Goal: Transaction & Acquisition: Subscribe to service/newsletter

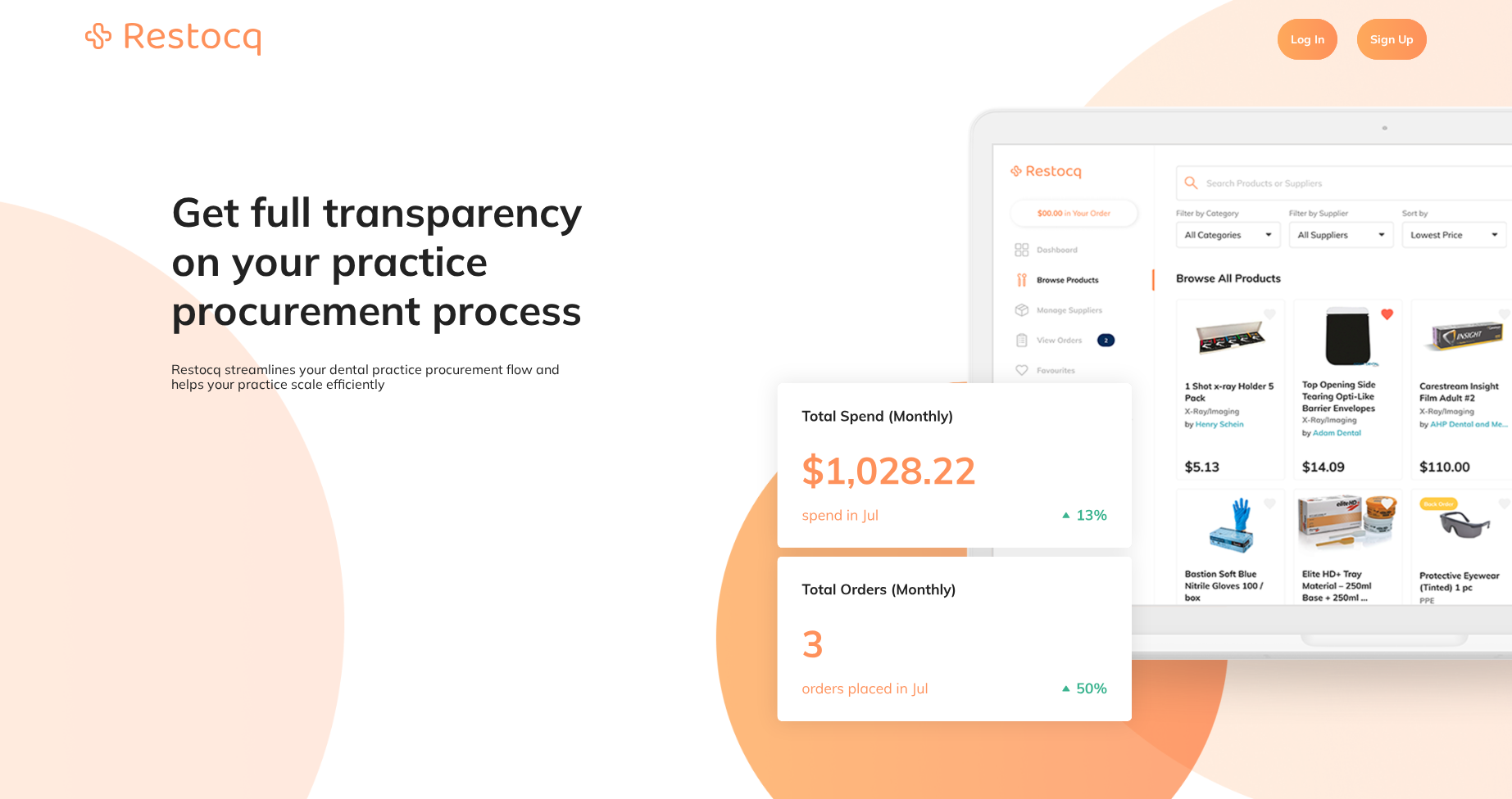
click at [1380, 50] on link "Sign Up" at bounding box center [1391, 39] width 70 height 41
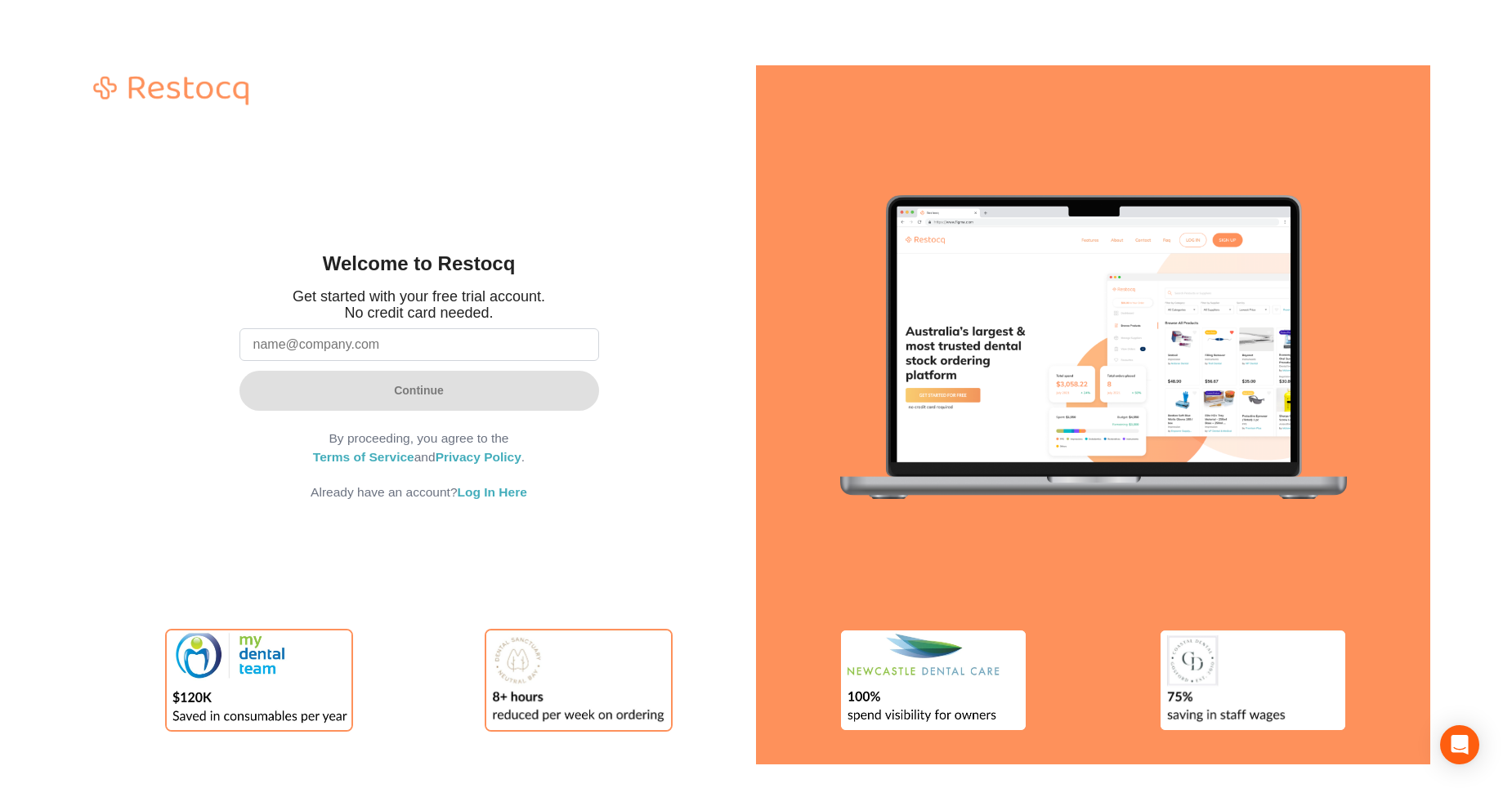
click at [517, 336] on input "email" at bounding box center [419, 345] width 359 height 32
type input "a"
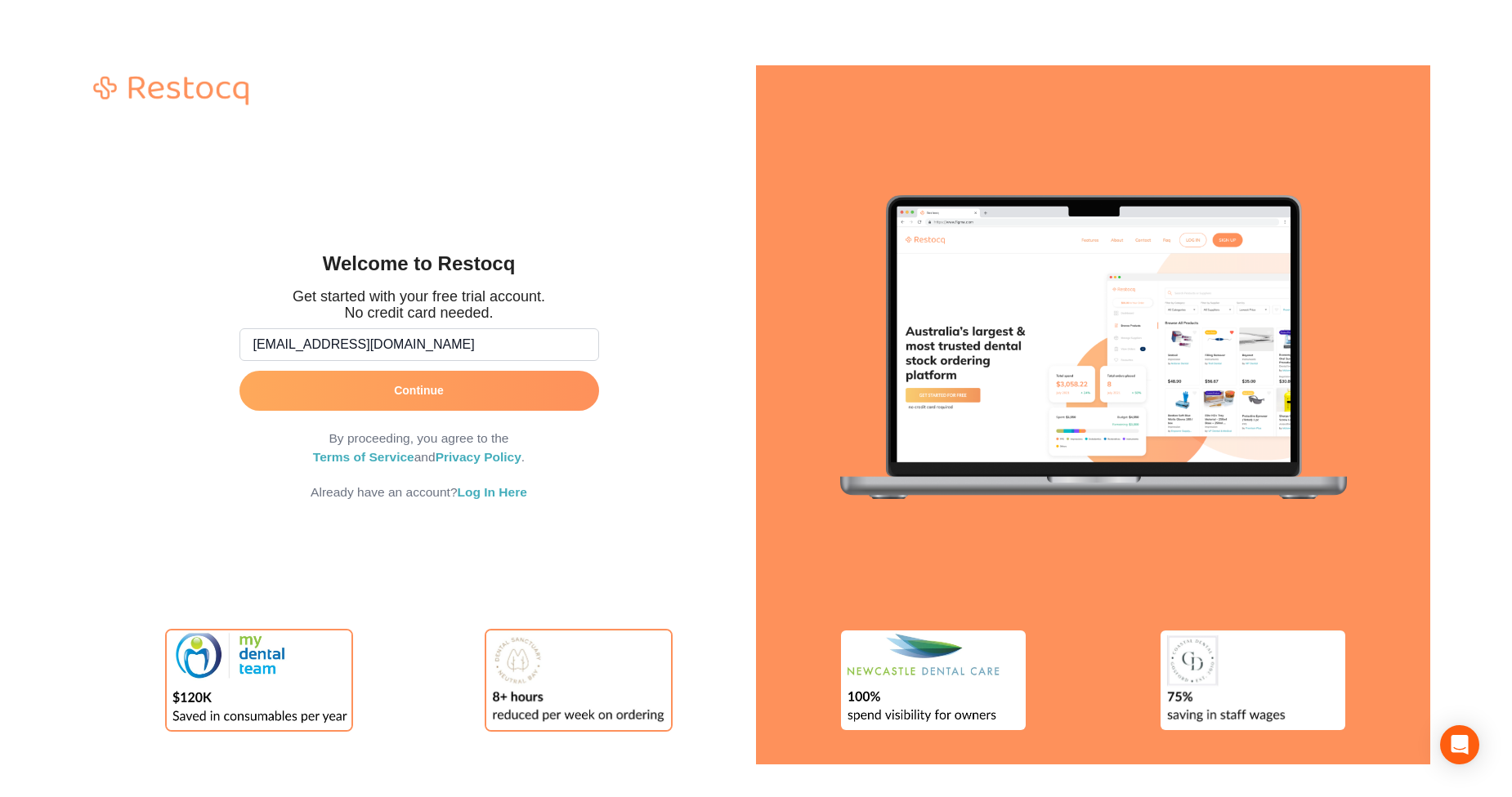
type input "[EMAIL_ADDRESS][DOMAIN_NAME]"
click button "Continue" at bounding box center [419, 391] width 359 height 39
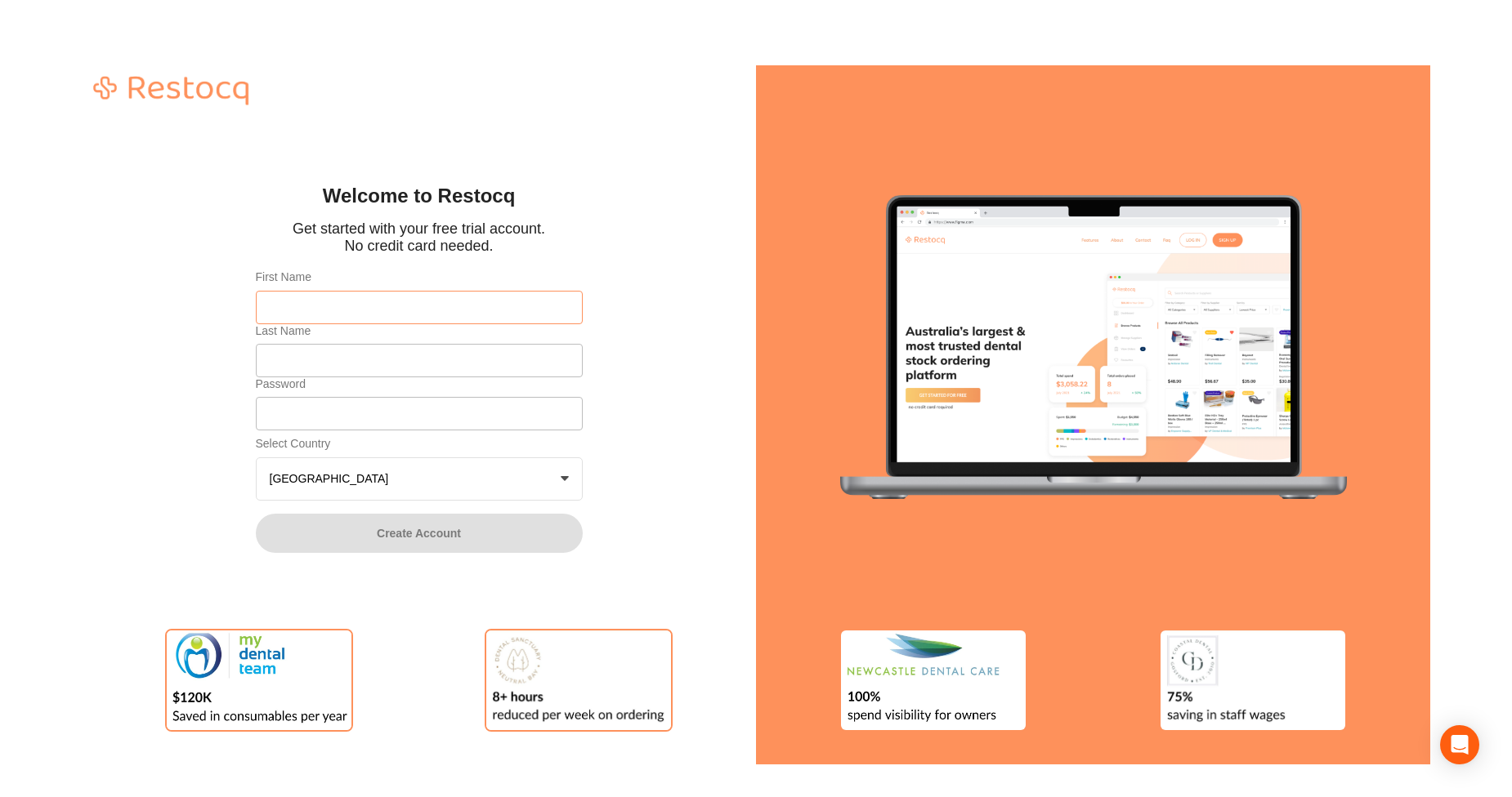
click at [500, 314] on input "First Name" at bounding box center [419, 306] width 327 height 32
type input "Afna"
click at [299, 369] on input "Last Name" at bounding box center [419, 359] width 327 height 32
type input "R"
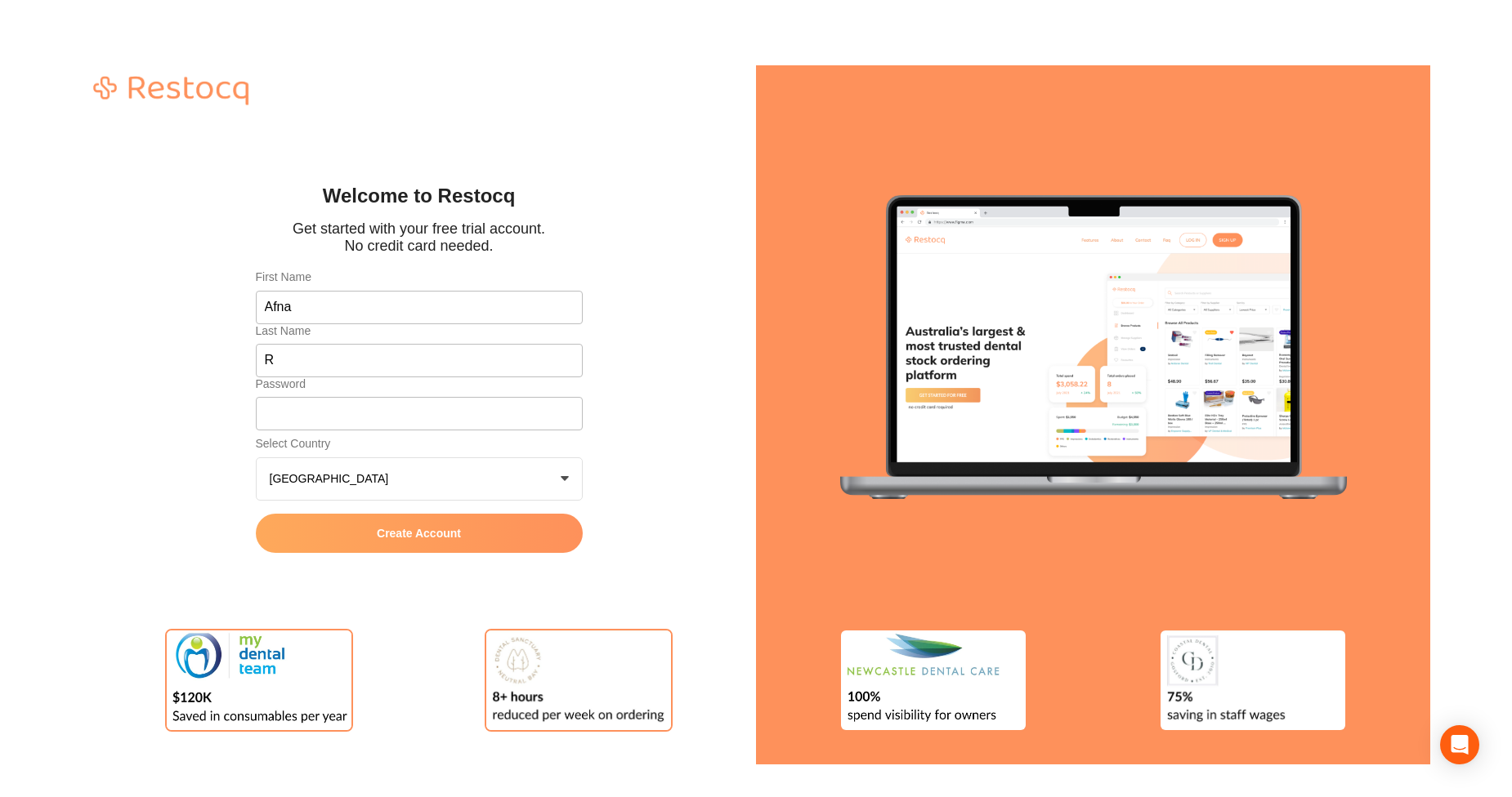
click at [372, 522] on button "Create Account" at bounding box center [419, 534] width 327 height 39
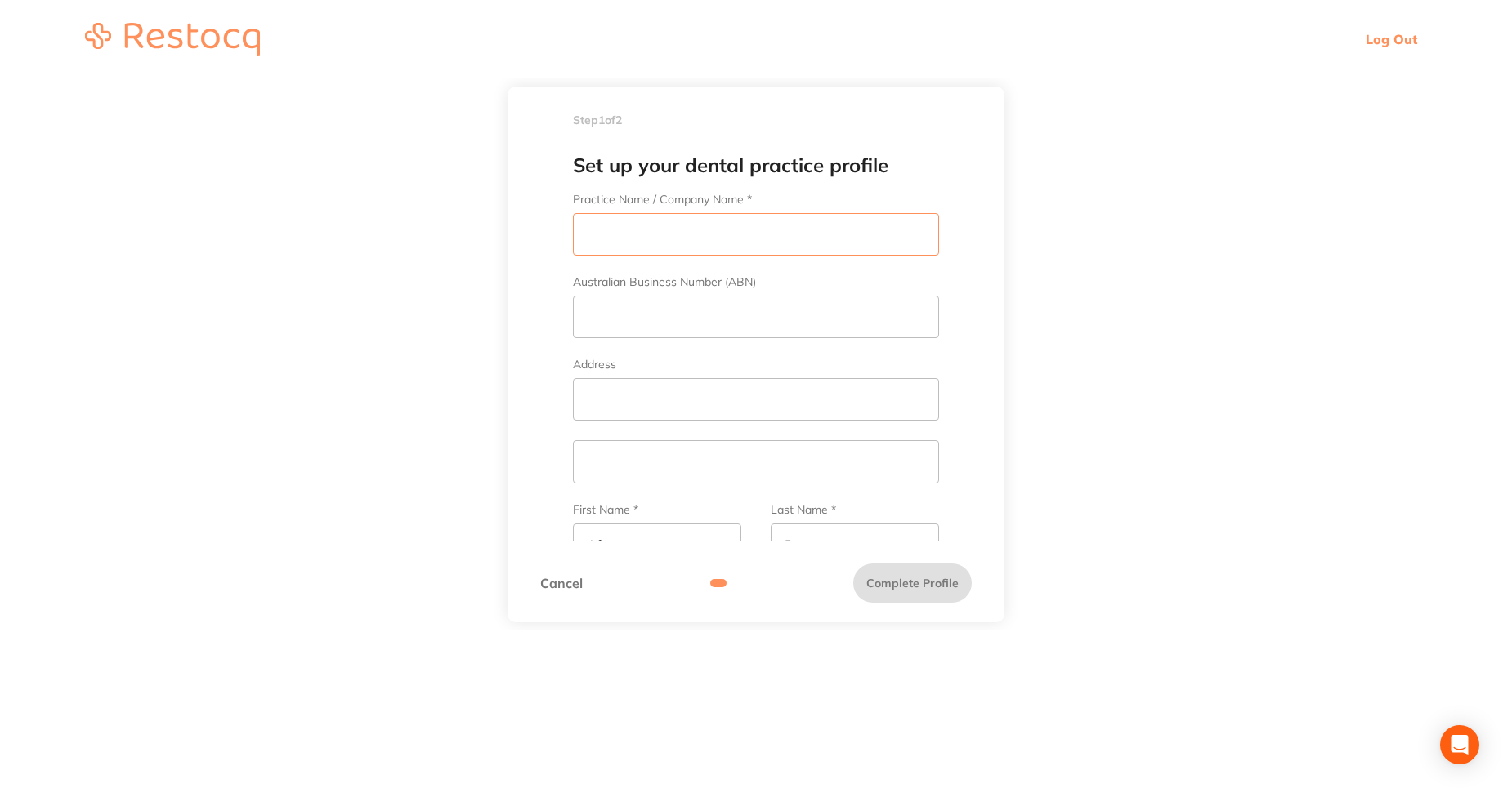
click at [646, 251] on input "Practice Name / Company Name *" at bounding box center [755, 234] width 366 height 42
type input "Test TM"
click at [641, 311] on input "Australian Business Number (ABN)" at bounding box center [755, 316] width 366 height 42
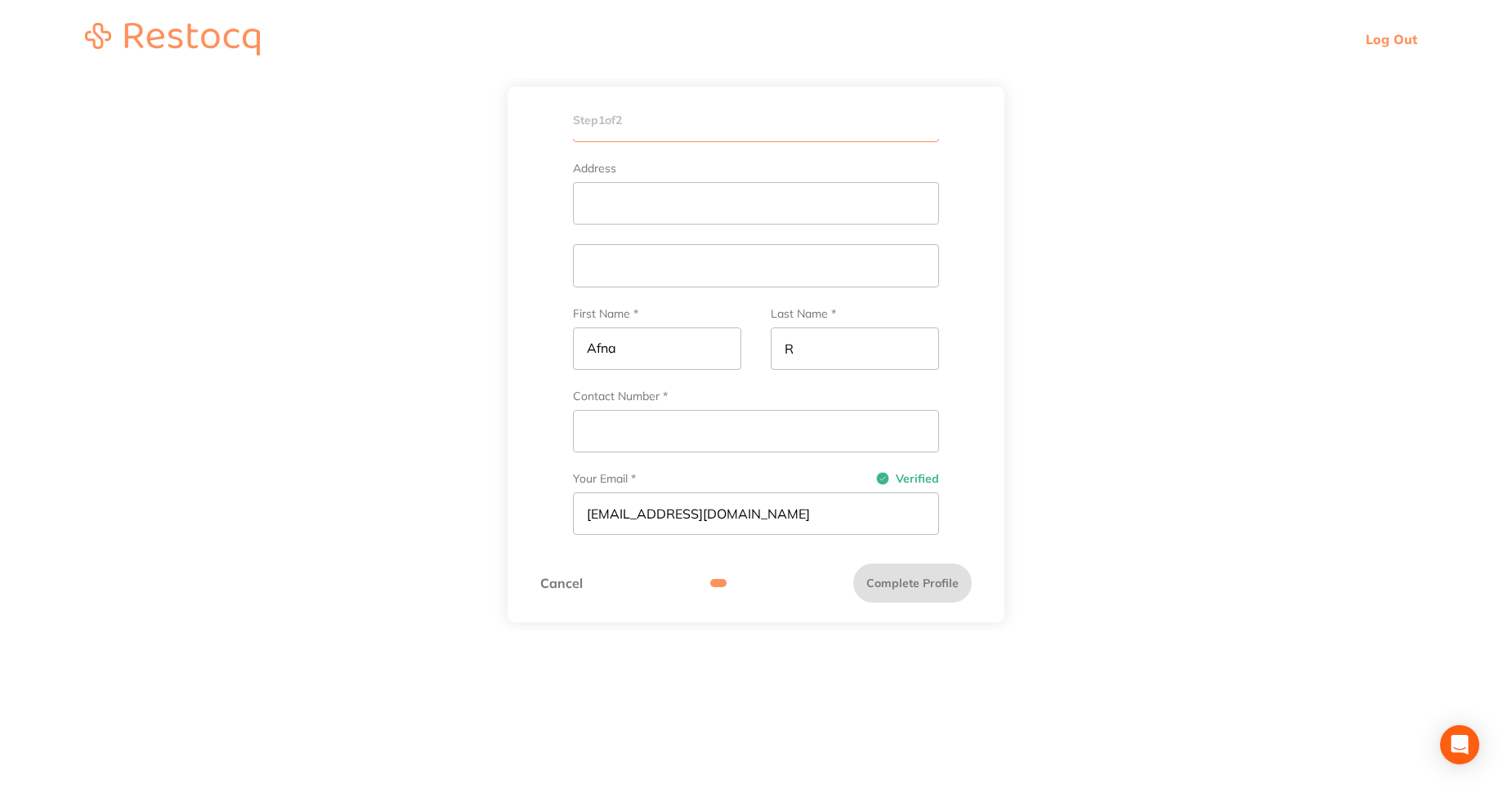
scroll to position [167, 0]
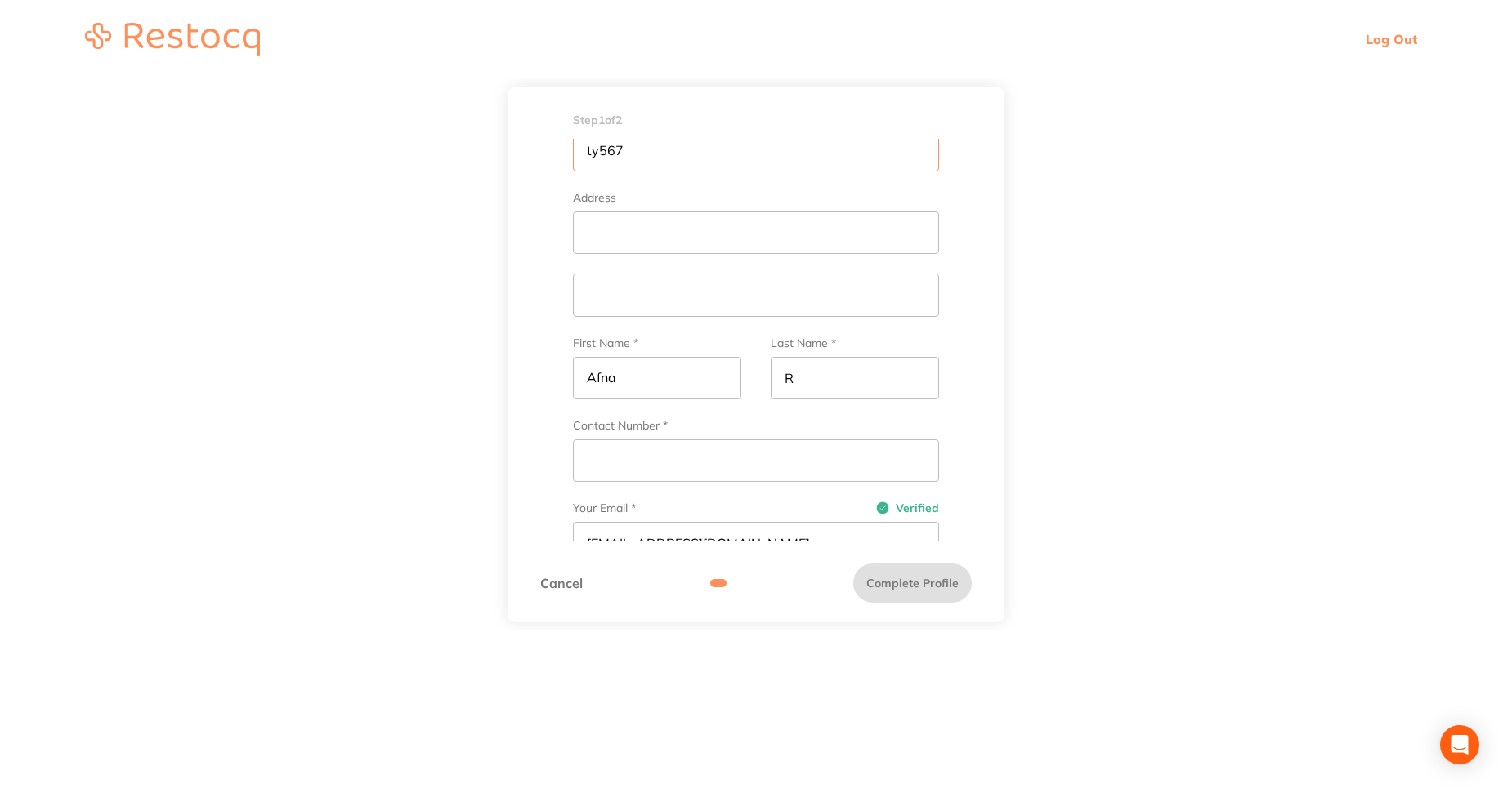
type input "ty567"
click at [633, 467] on input "Contact Number *" at bounding box center [755, 460] width 366 height 42
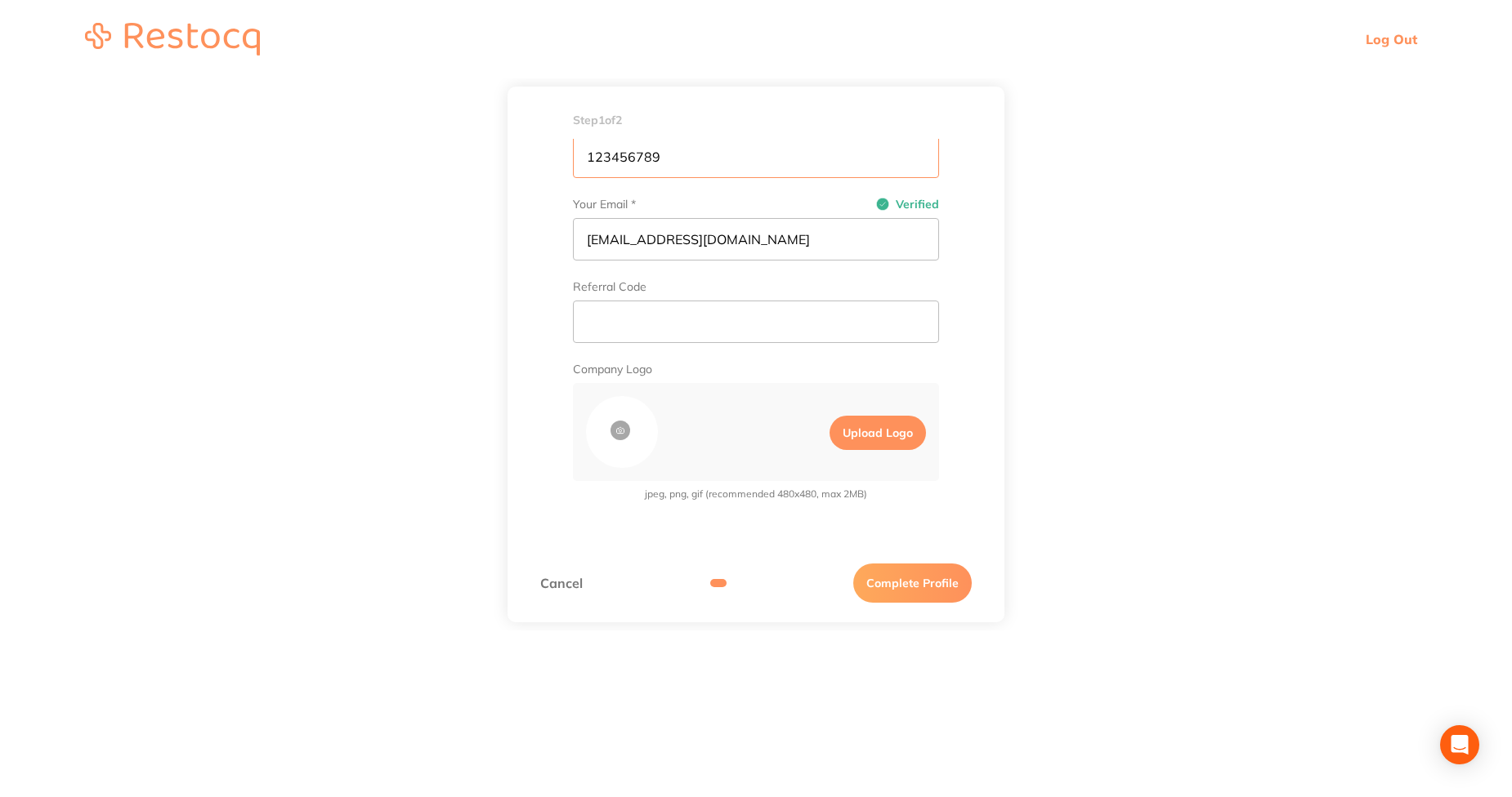
type input "123456789"
click at [934, 592] on button "Complete Profile" at bounding box center [912, 583] width 119 height 39
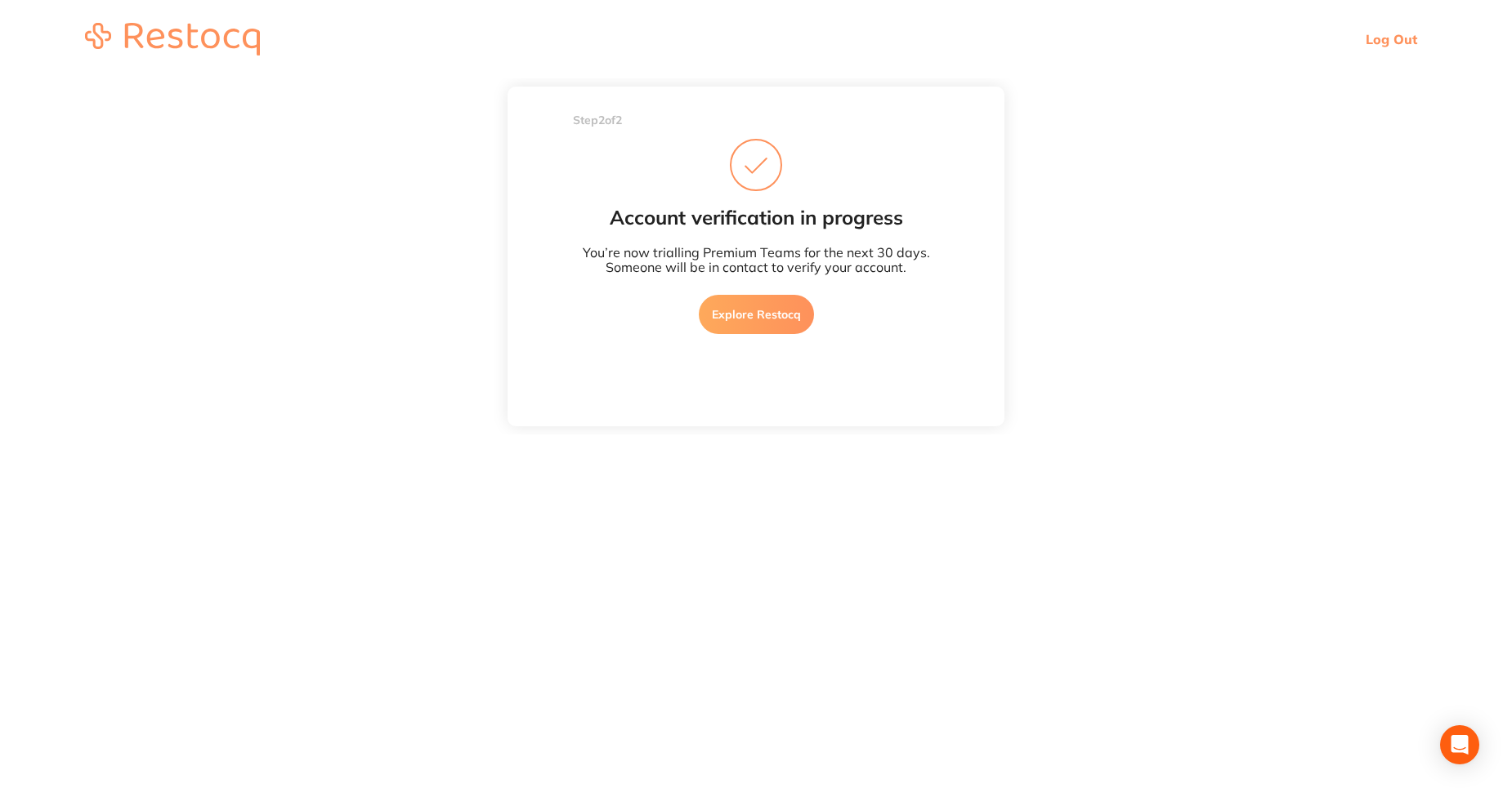
click at [761, 296] on link "Explore Restocq" at bounding box center [756, 314] width 115 height 39
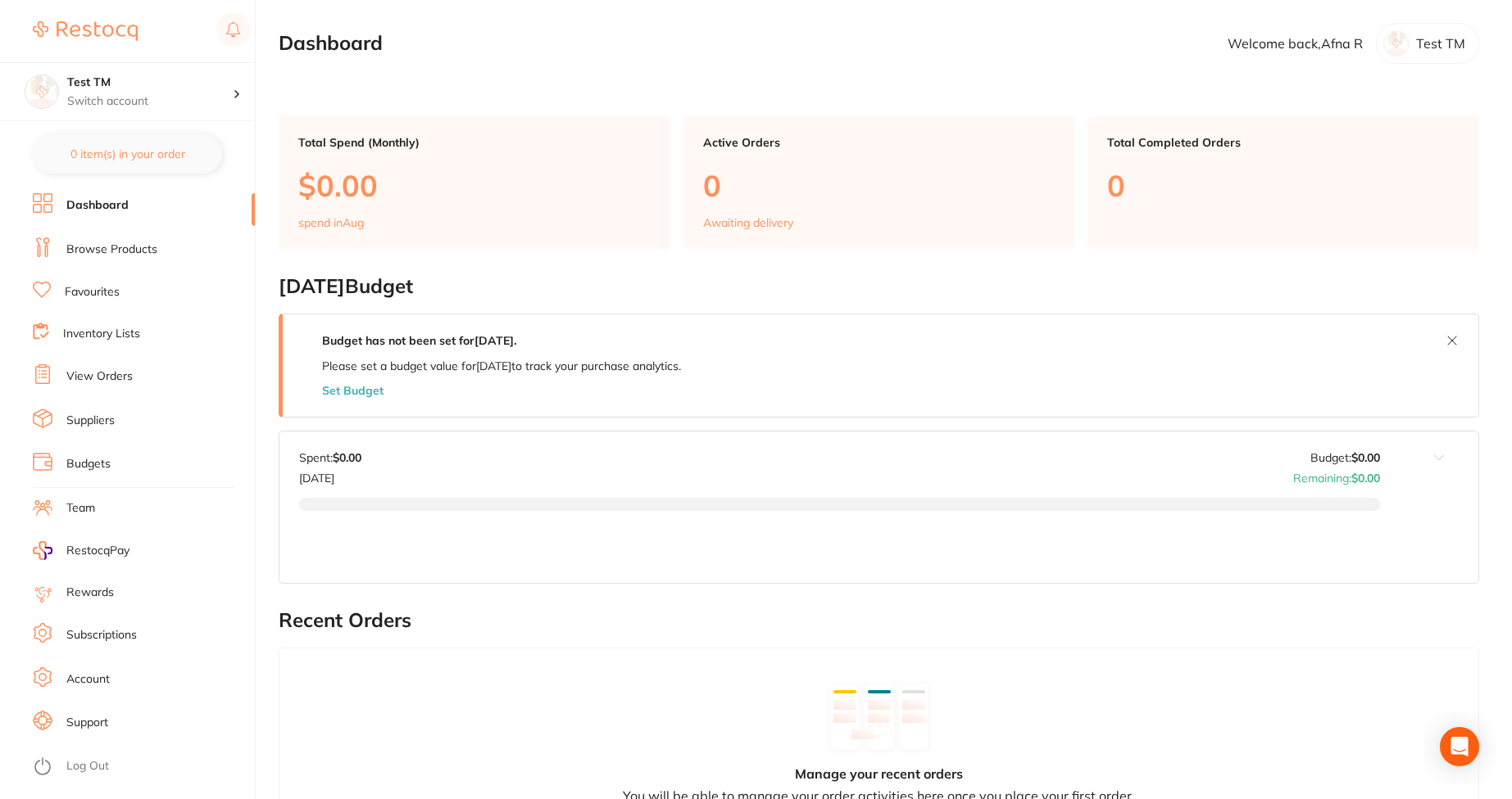
click at [119, 627] on li "Subscriptions" at bounding box center [144, 635] width 222 height 25
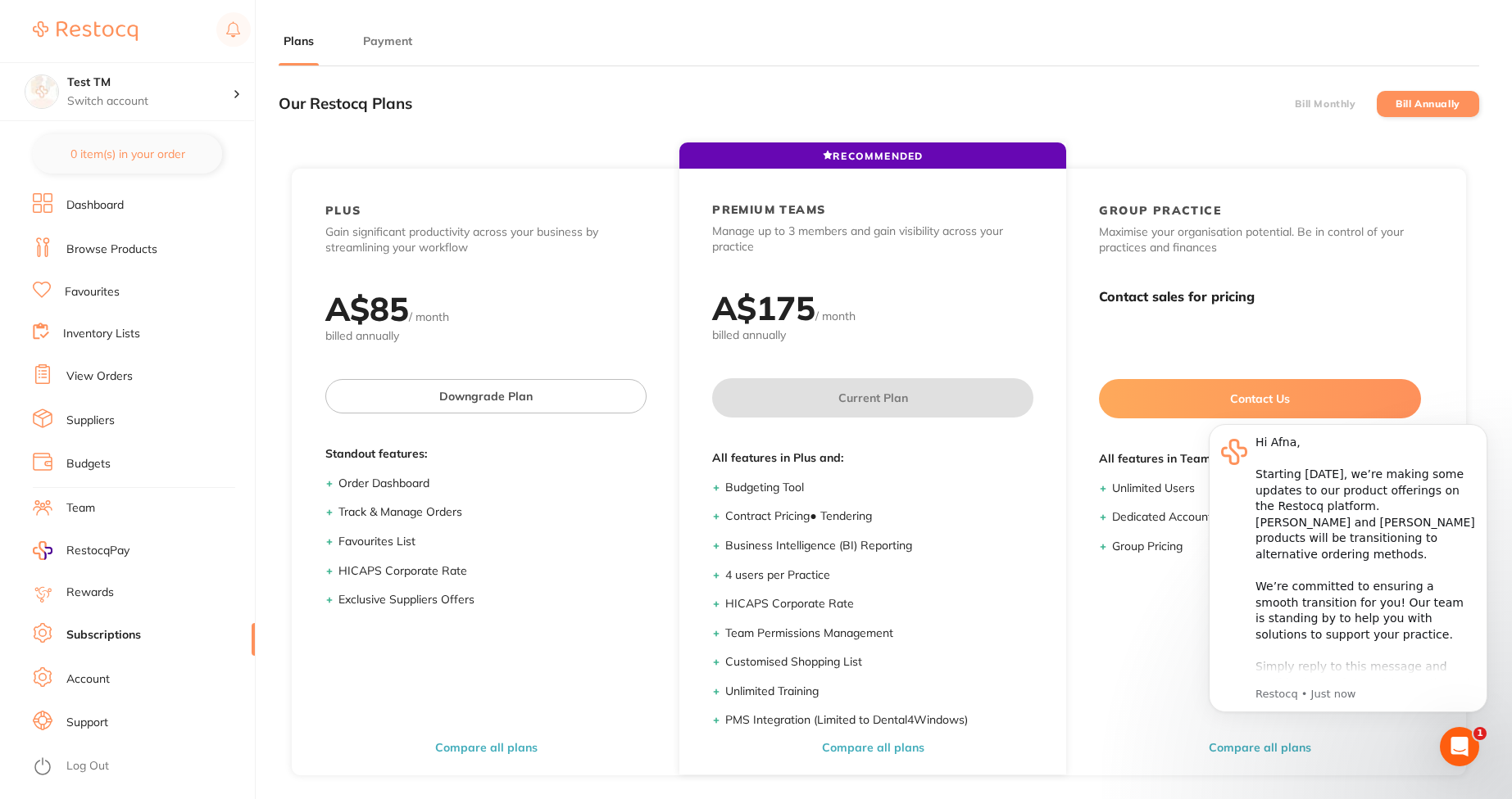
click at [1337, 109] on label "Bill Monthly" at bounding box center [1325, 104] width 61 height 12
click at [1294, 104] on input "Bill Monthly" at bounding box center [1294, 104] width 0 height 0
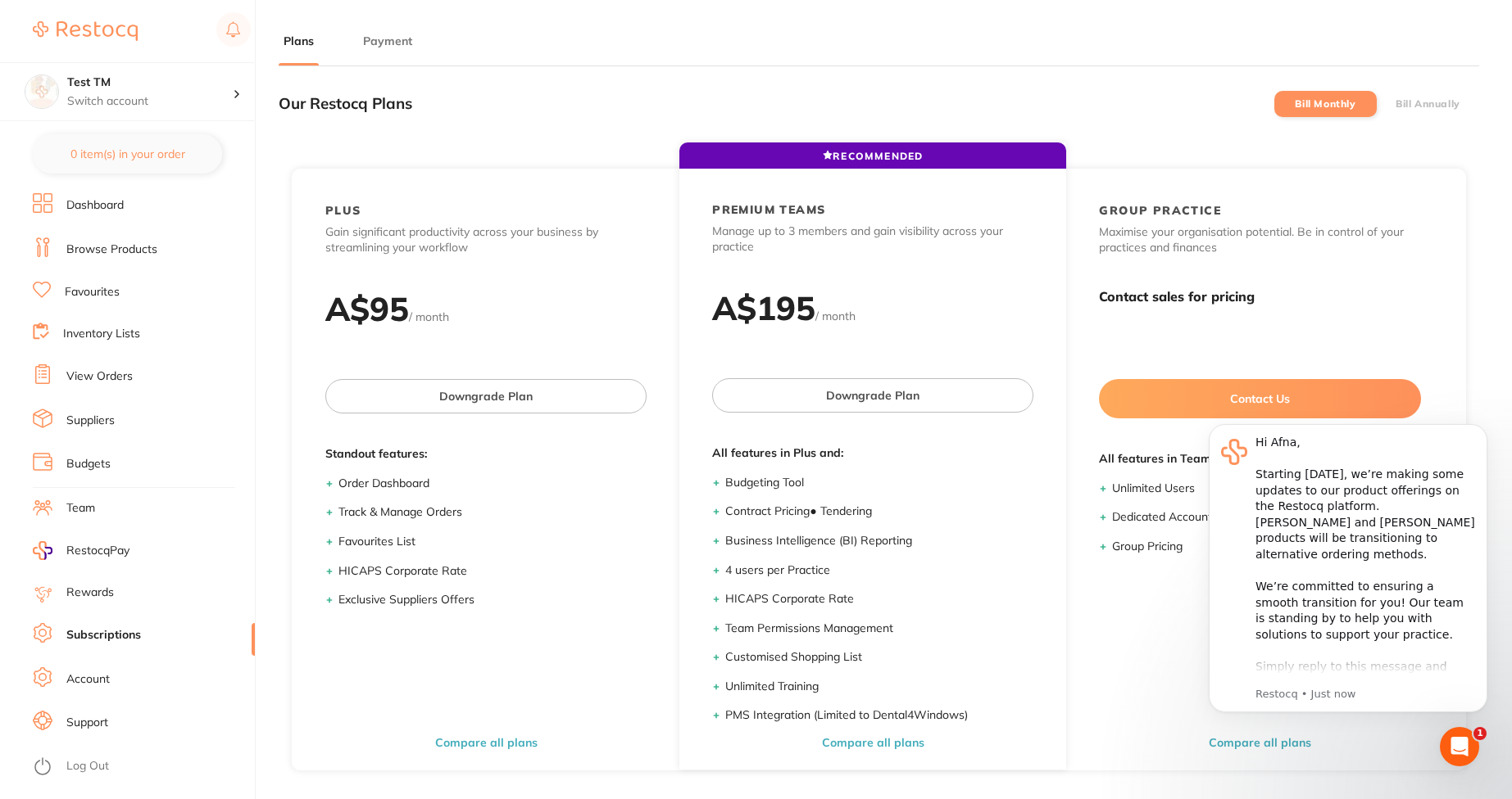
click at [1420, 94] on li "Bill Annually" at bounding box center [1427, 103] width 102 height 27
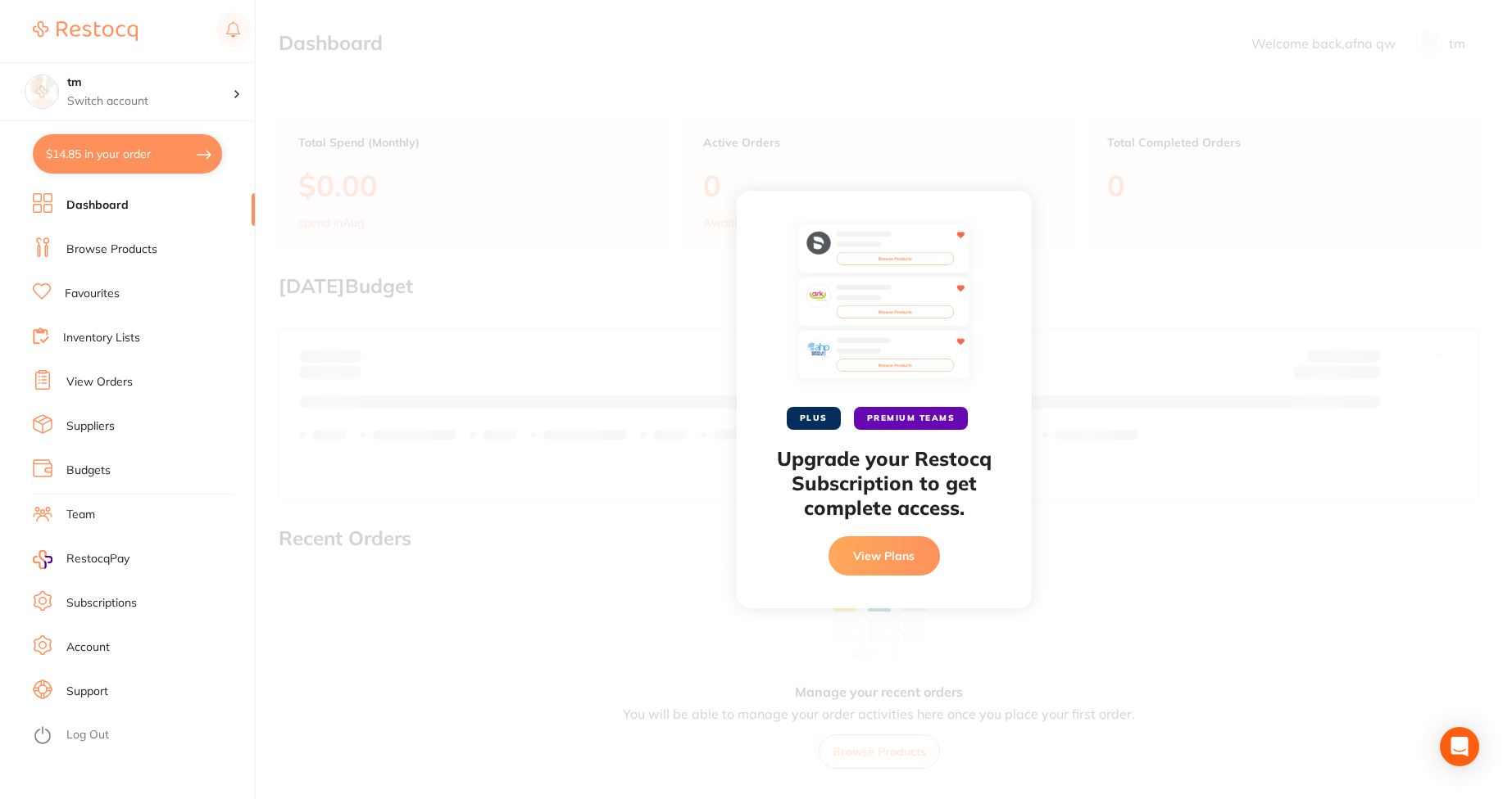
click at [874, 556] on button "View Plans" at bounding box center [883, 556] width 111 height 39
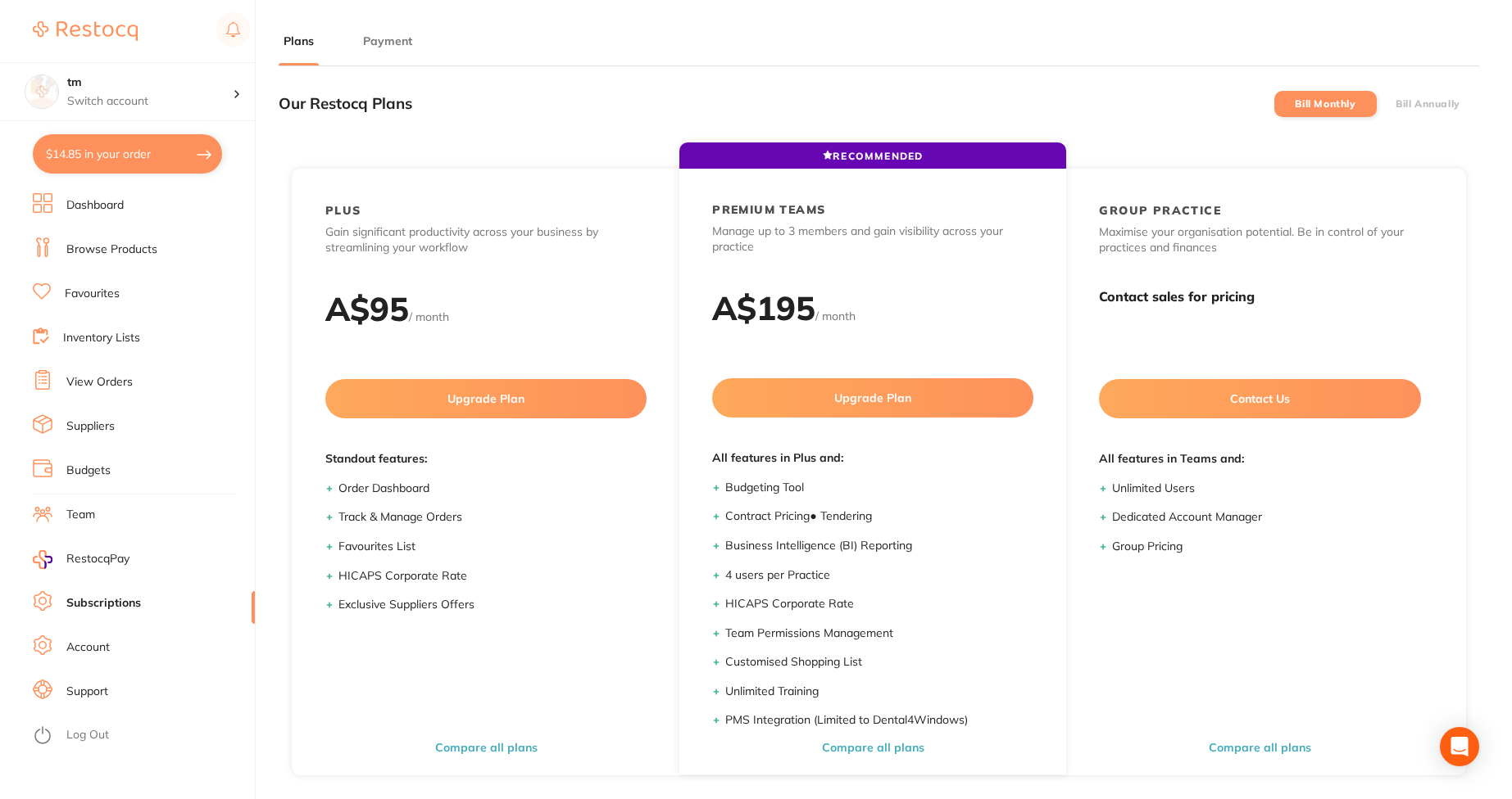
click at [1417, 92] on li "Bill Annually" at bounding box center [1427, 103] width 102 height 27
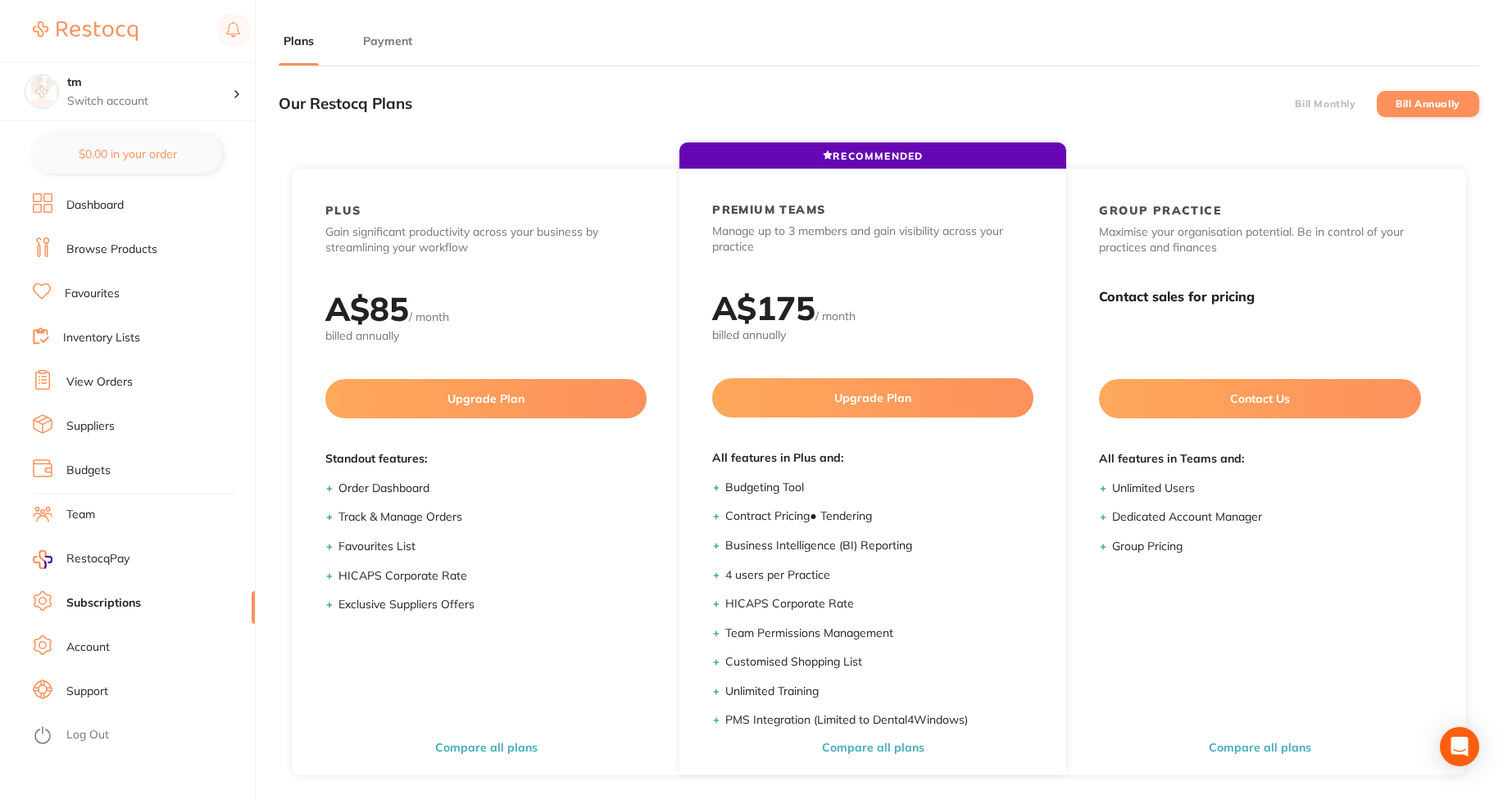
checkbox input "false"
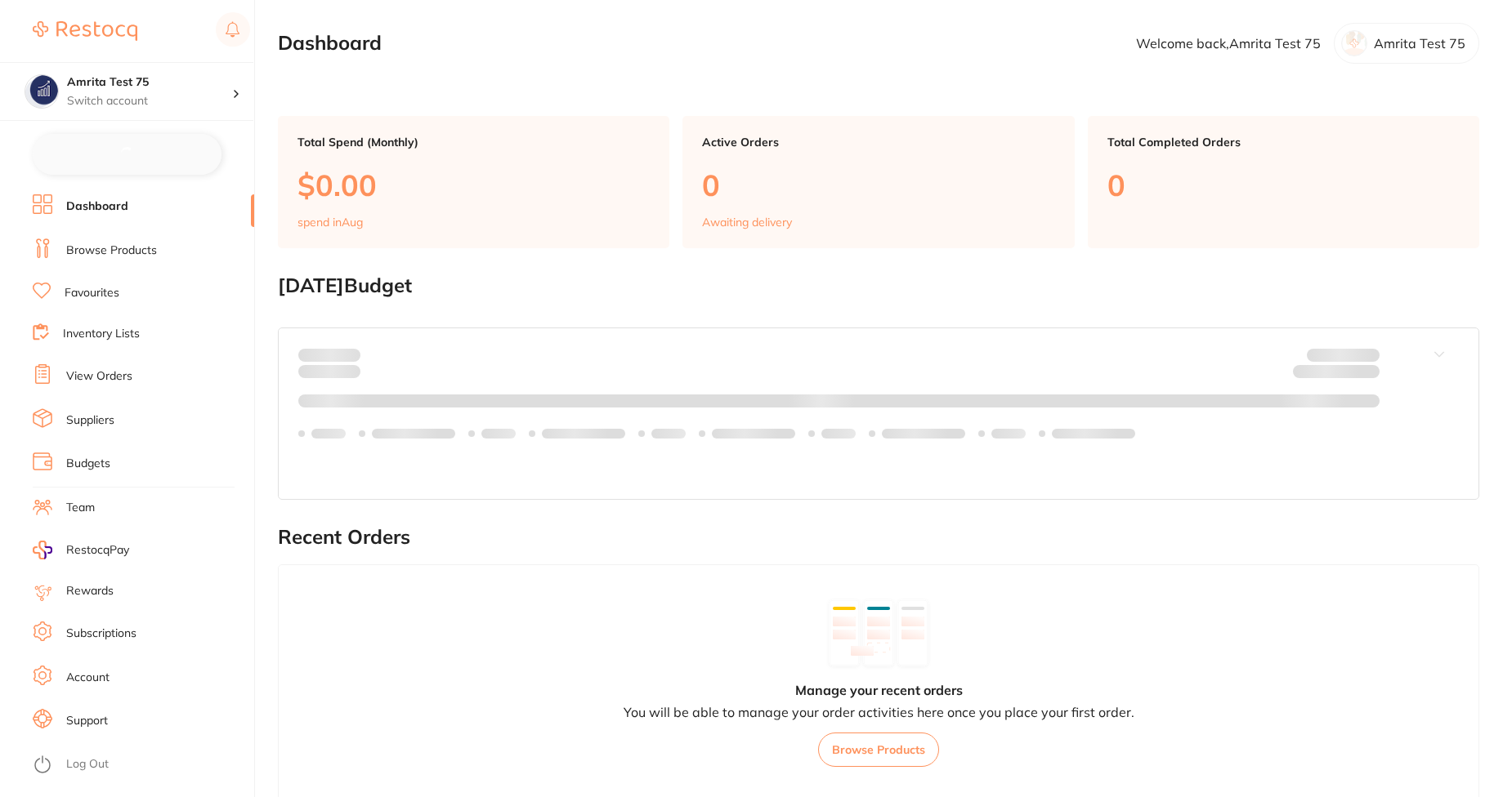
checkbox input "false"
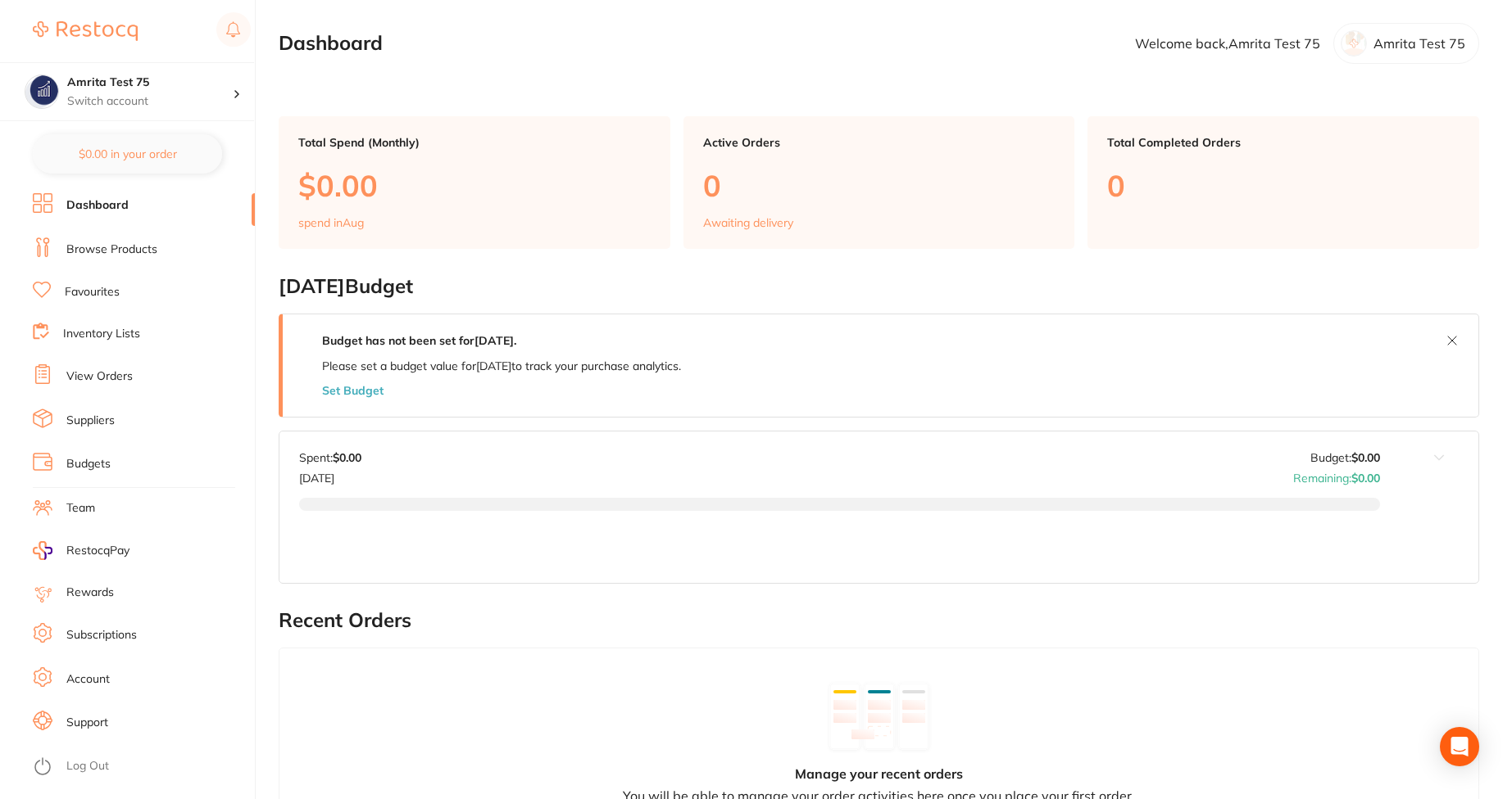
click at [68, 642] on link "Subscriptions" at bounding box center [101, 636] width 71 height 17
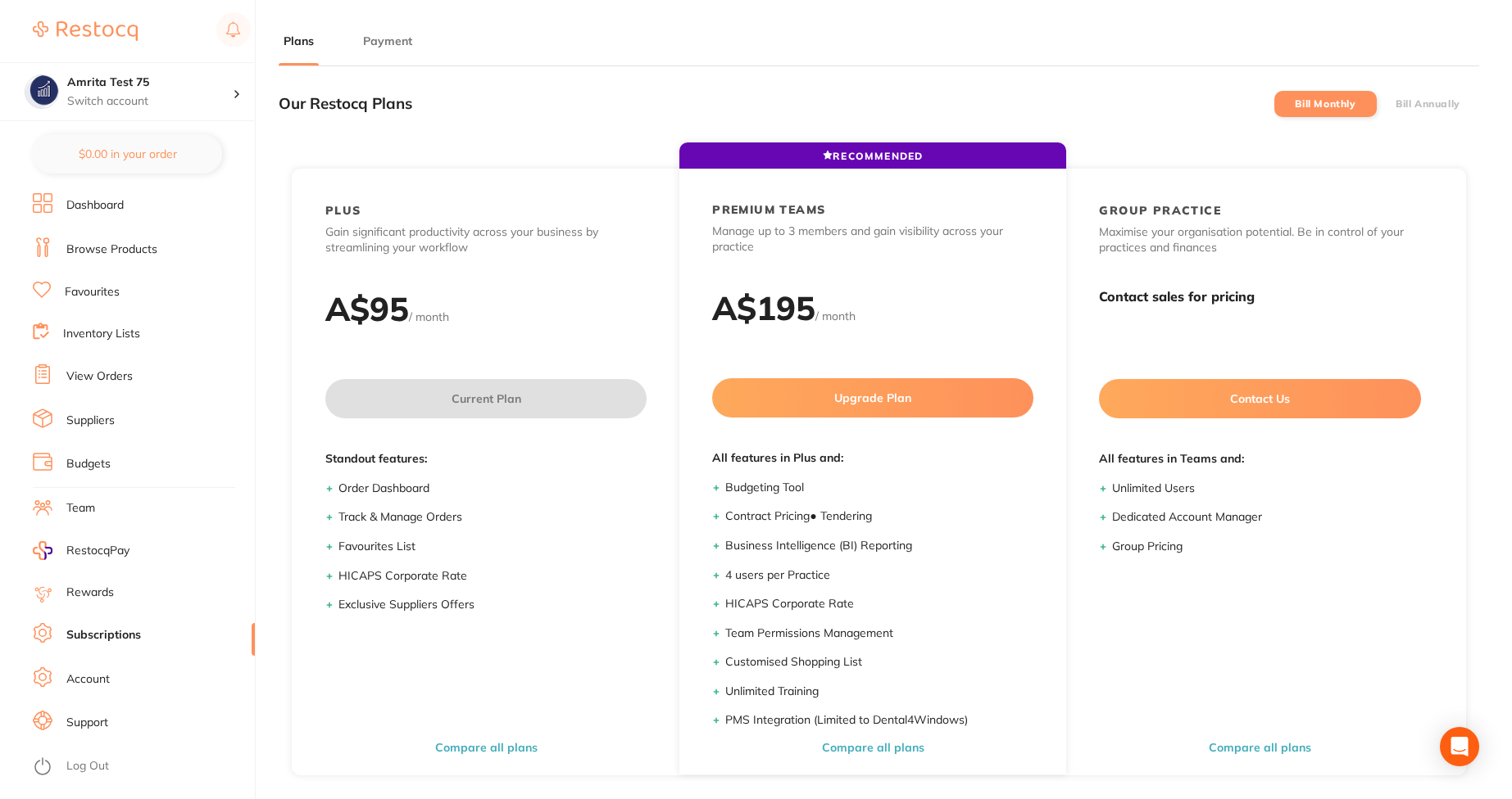
click at [1399, 92] on li "Bill Annually" at bounding box center [1427, 103] width 102 height 27
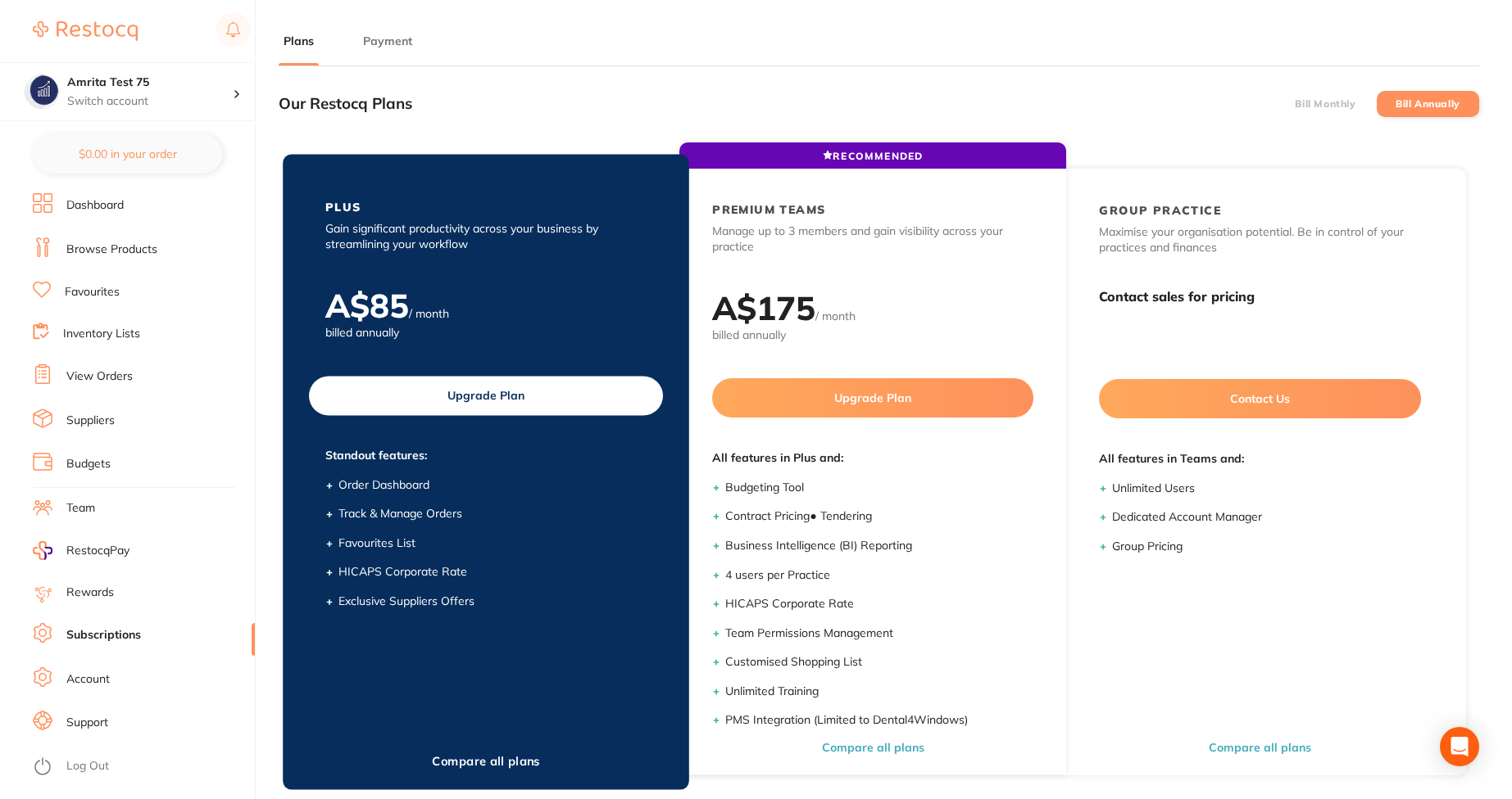
click at [472, 405] on button "Upgrade Plan" at bounding box center [486, 396] width 354 height 39
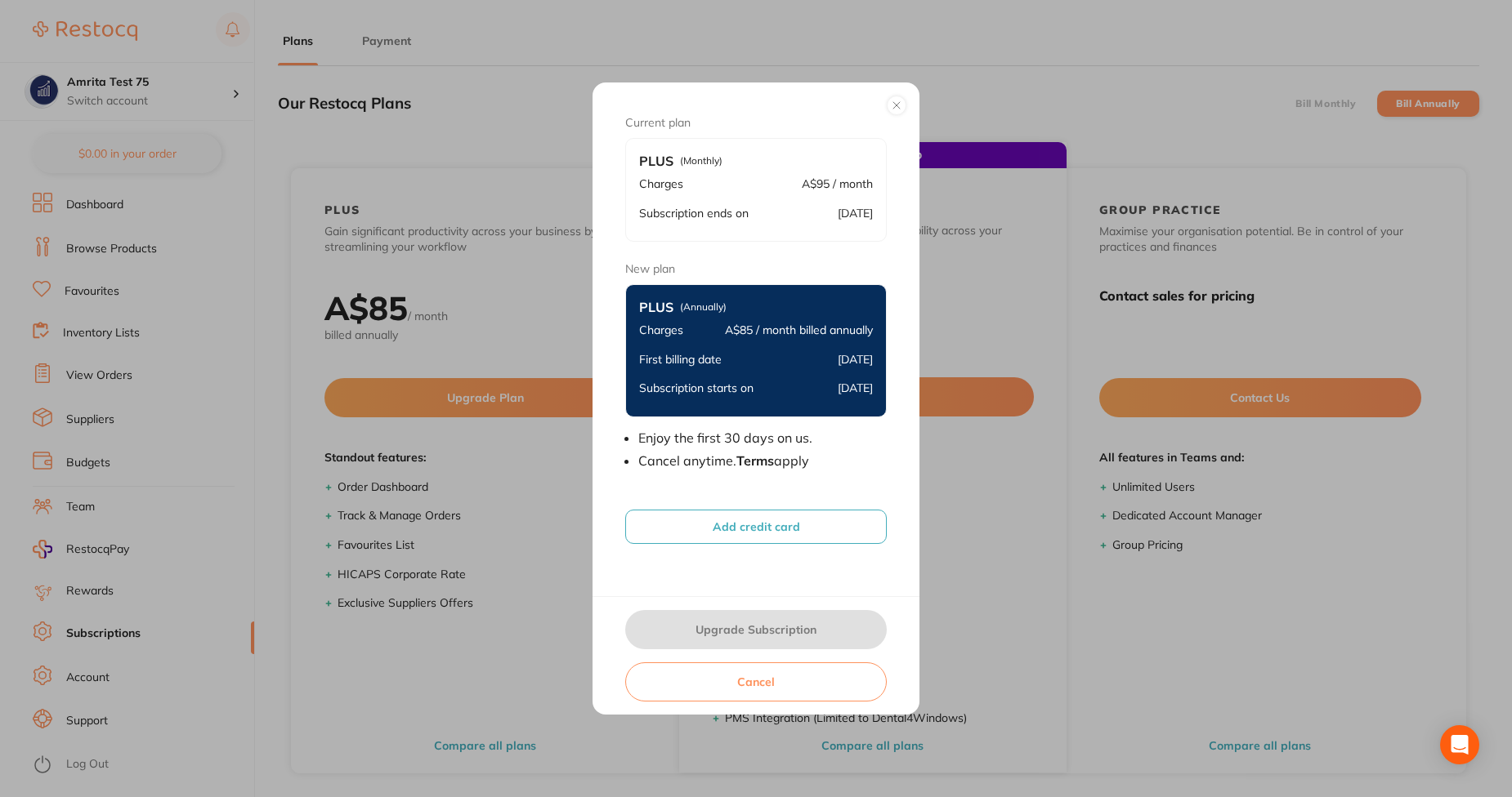
click at [716, 533] on button "Add credit card" at bounding box center [756, 526] width 261 height 34
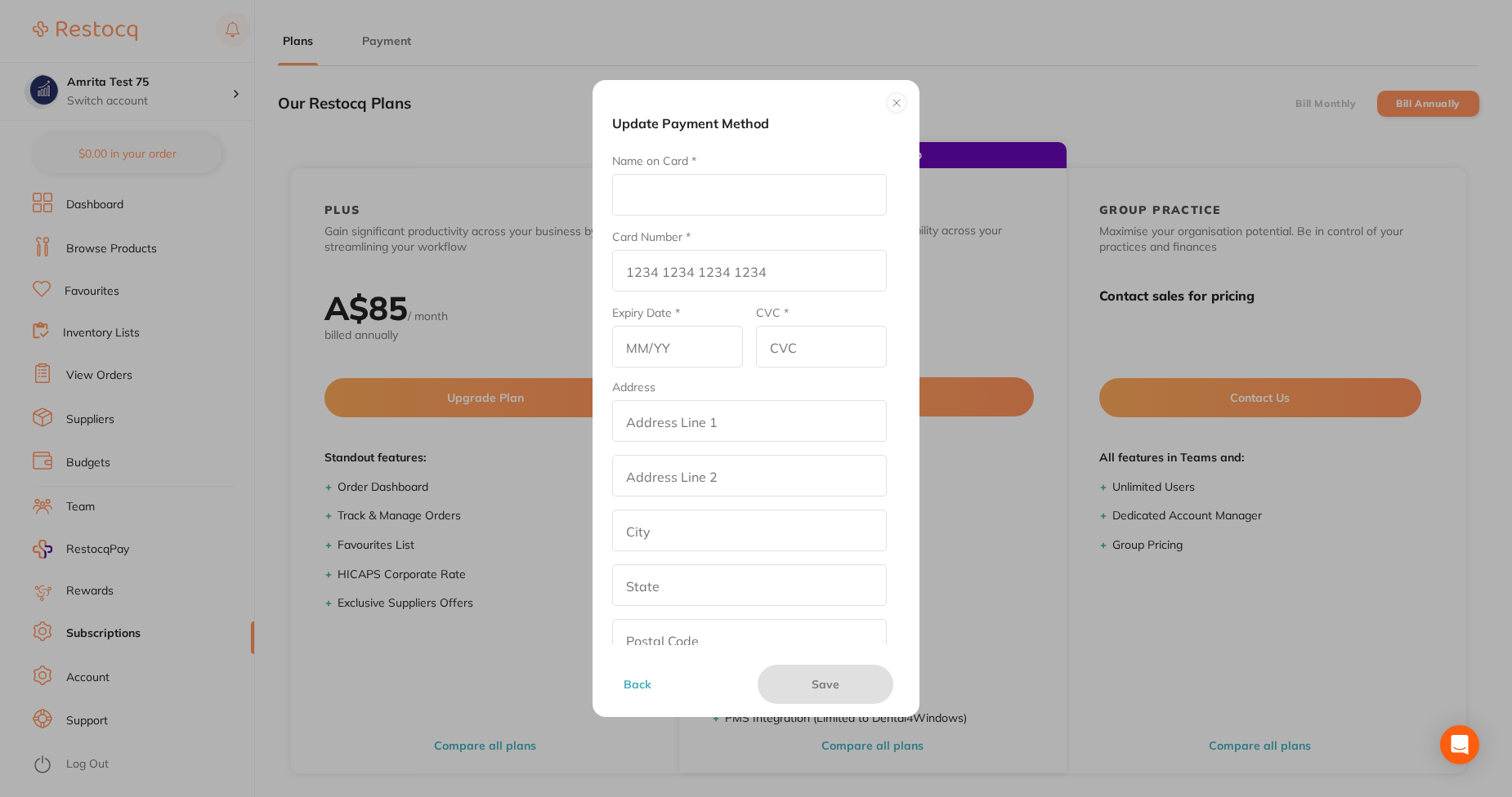
click at [681, 201] on input "Name on Card *" at bounding box center [749, 194] width 275 height 41
type input "Afna"
click at [667, 261] on input "Card Number *" at bounding box center [749, 271] width 275 height 41
type input "4111 1111 1111 1111"
click at [639, 360] on input "text" at bounding box center [676, 346] width 131 height 41
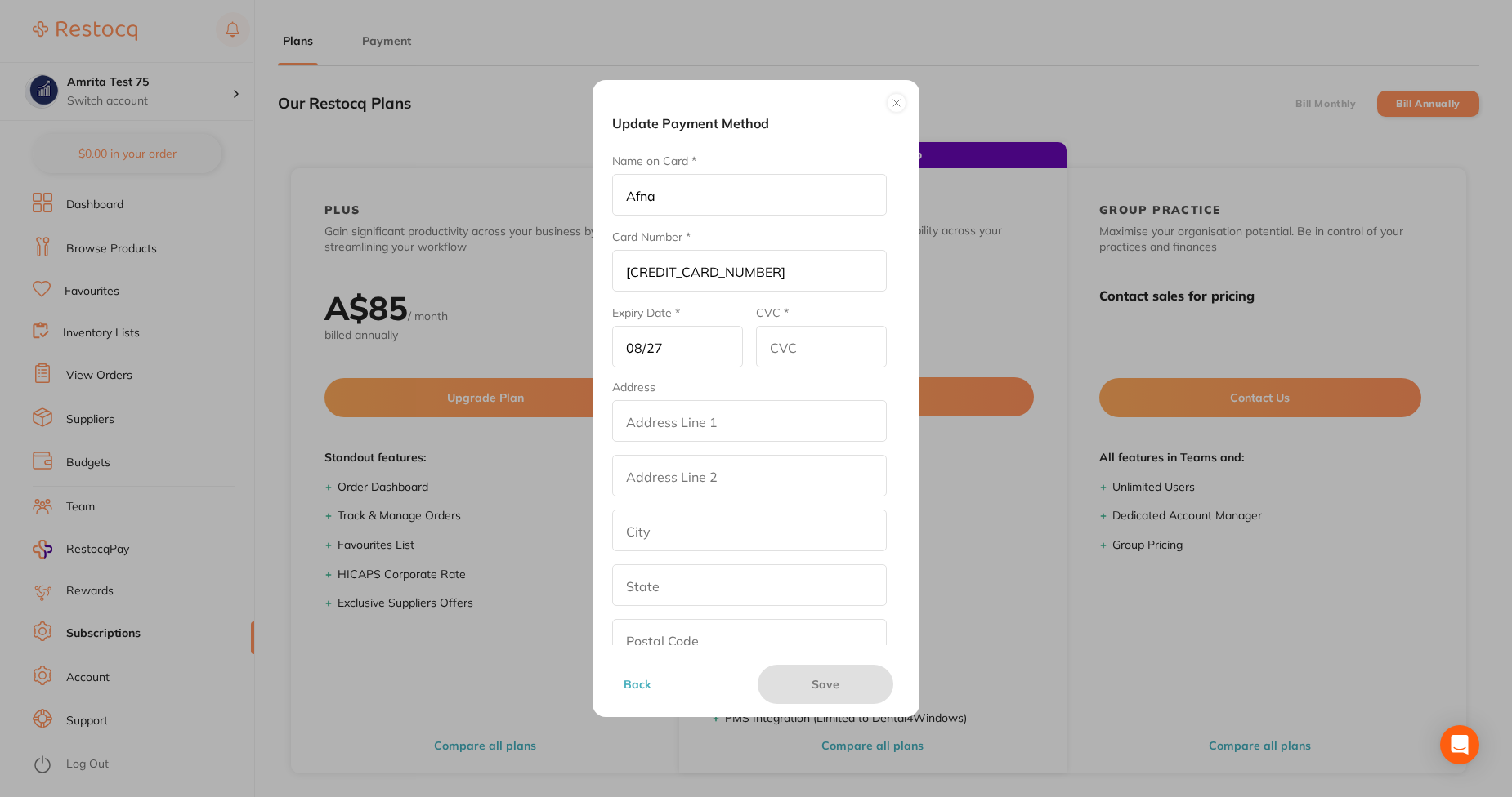
type input "08/27"
click at [815, 349] on input "CVC *" at bounding box center [821, 346] width 131 height 41
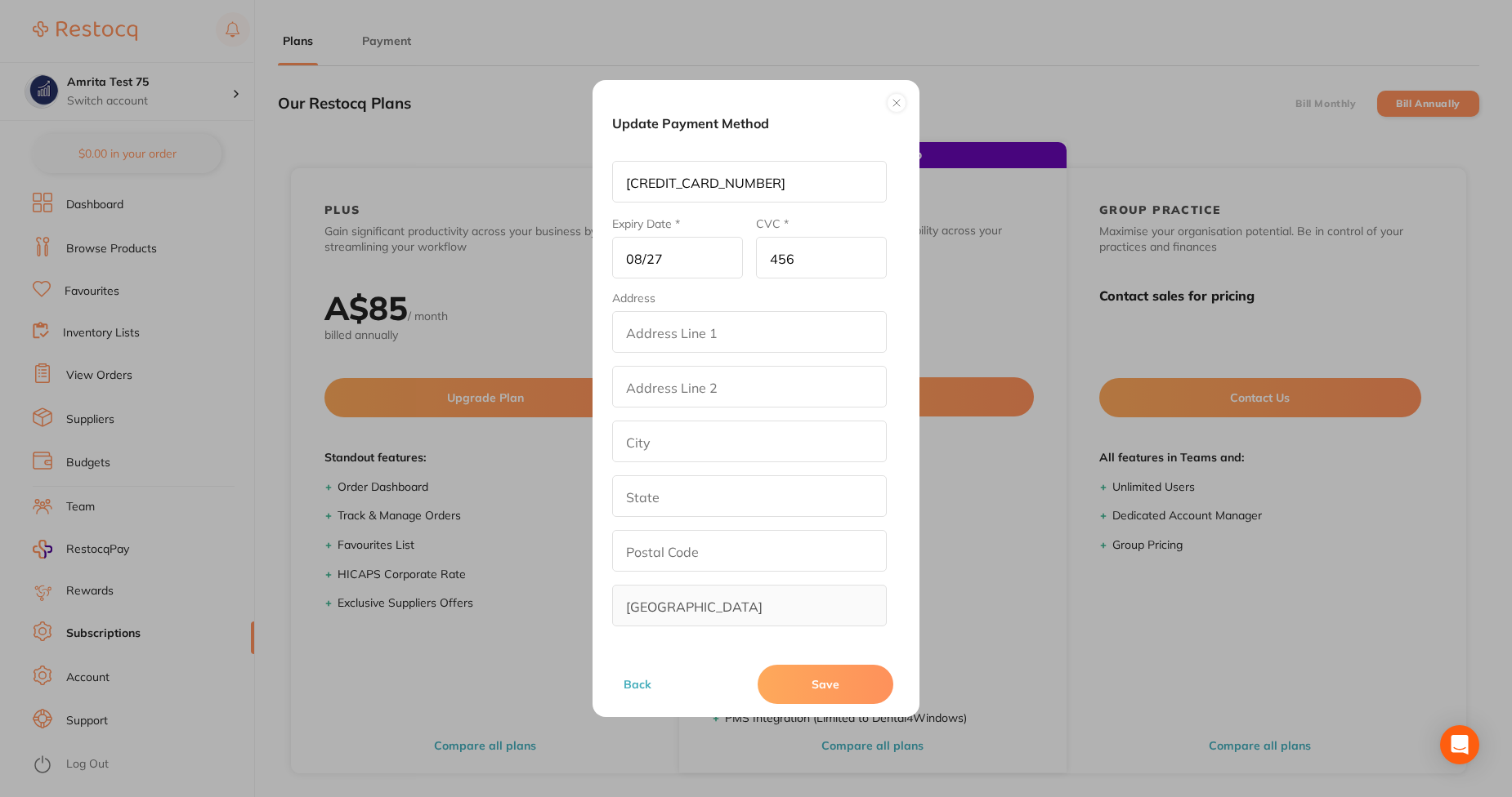
type input "456"
click at [733, 330] on input "addressLineOne" at bounding box center [749, 332] width 275 height 41
type input "street2"
type input "los angeles"
type input "California"
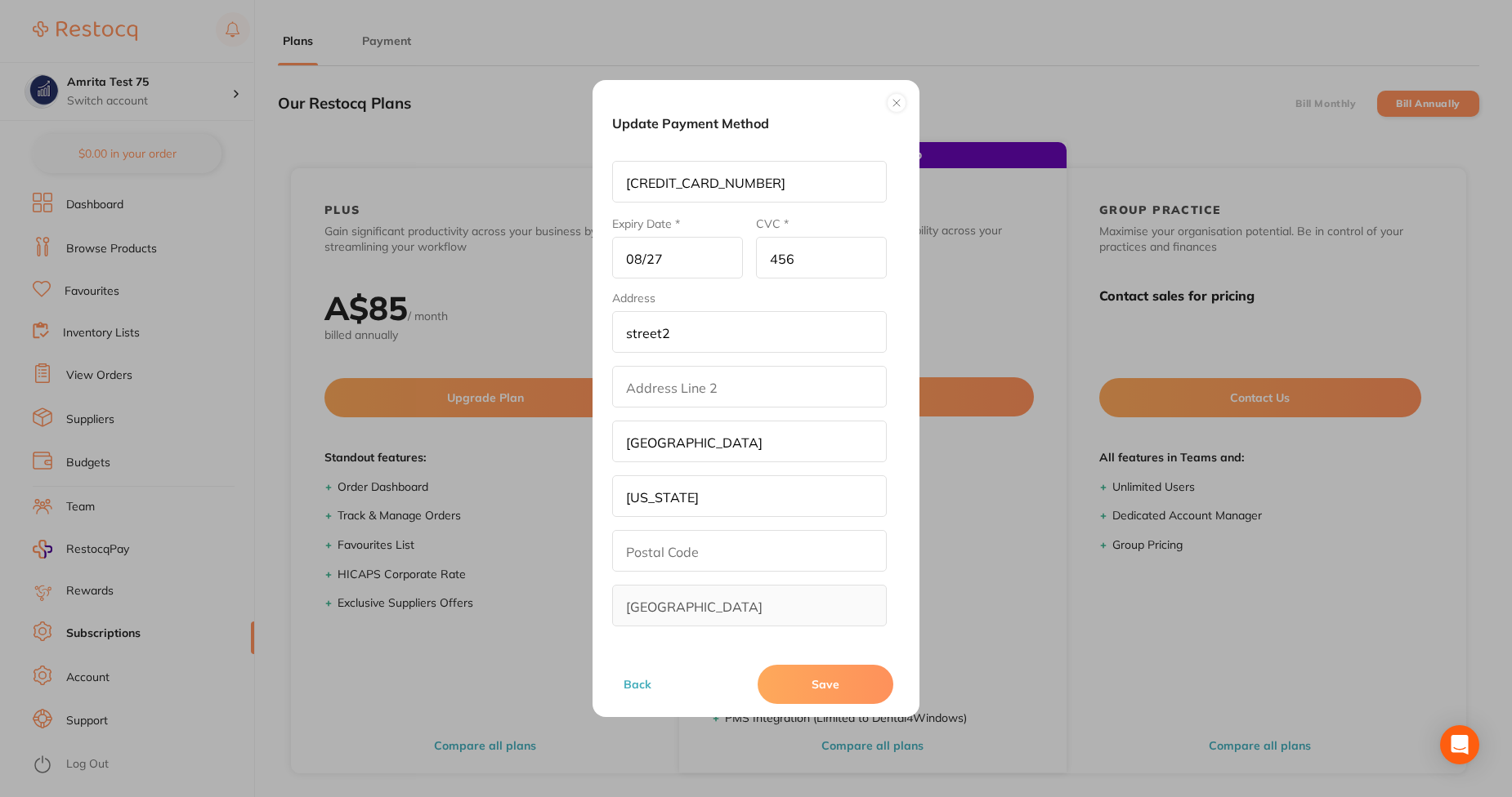
type input "90001"
click at [807, 690] on button "Save" at bounding box center [826, 685] width 135 height 39
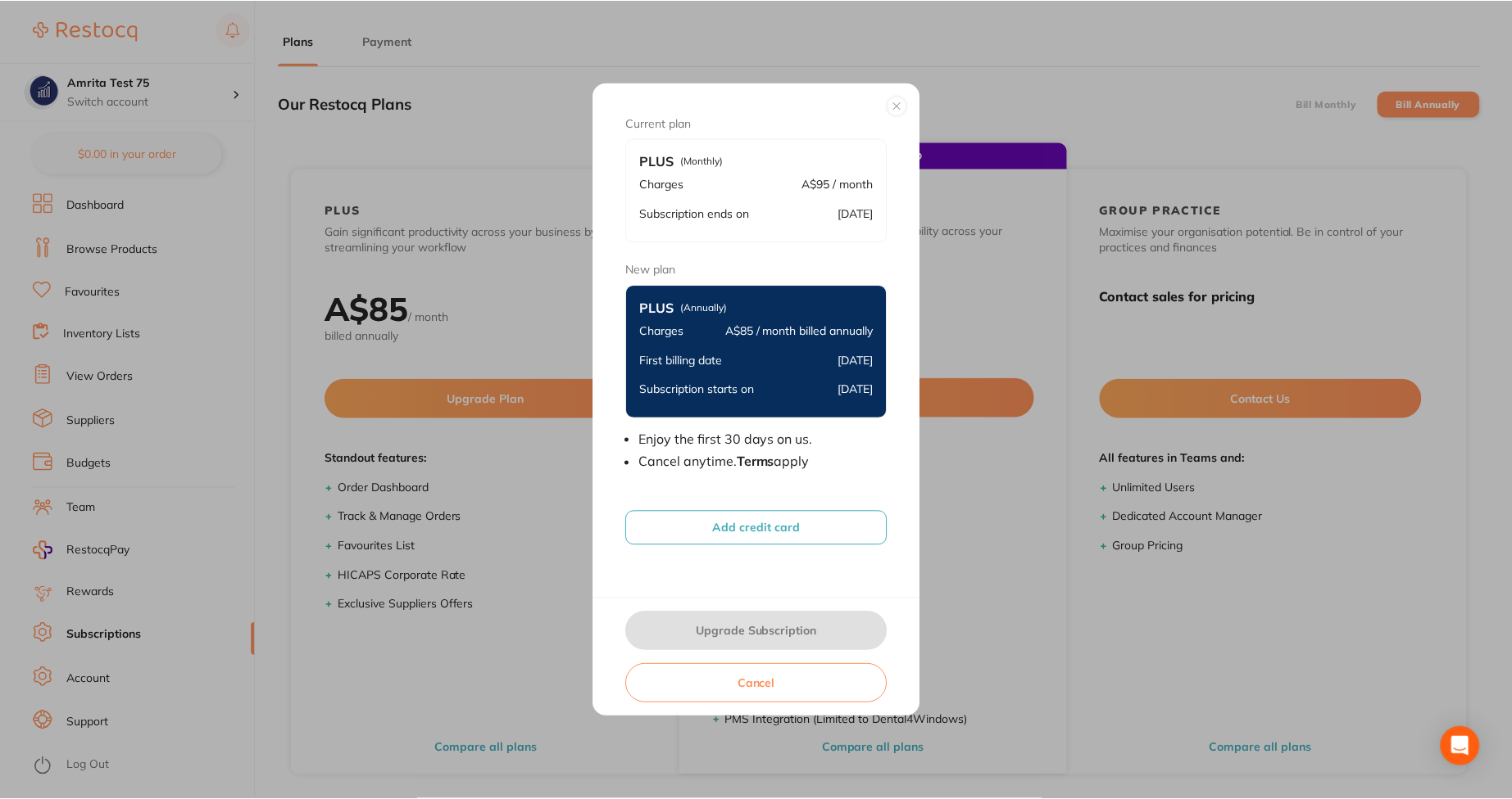
scroll to position [1, 0]
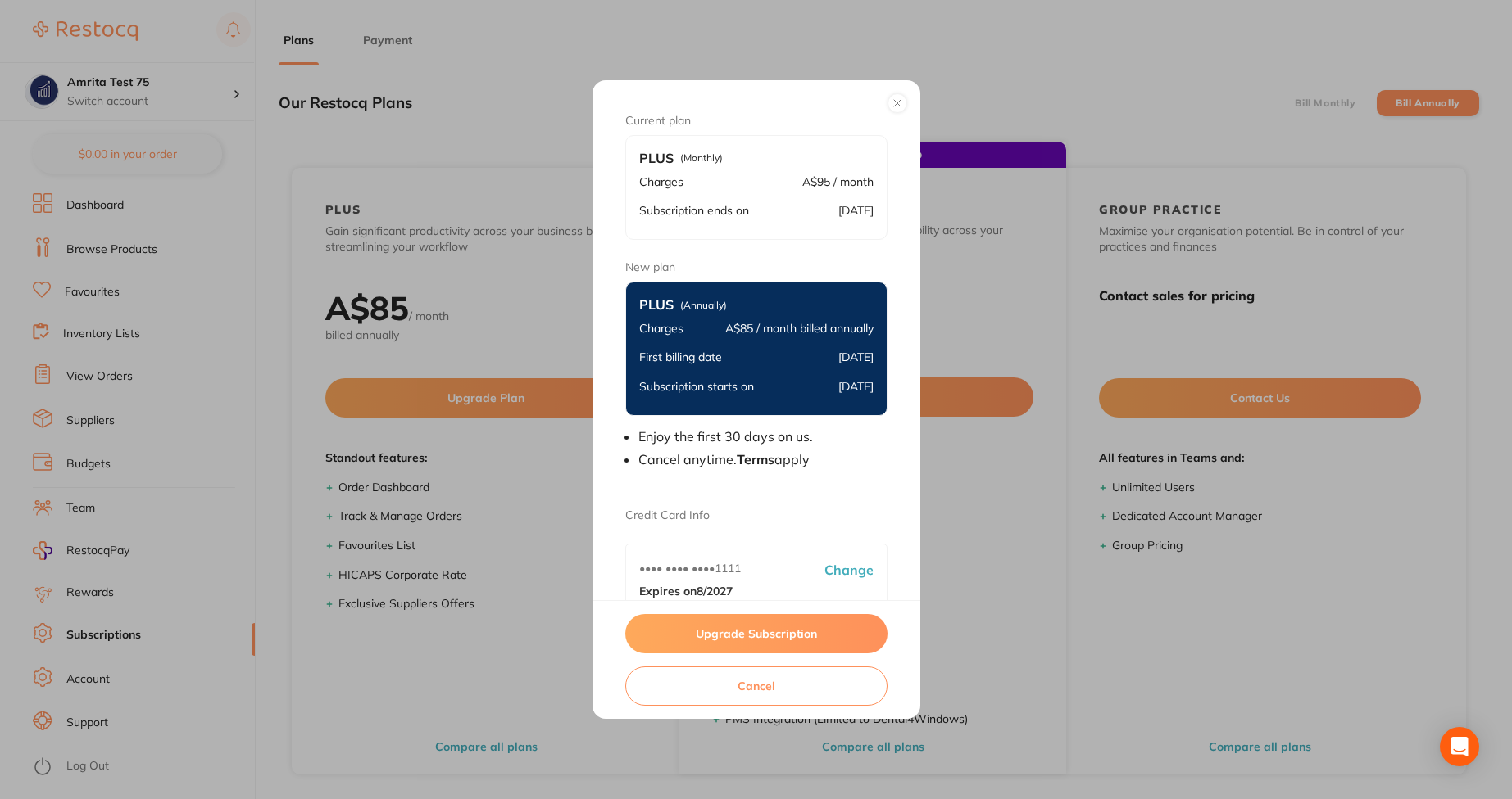
click at [750, 619] on button "Upgrade Subscription" at bounding box center [756, 634] width 262 height 39
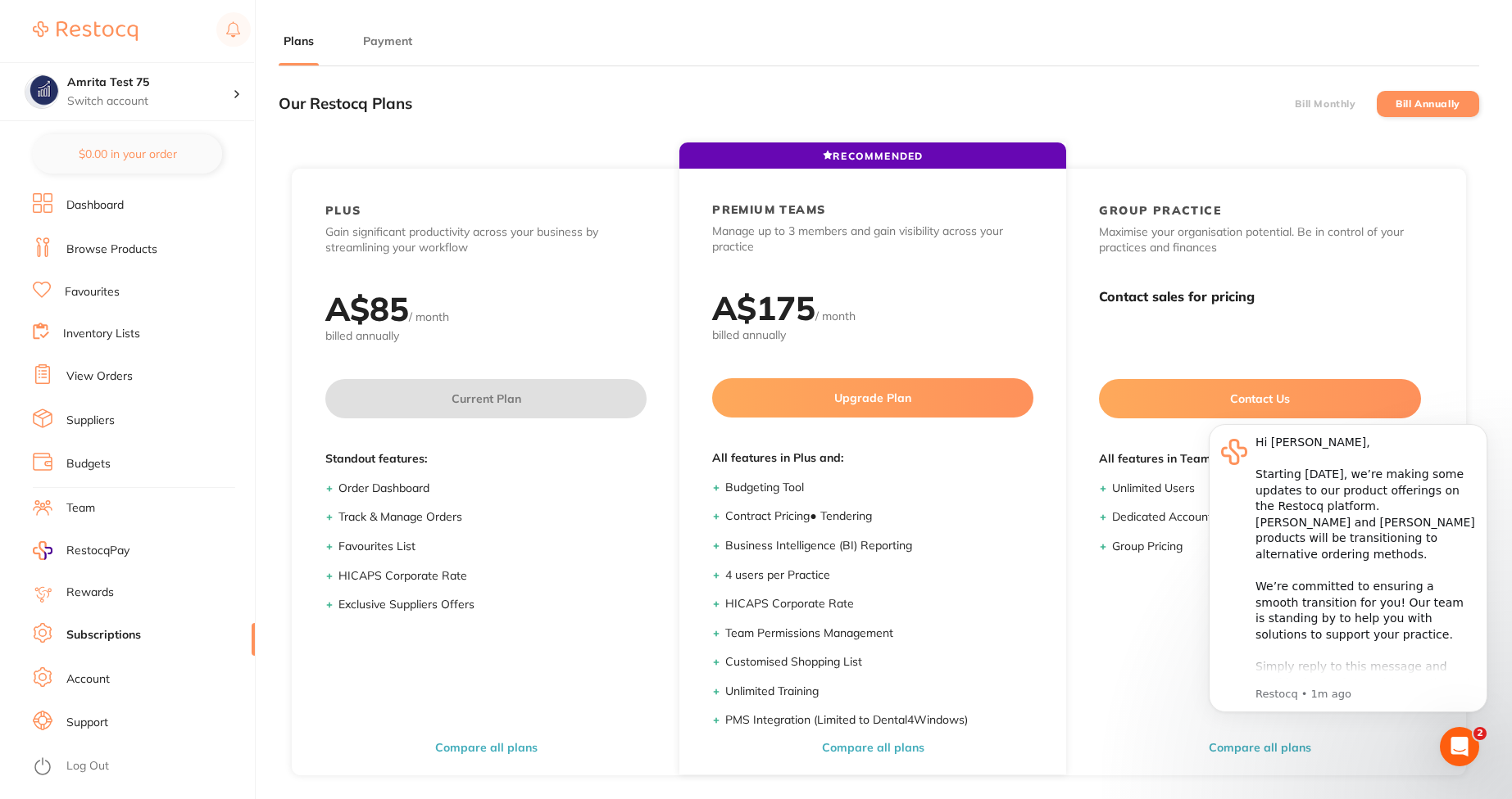
click at [1296, 115] on li "Bill Monthly" at bounding box center [1325, 103] width 102 height 27
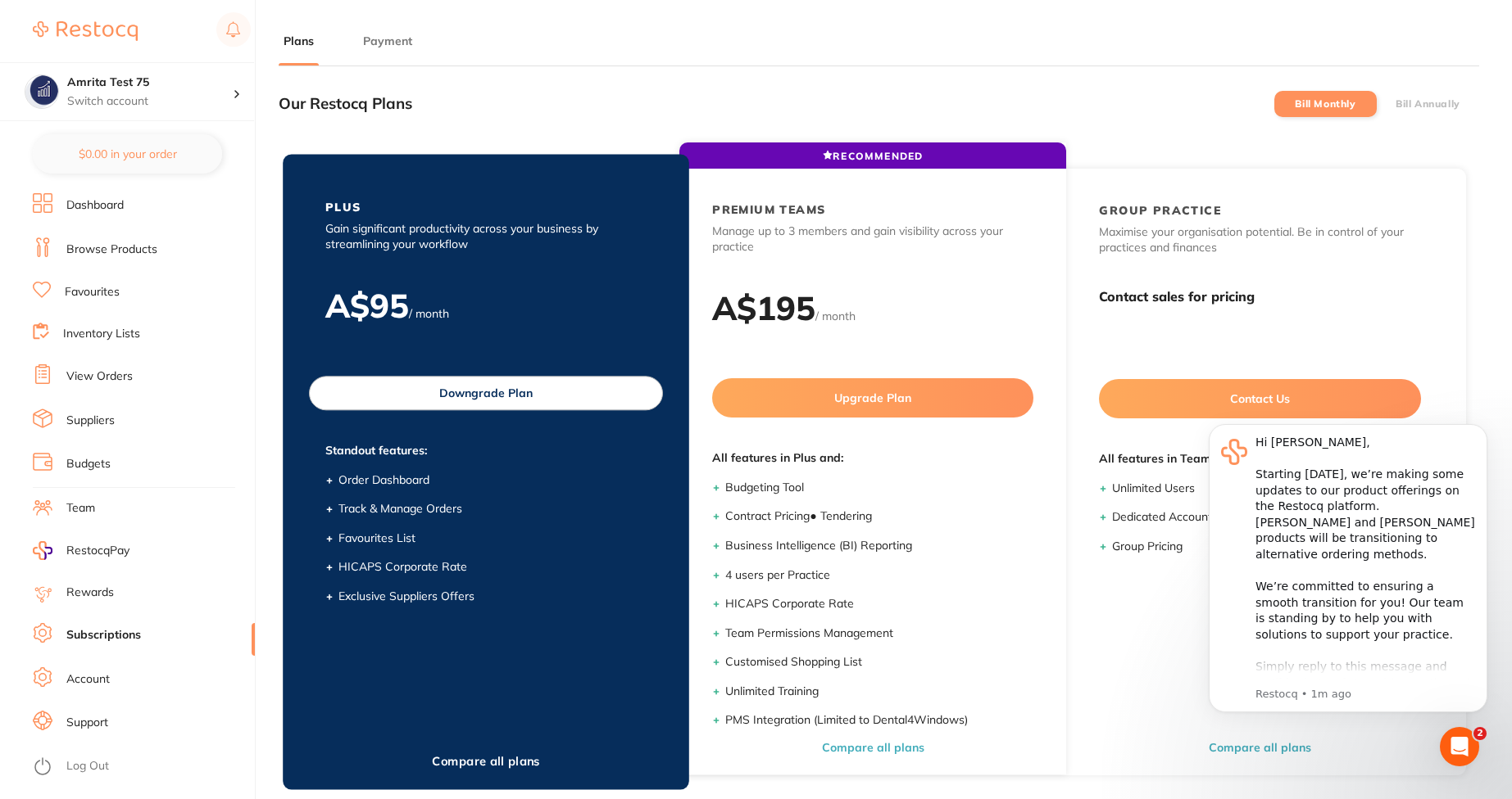
click at [491, 388] on button "Downgrade Plan" at bounding box center [486, 393] width 354 height 34
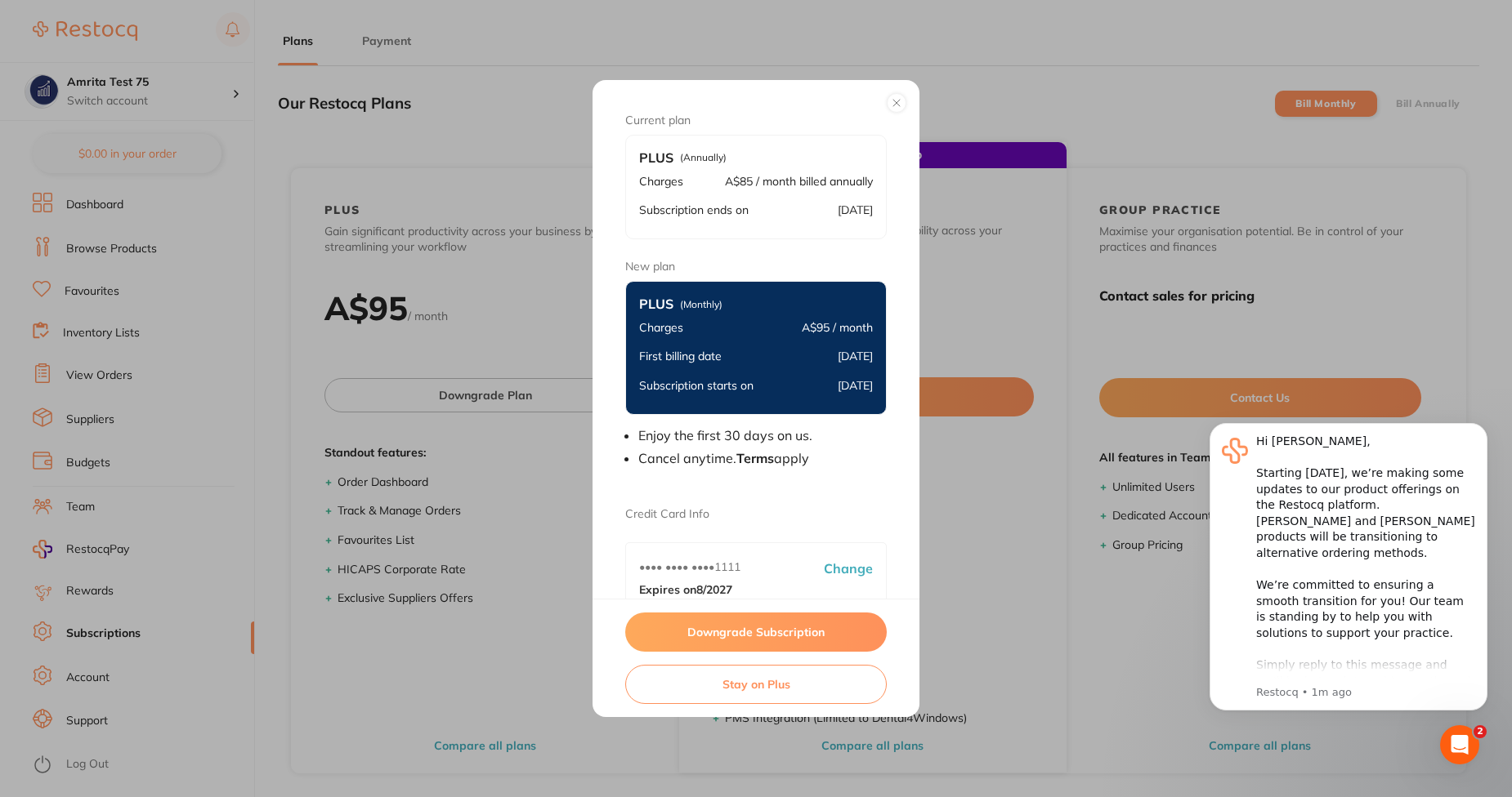
click at [680, 636] on button "Downgrade Subscription" at bounding box center [756, 632] width 261 height 39
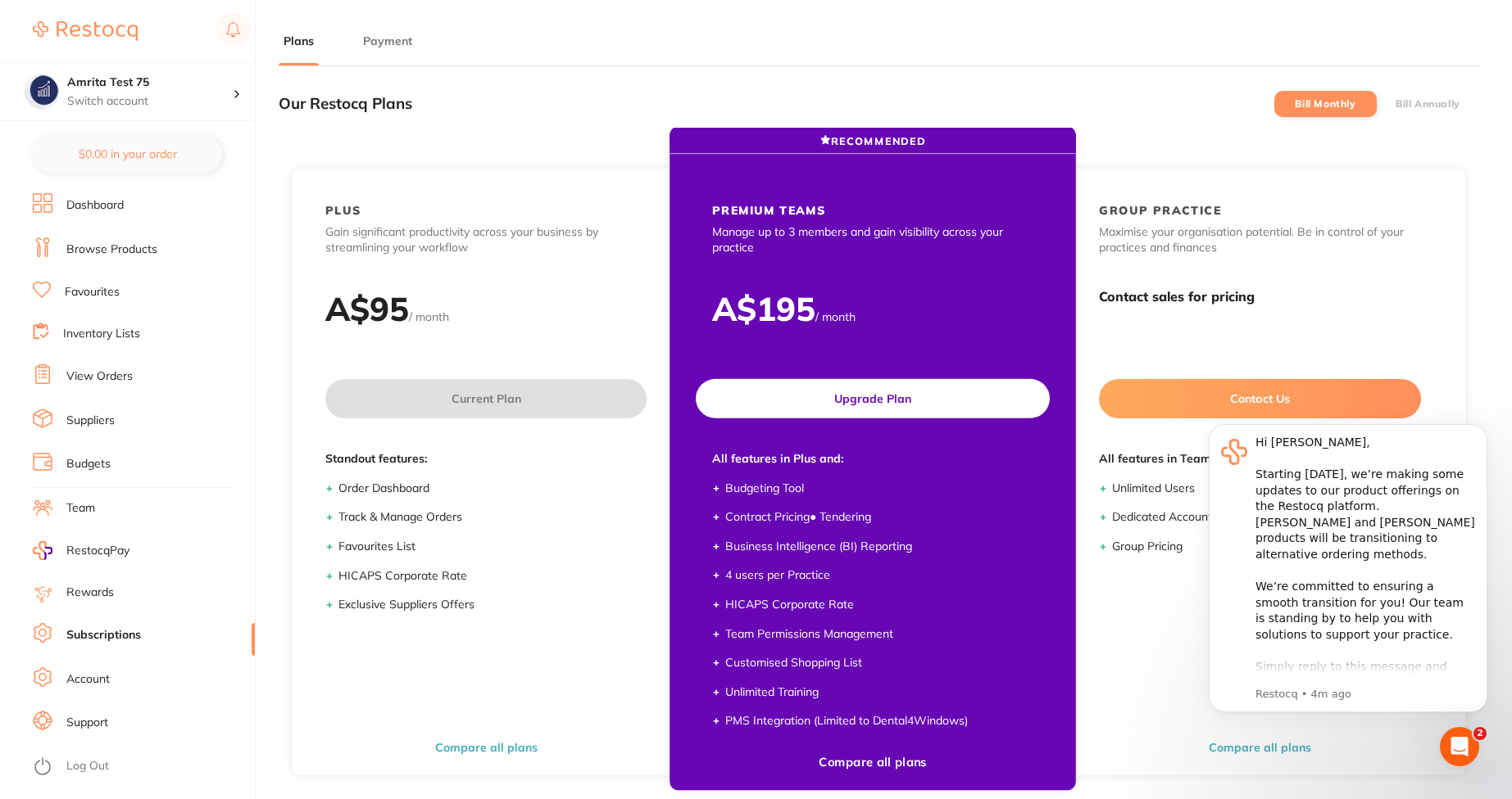
click at [935, 410] on button "Upgrade Plan" at bounding box center [873, 399] width 354 height 39
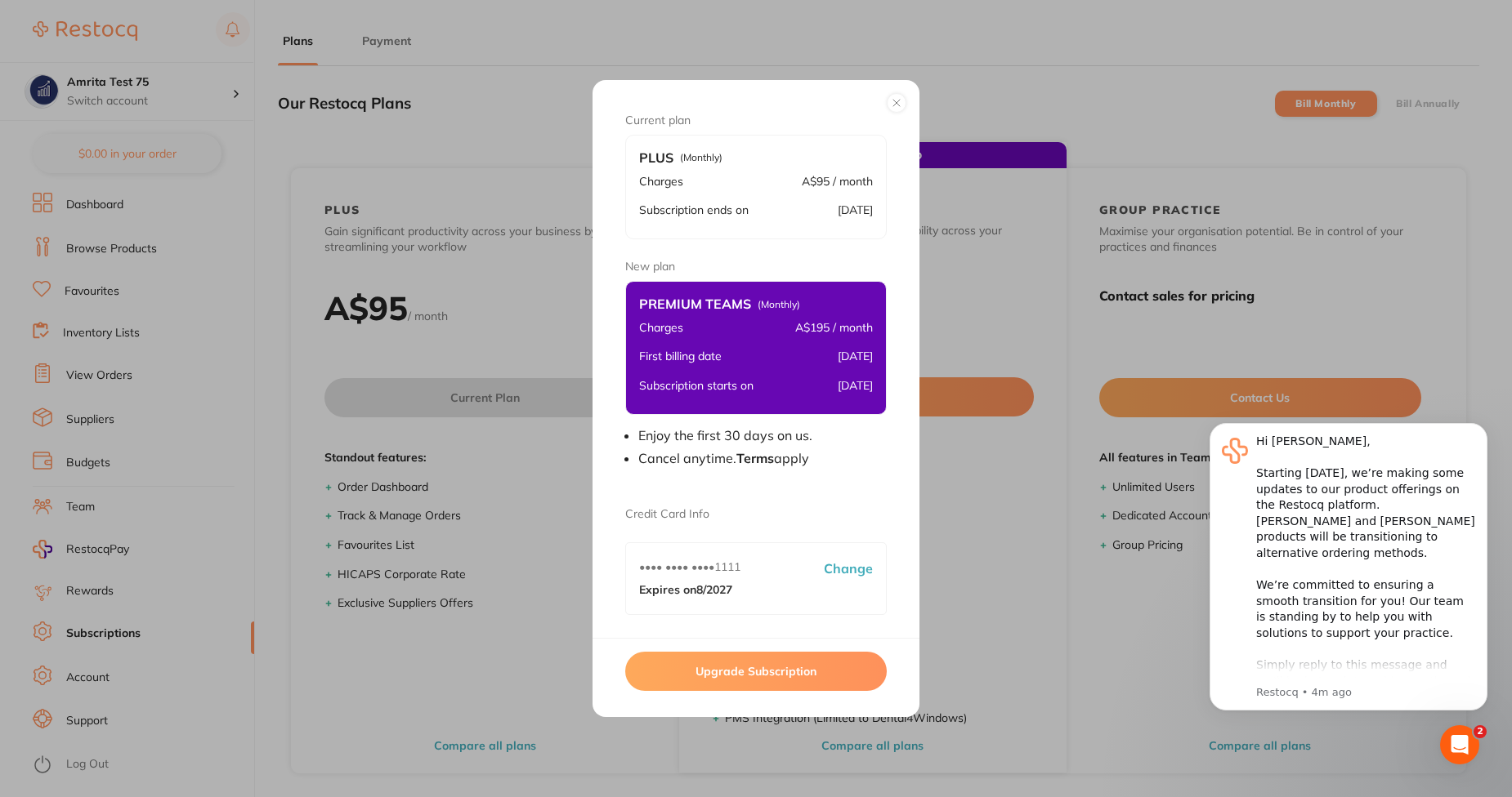
click at [765, 668] on button "Upgrade Subscription" at bounding box center [756, 671] width 261 height 39
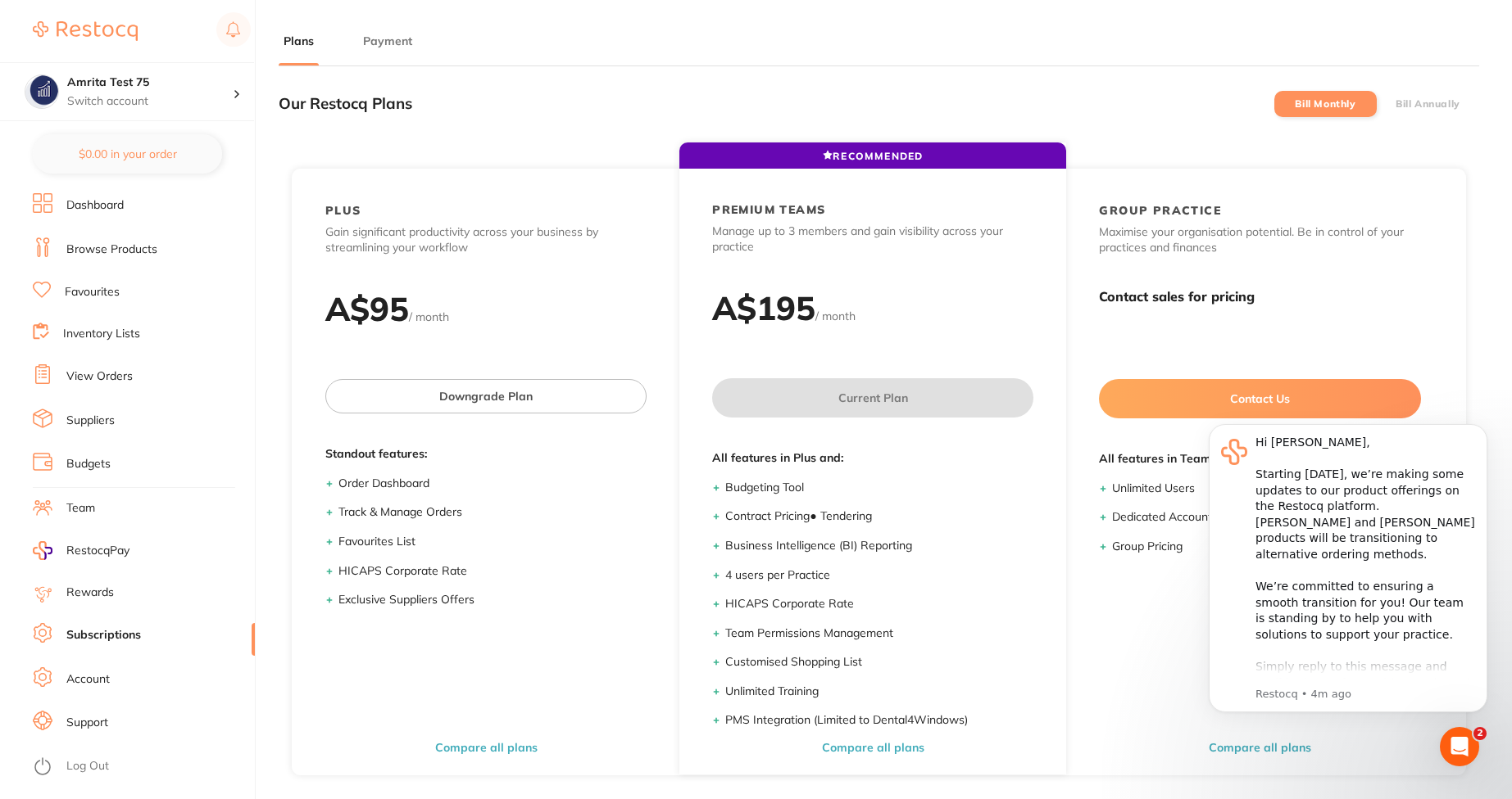
click at [1430, 98] on label "Bill Annually" at bounding box center [1427, 104] width 65 height 12
click at [1395, 104] on input "Bill Annually" at bounding box center [1395, 104] width 0 height 0
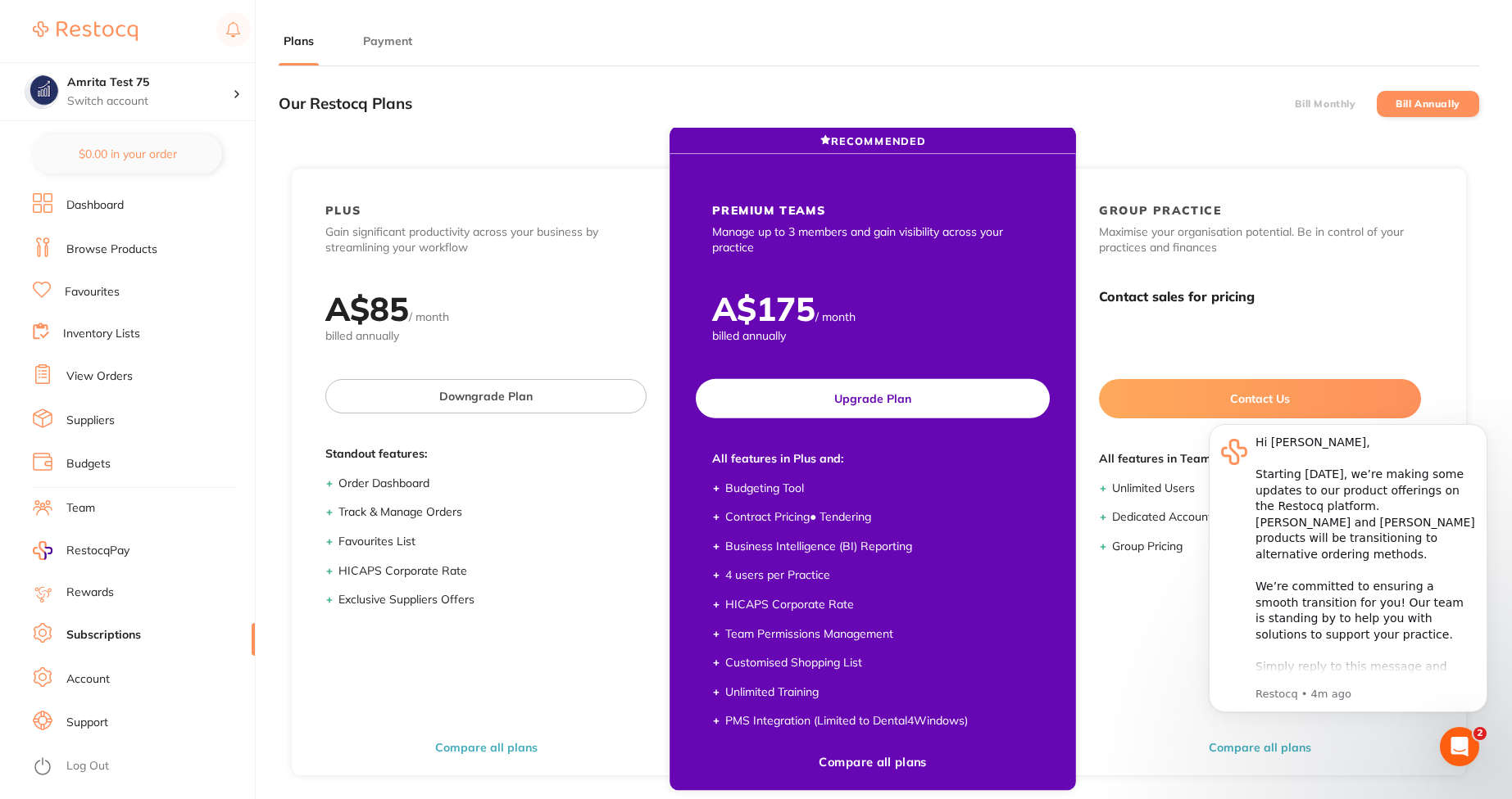
click at [823, 386] on button "Upgrade Plan" at bounding box center [873, 399] width 354 height 39
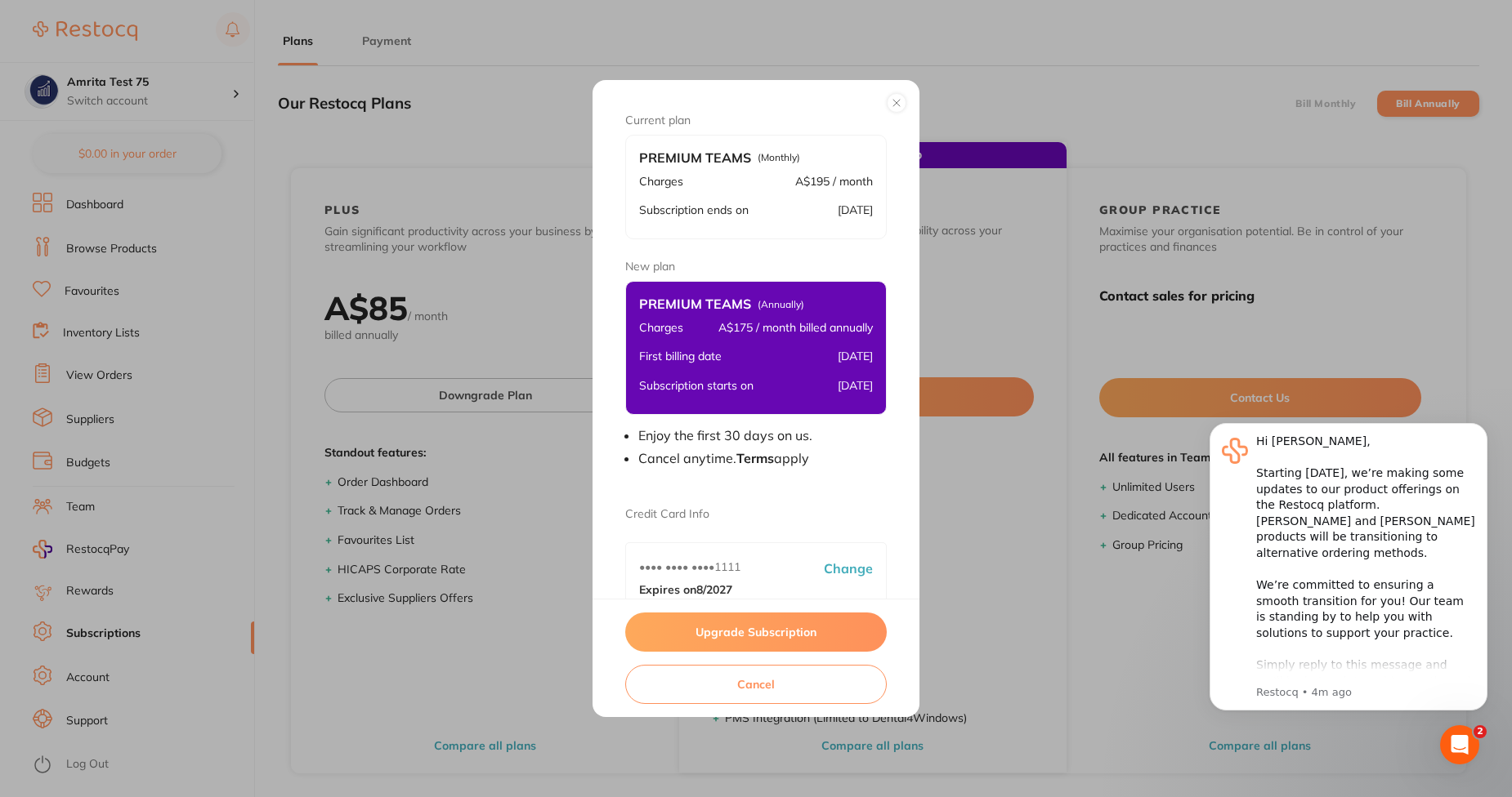
click at [750, 628] on button "Upgrade Subscription" at bounding box center [756, 632] width 261 height 39
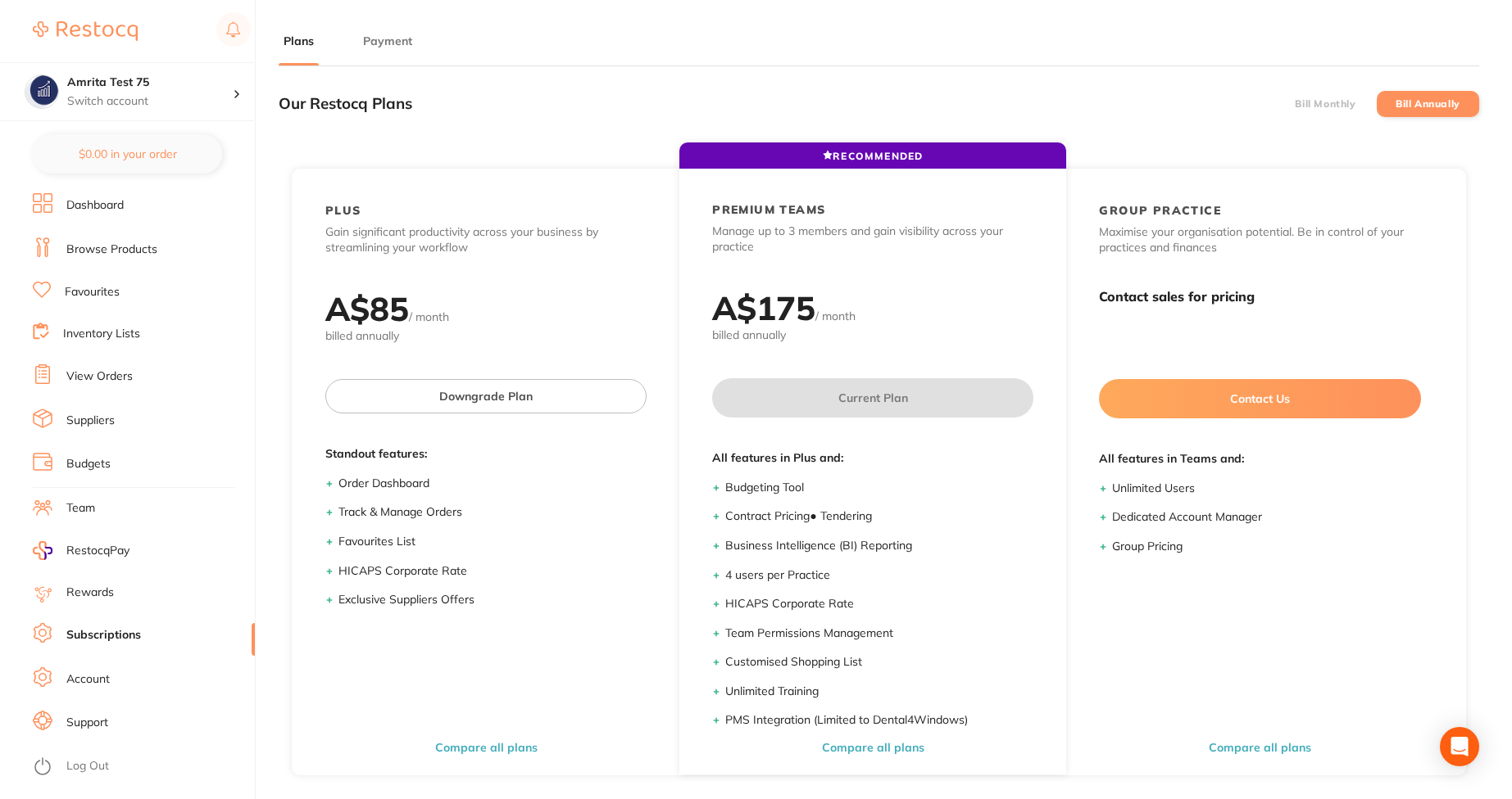
click at [1340, 105] on label "Bill Monthly" at bounding box center [1325, 104] width 61 height 12
click at [1294, 104] on input "Bill Monthly" at bounding box center [1294, 104] width 0 height 0
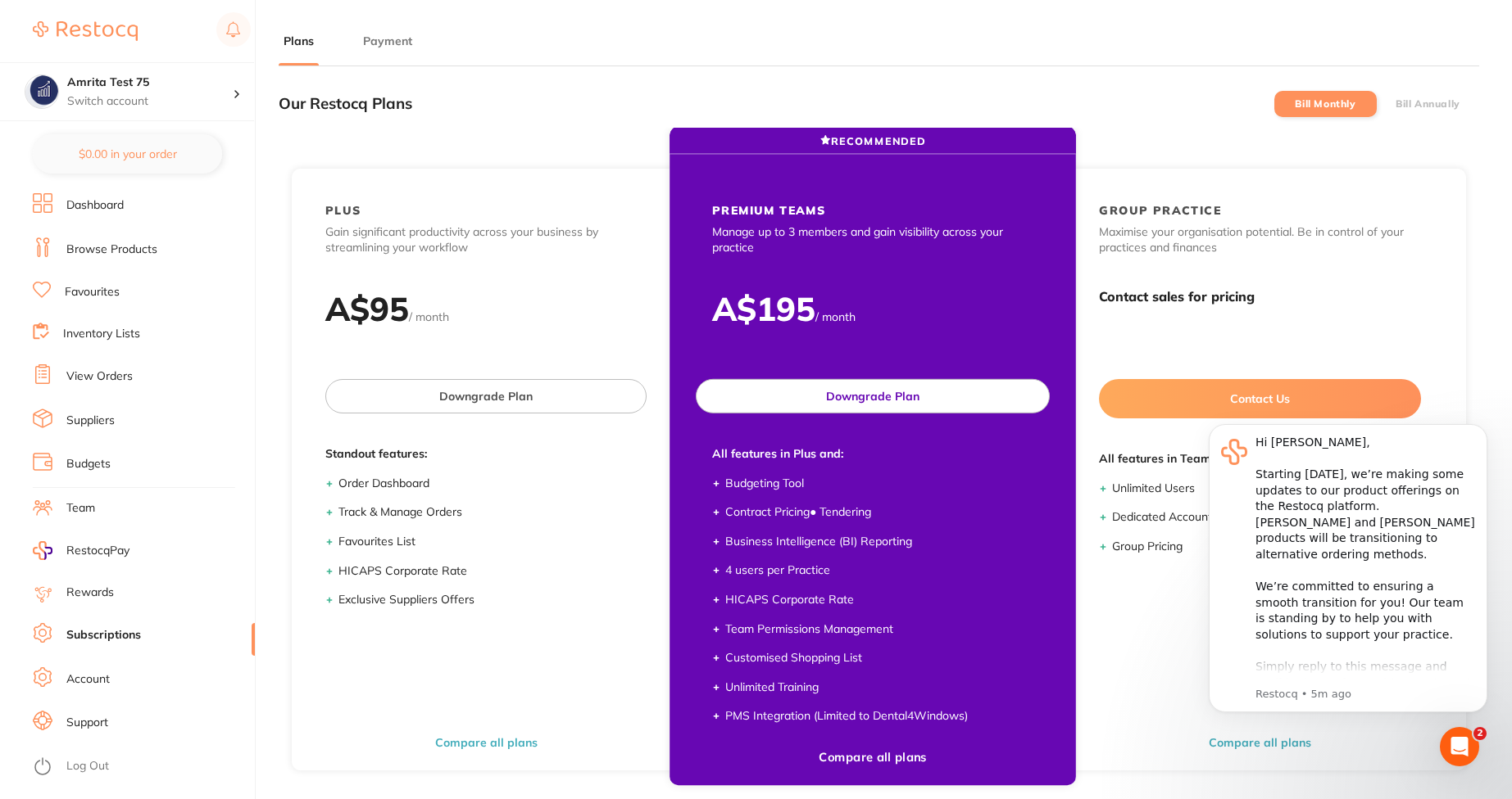
click at [936, 388] on button "Downgrade Plan" at bounding box center [873, 396] width 354 height 34
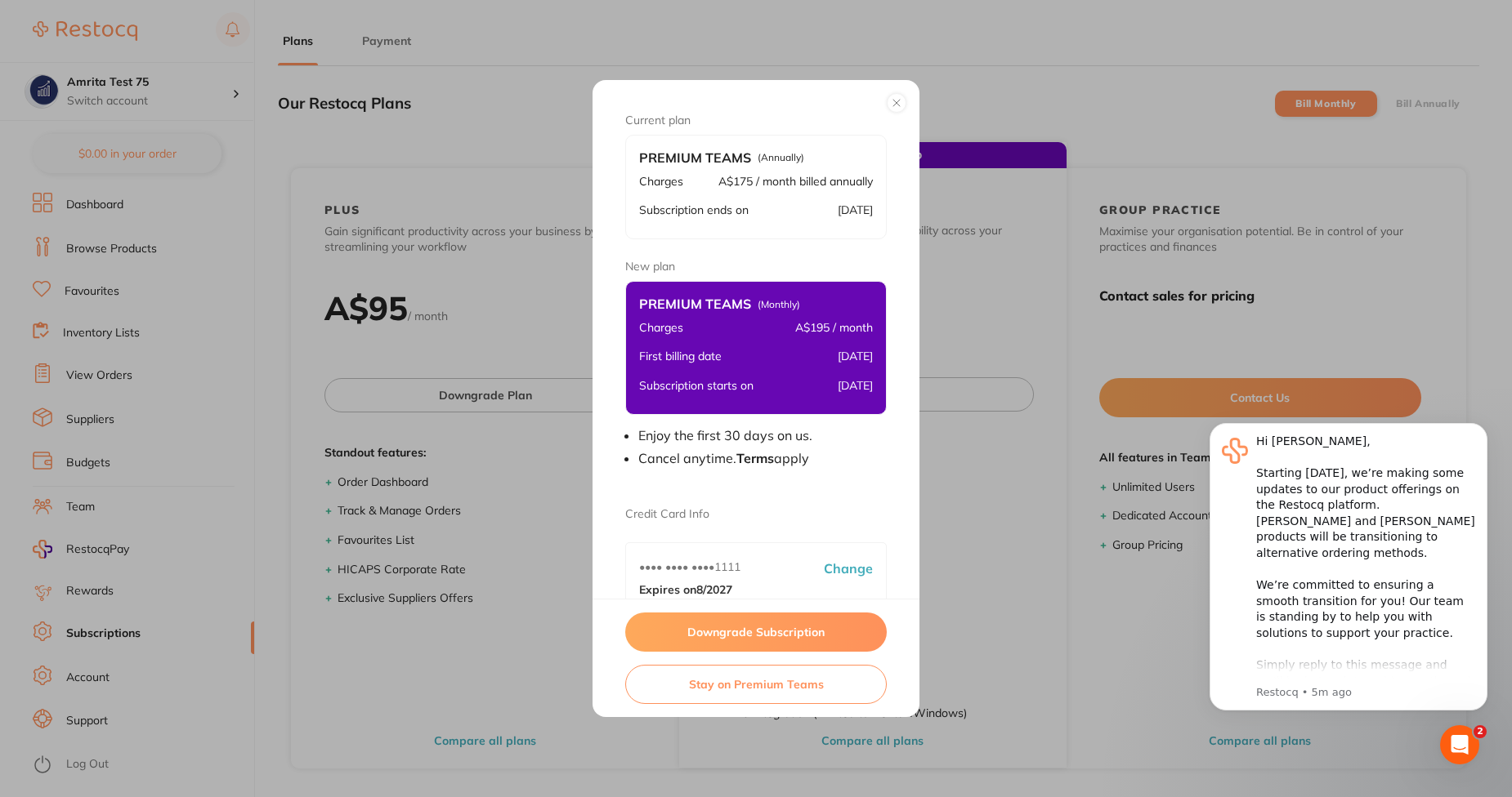
click at [760, 621] on button "Downgrade Subscription" at bounding box center [756, 632] width 261 height 39
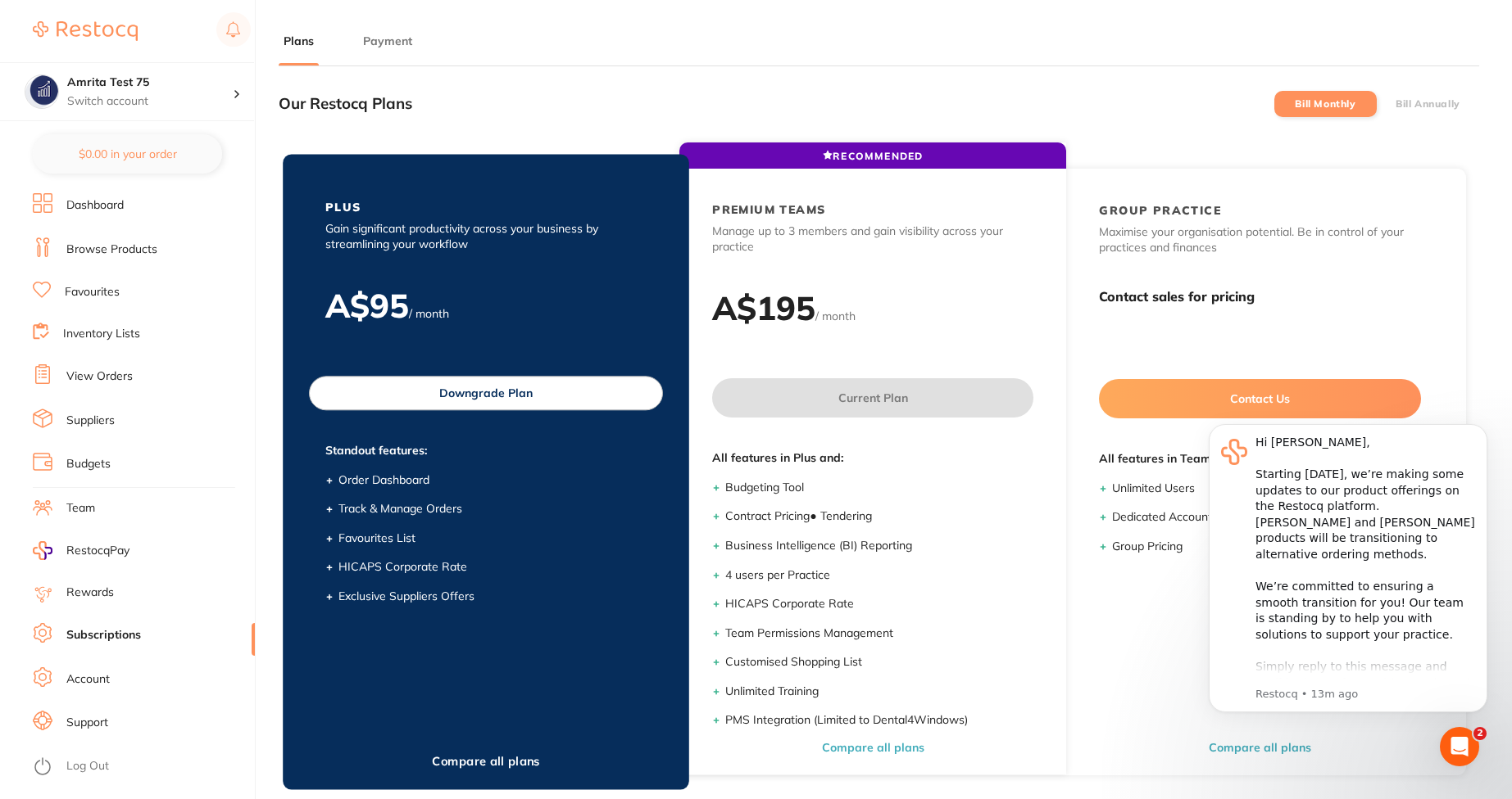
click at [541, 400] on button "Downgrade Plan" at bounding box center [486, 393] width 354 height 34
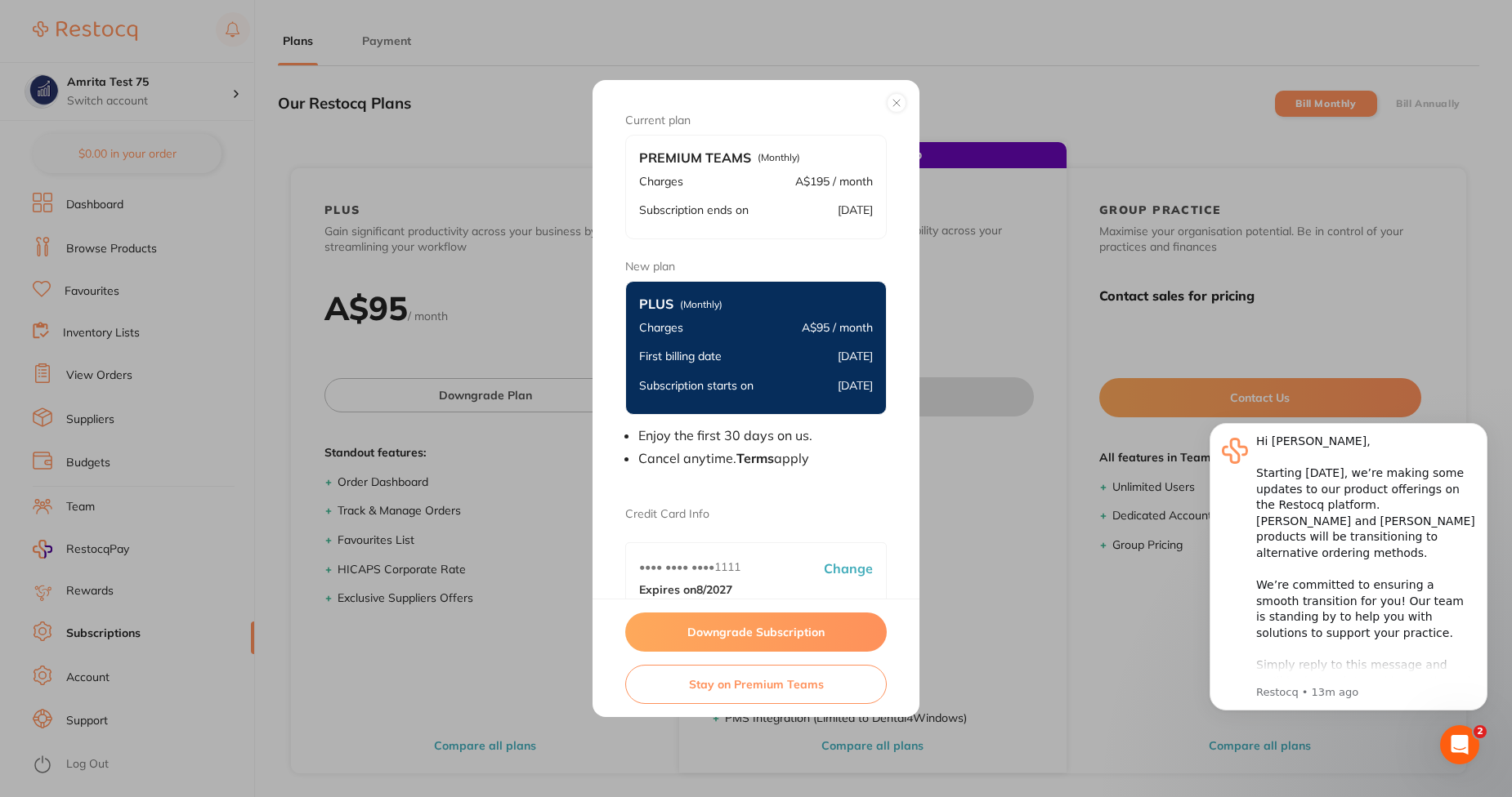
click at [783, 627] on button "Downgrade Subscription" at bounding box center [756, 632] width 261 height 39
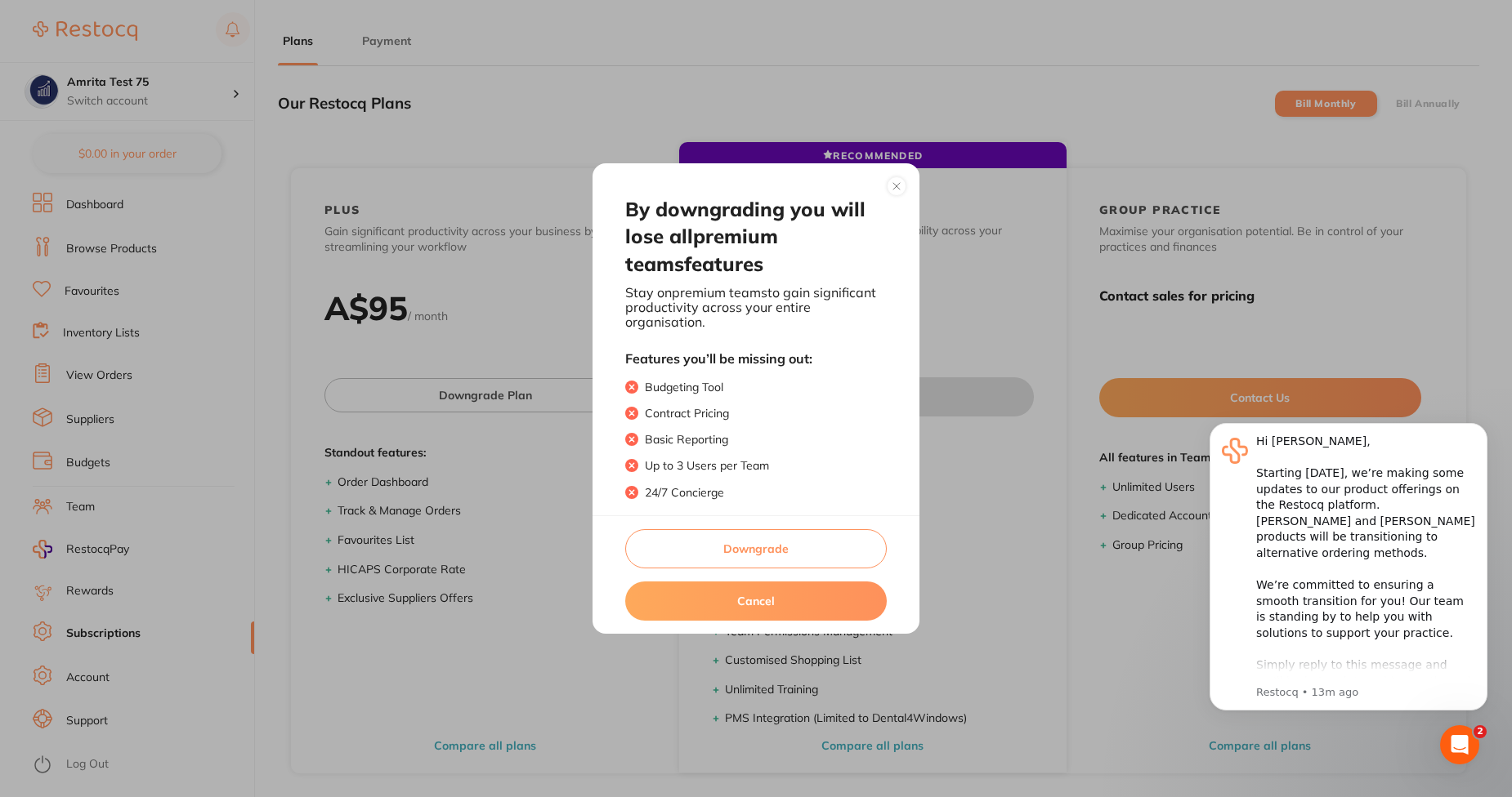
click at [791, 559] on button "Downgrade" at bounding box center [756, 549] width 261 height 39
click at [792, 553] on button "Downgrade" at bounding box center [756, 549] width 261 height 39
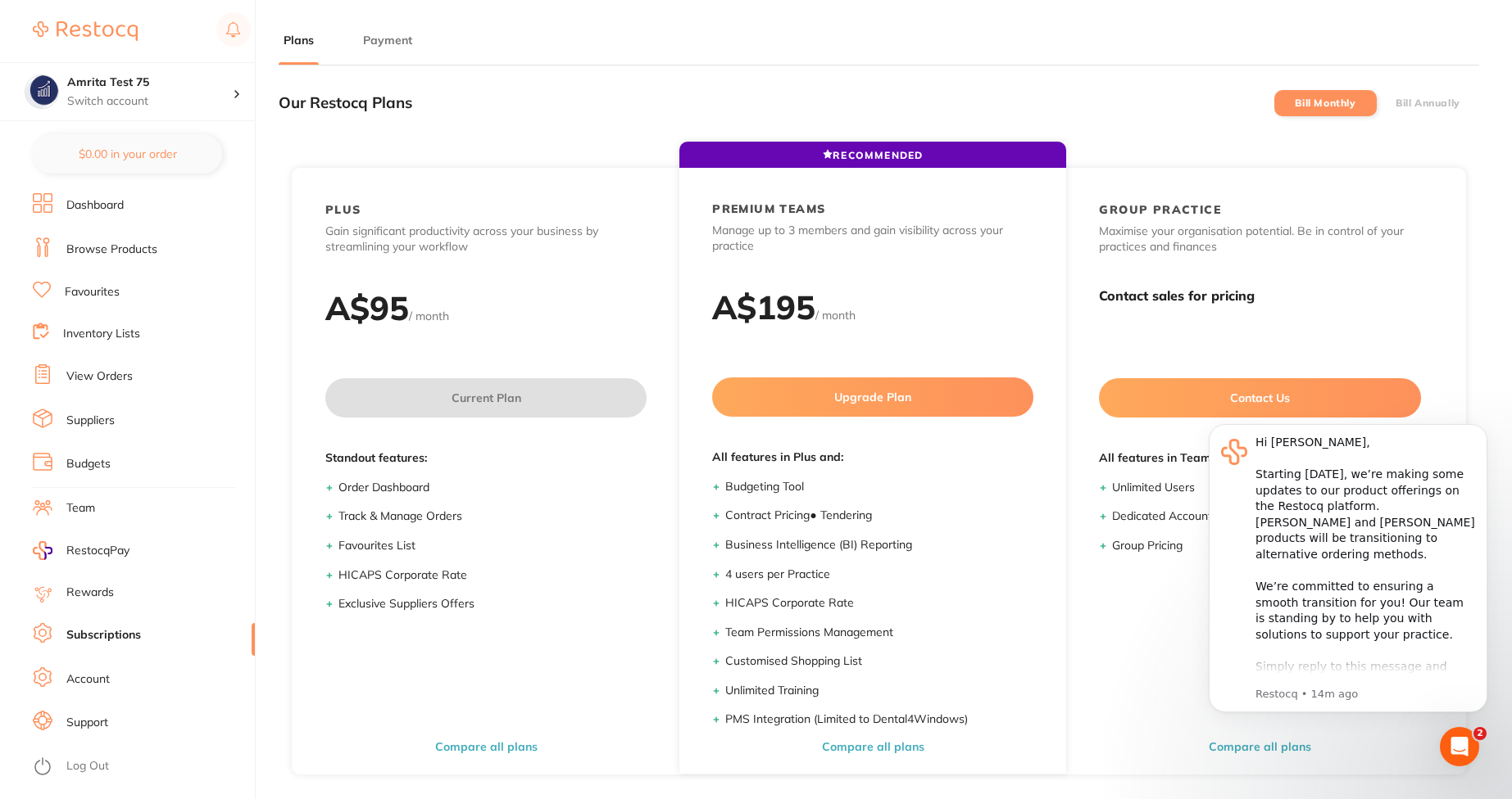
click at [1022, 121] on div "Our Restocq Plans Bill Monthly Bill Annually" at bounding box center [878, 102] width 1200 height 48
checkbox input "true"
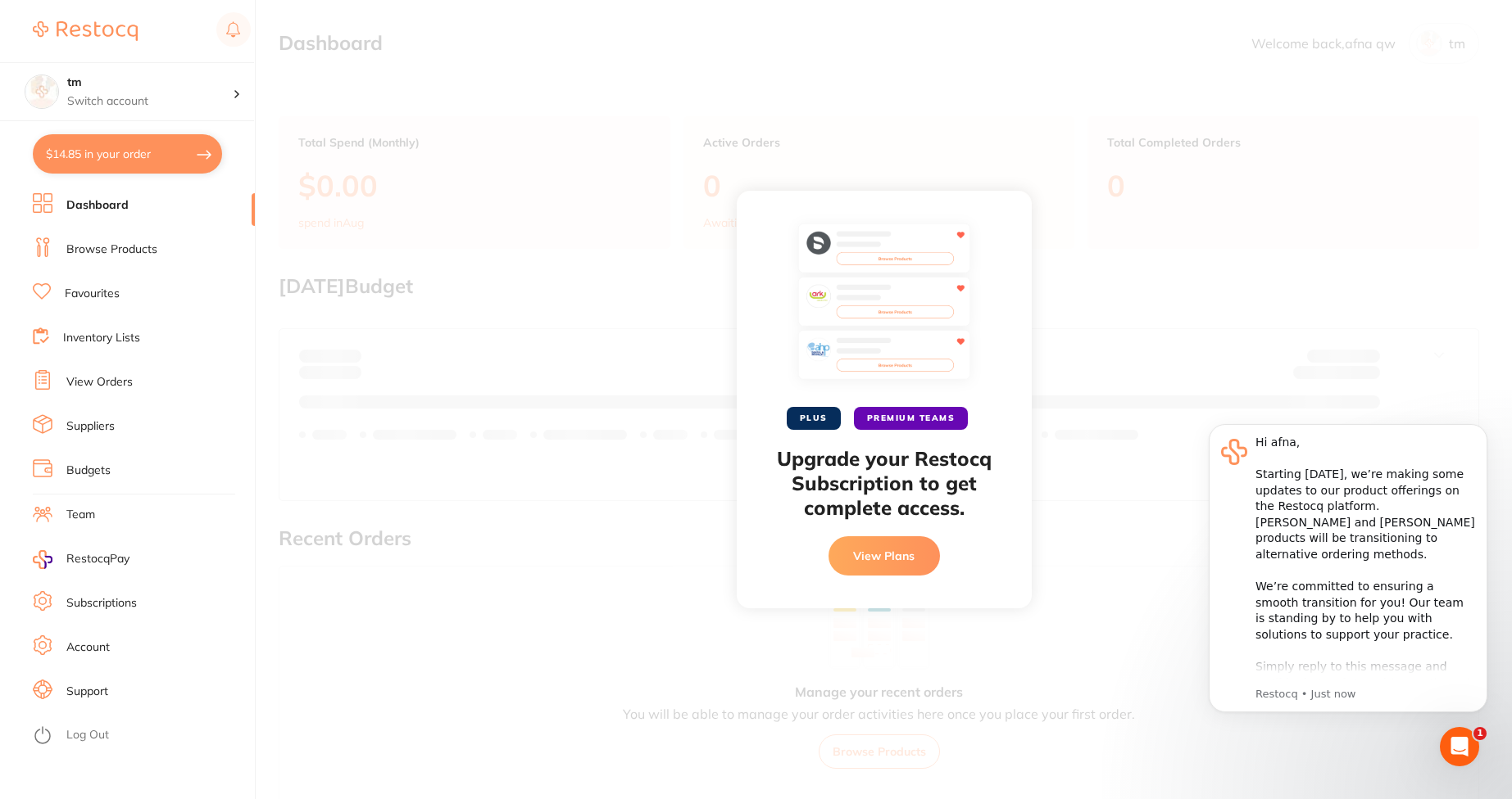
click at [901, 564] on button "View Plans" at bounding box center [883, 556] width 111 height 39
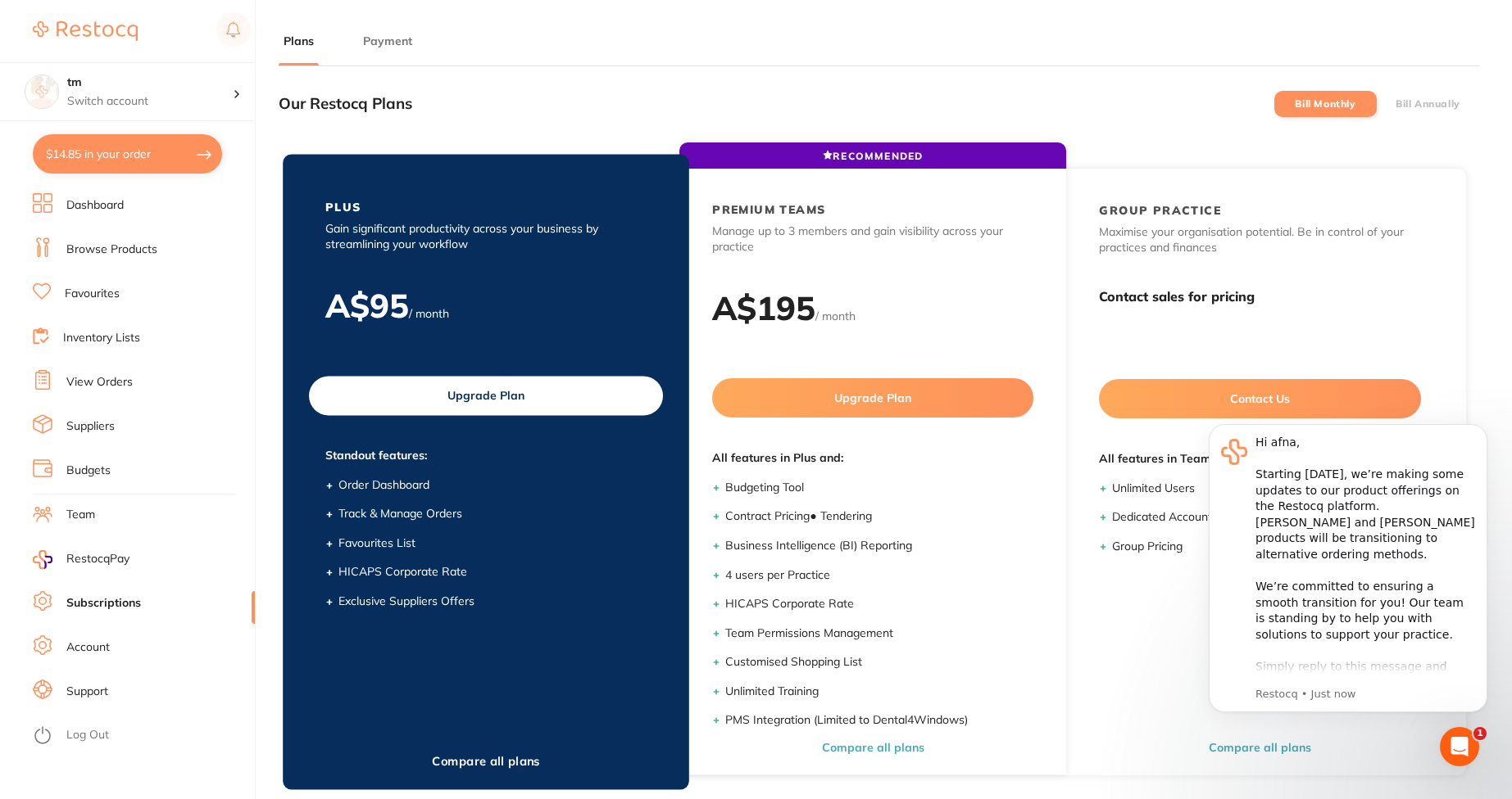
click at [526, 405] on button "Upgrade Plan" at bounding box center [486, 396] width 354 height 39
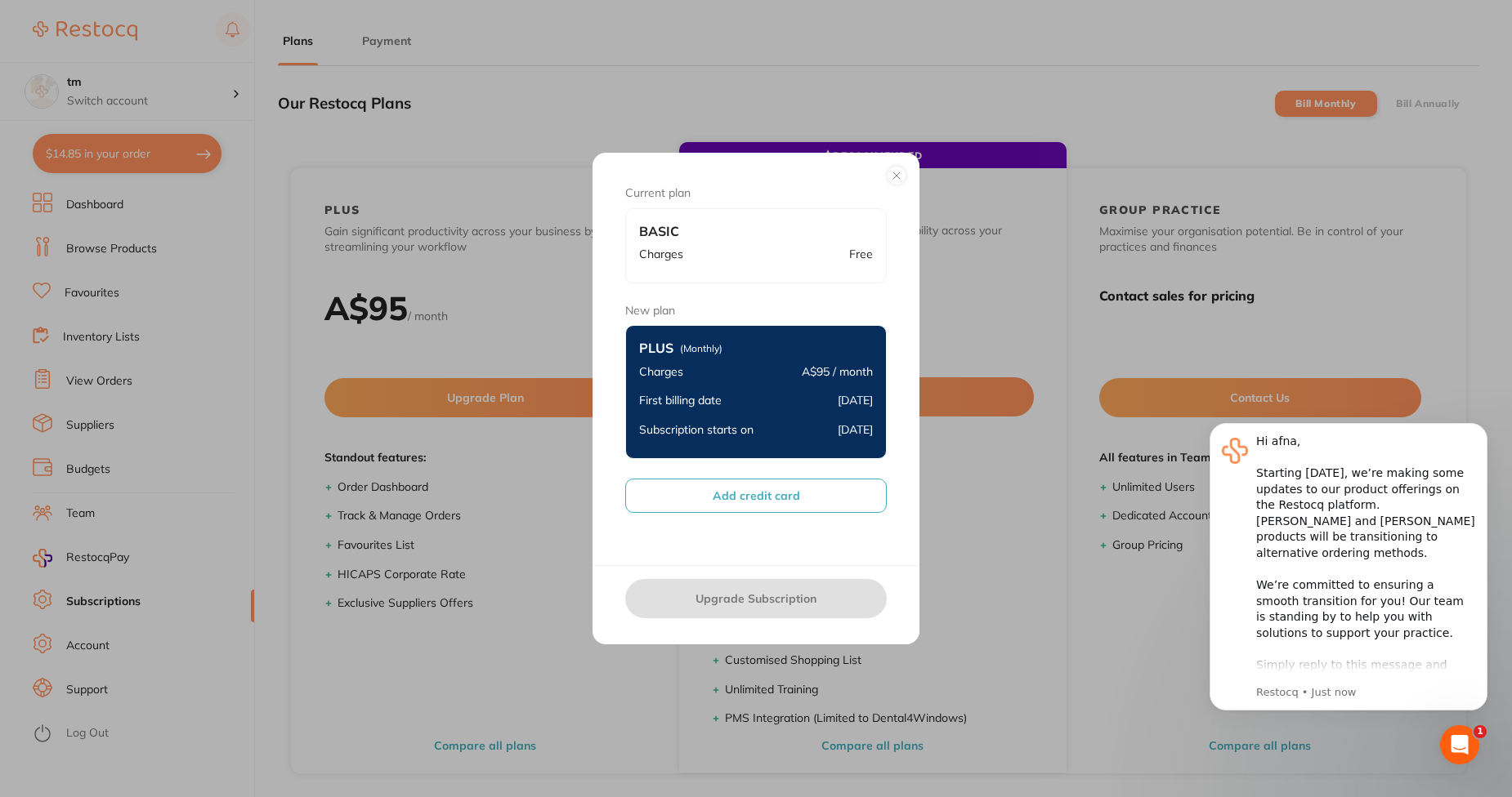
click at [708, 480] on button "Add credit card" at bounding box center [756, 496] width 261 height 34
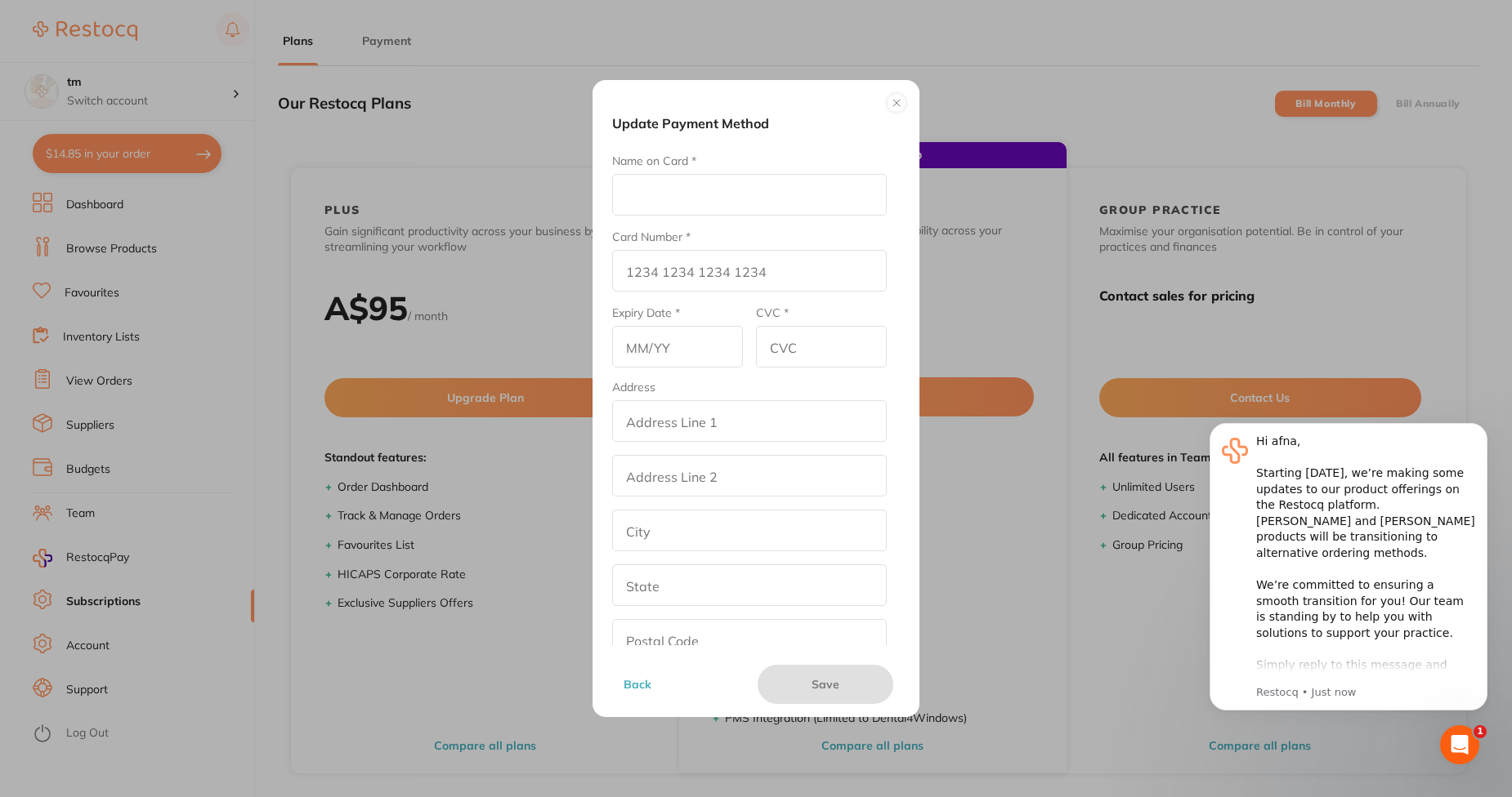
click at [738, 187] on input "Name on Card *" at bounding box center [749, 194] width 275 height 41
type input "Afna"
click at [699, 274] on input "Card Number *" at bounding box center [749, 271] width 275 height 41
type input "4111 1111 1111 1111"
click at [667, 358] on input "text" at bounding box center [676, 346] width 131 height 41
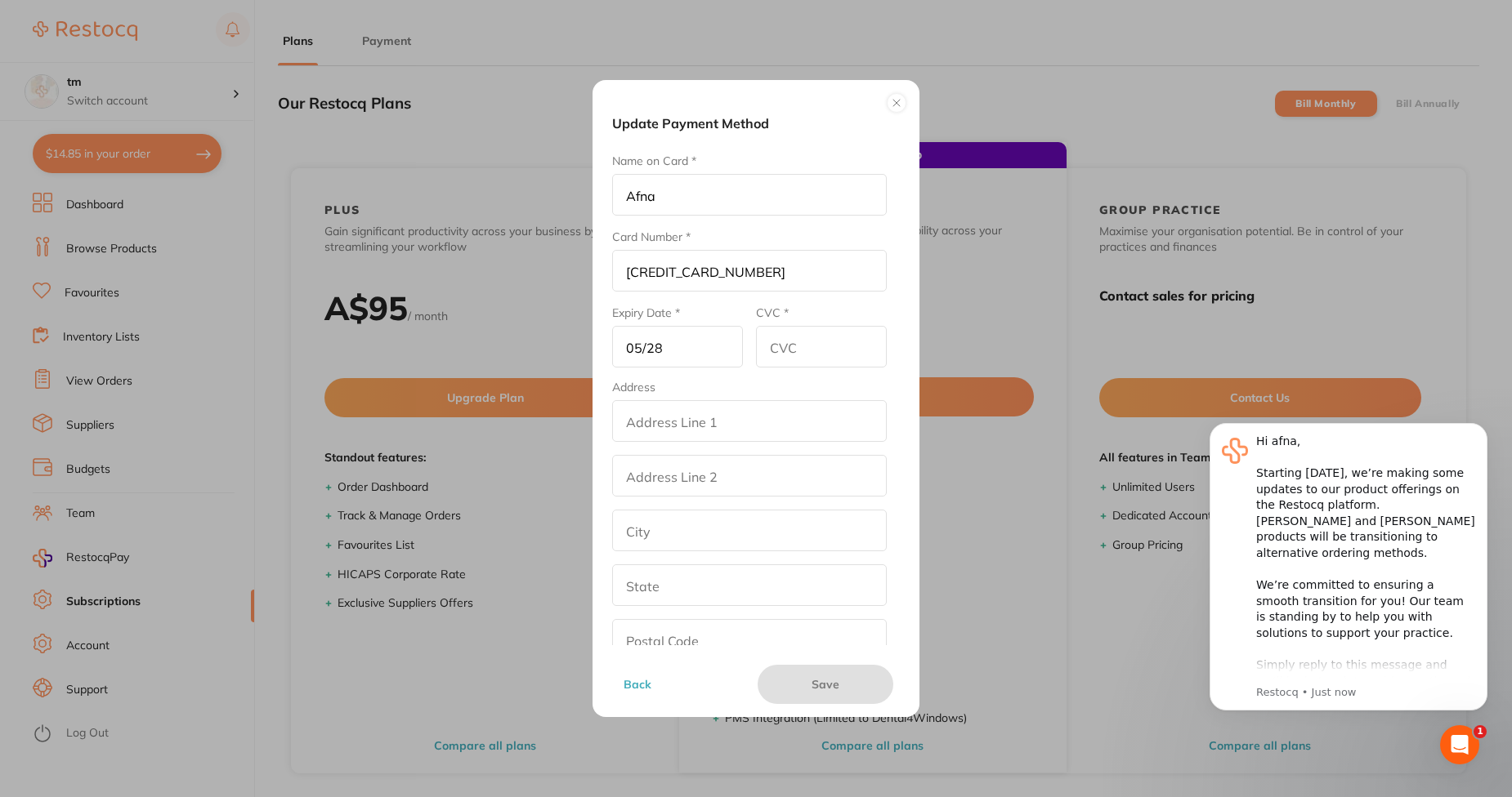
type input "05/28"
click at [786, 357] on input "CVC *" at bounding box center [821, 346] width 131 height 41
type input "567"
click at [735, 424] on input "addressLineOne" at bounding box center [749, 421] width 275 height 41
type input "street2"
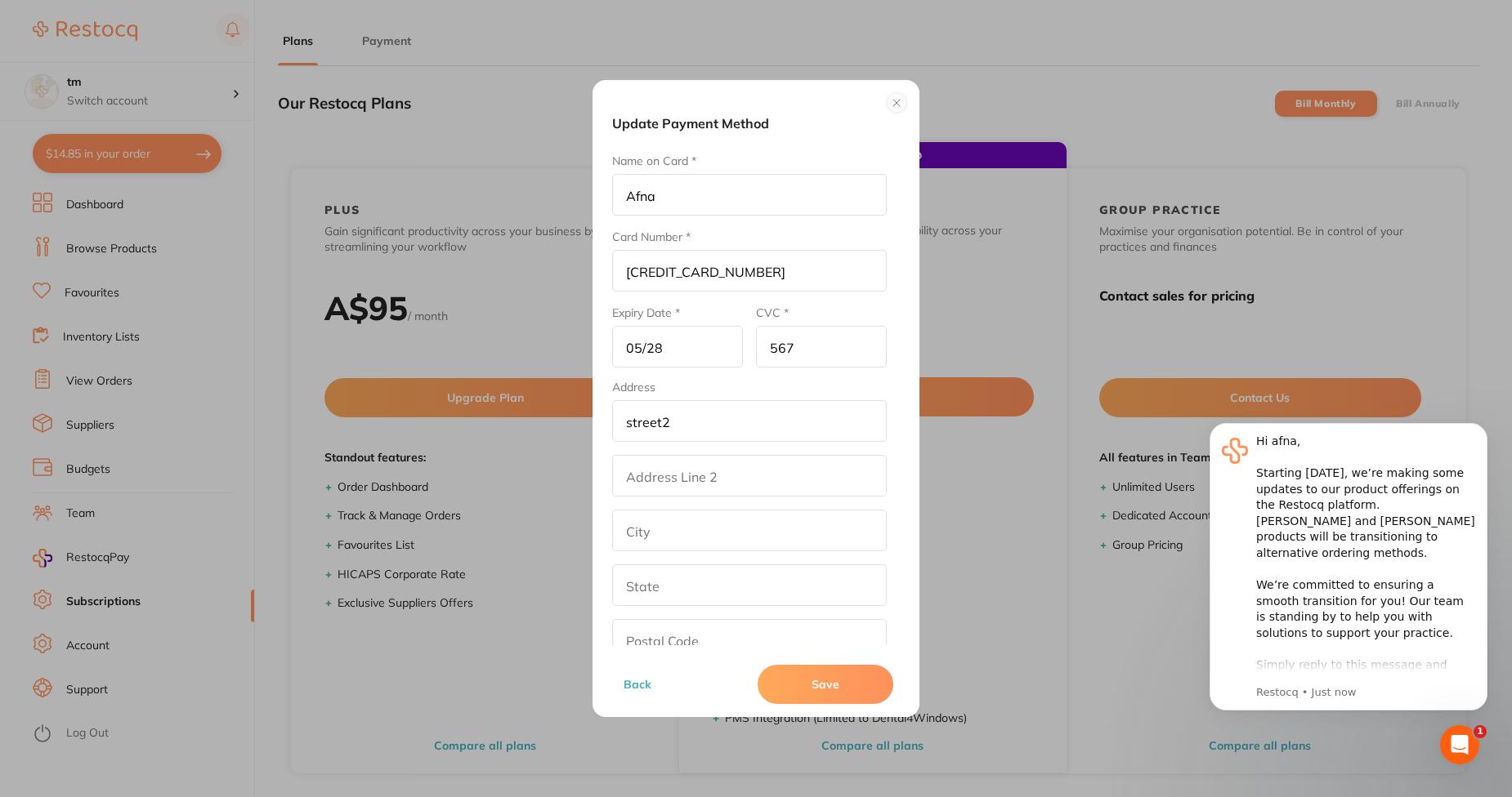
type input "los angeles"
type input "California"
type input "90001"
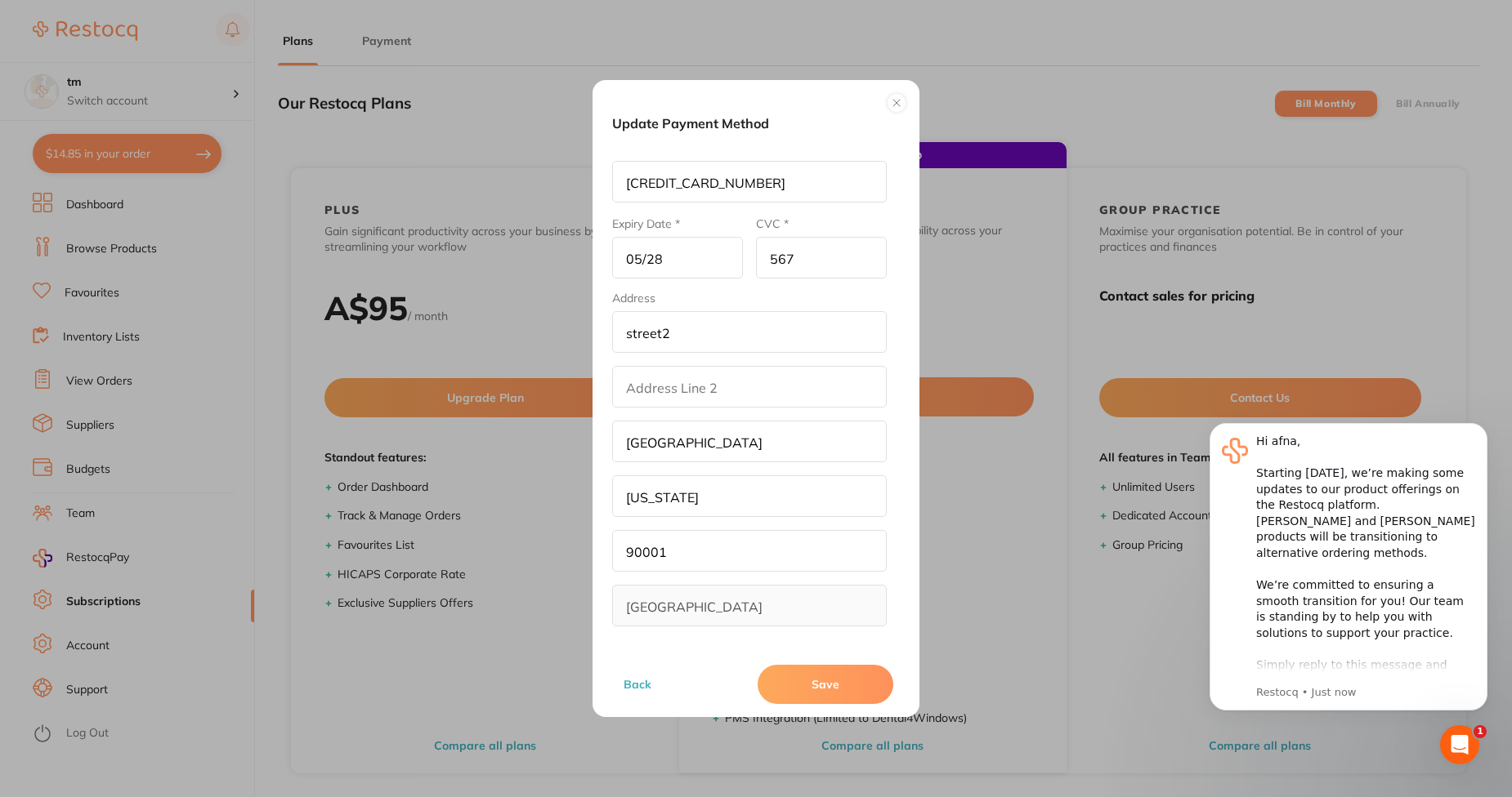
click at [802, 679] on button "Save" at bounding box center [826, 685] width 135 height 39
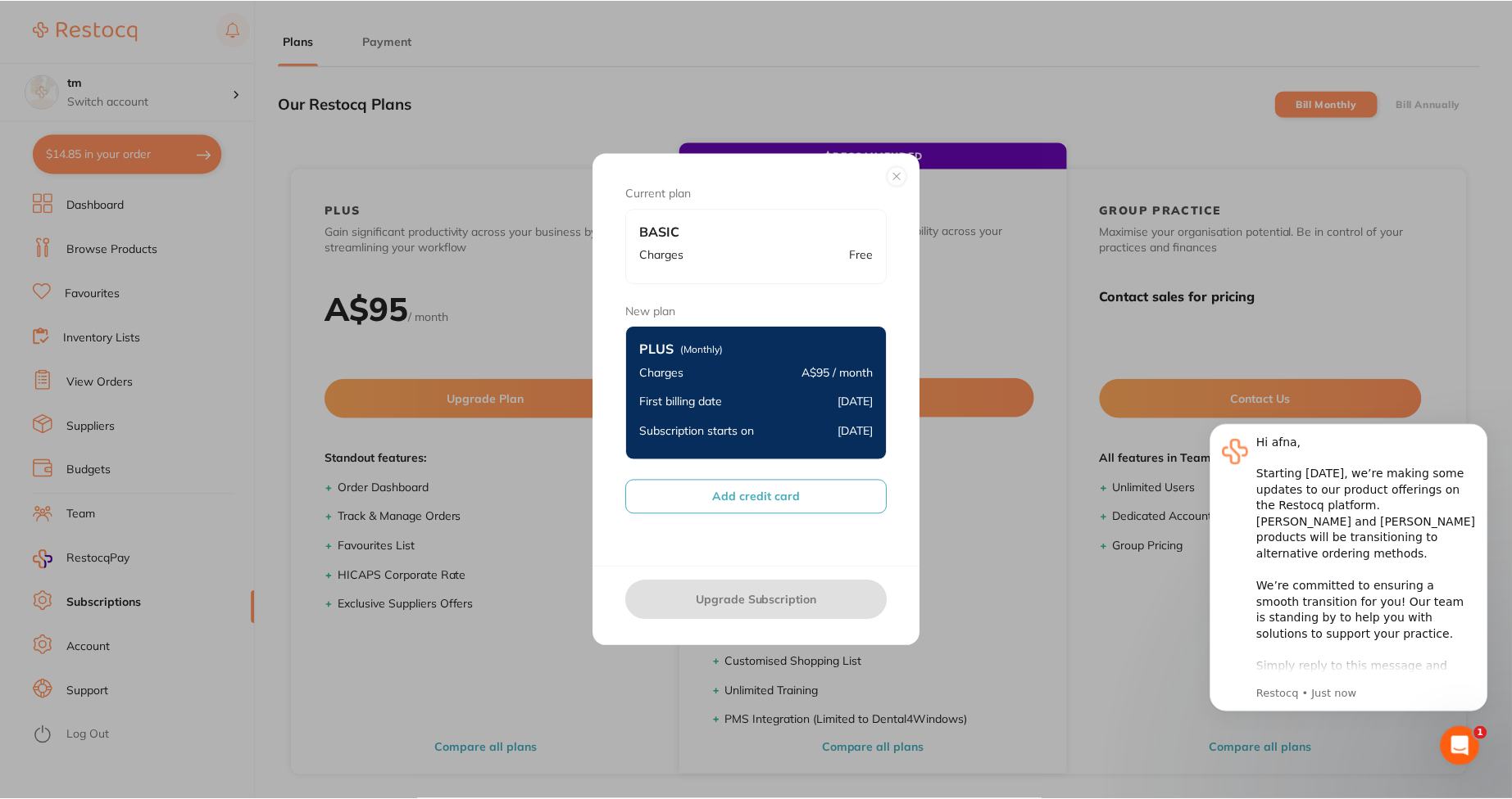
scroll to position [1, 0]
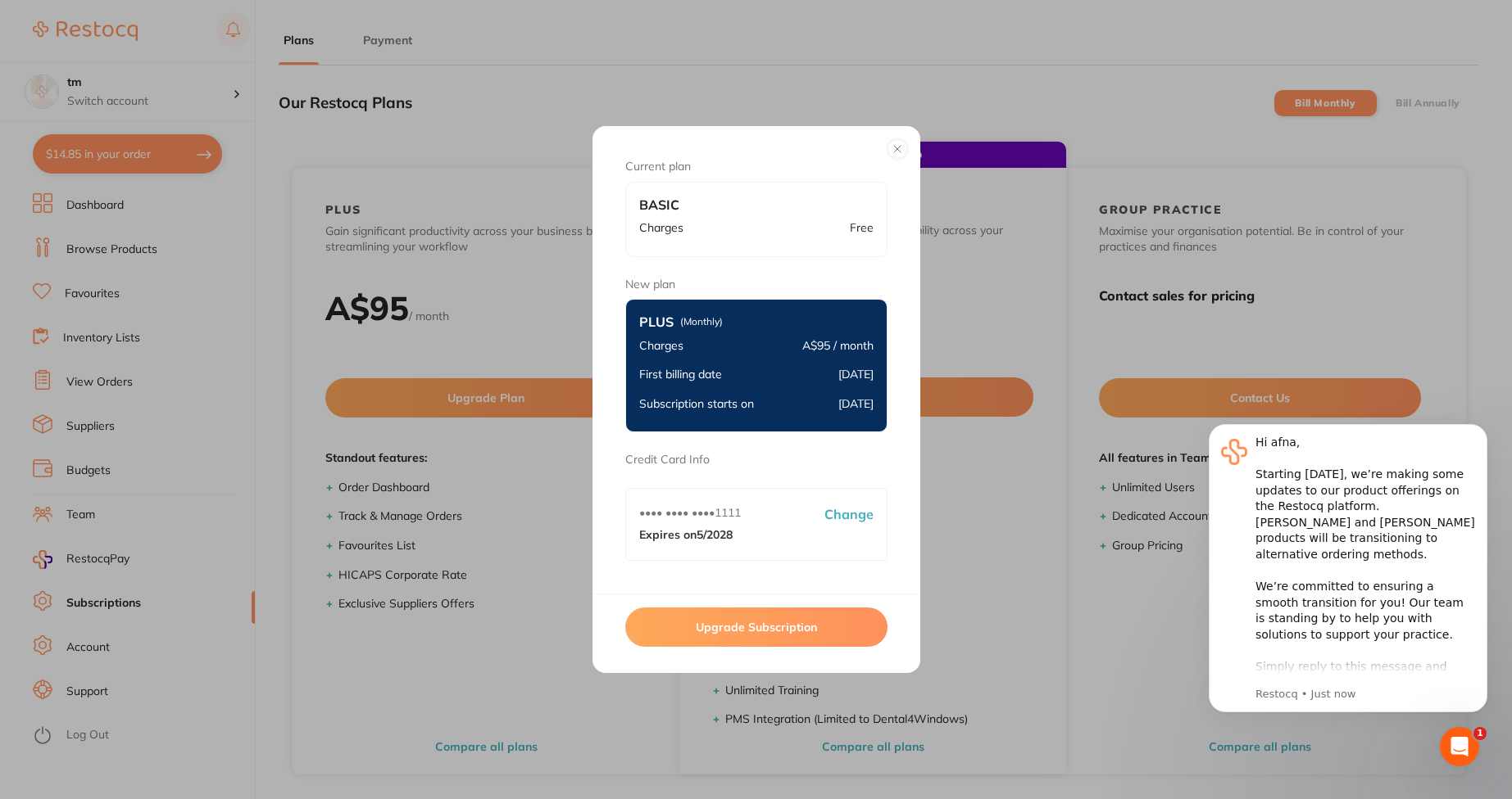
click at [756, 634] on button "Upgrade Subscription" at bounding box center [756, 628] width 262 height 39
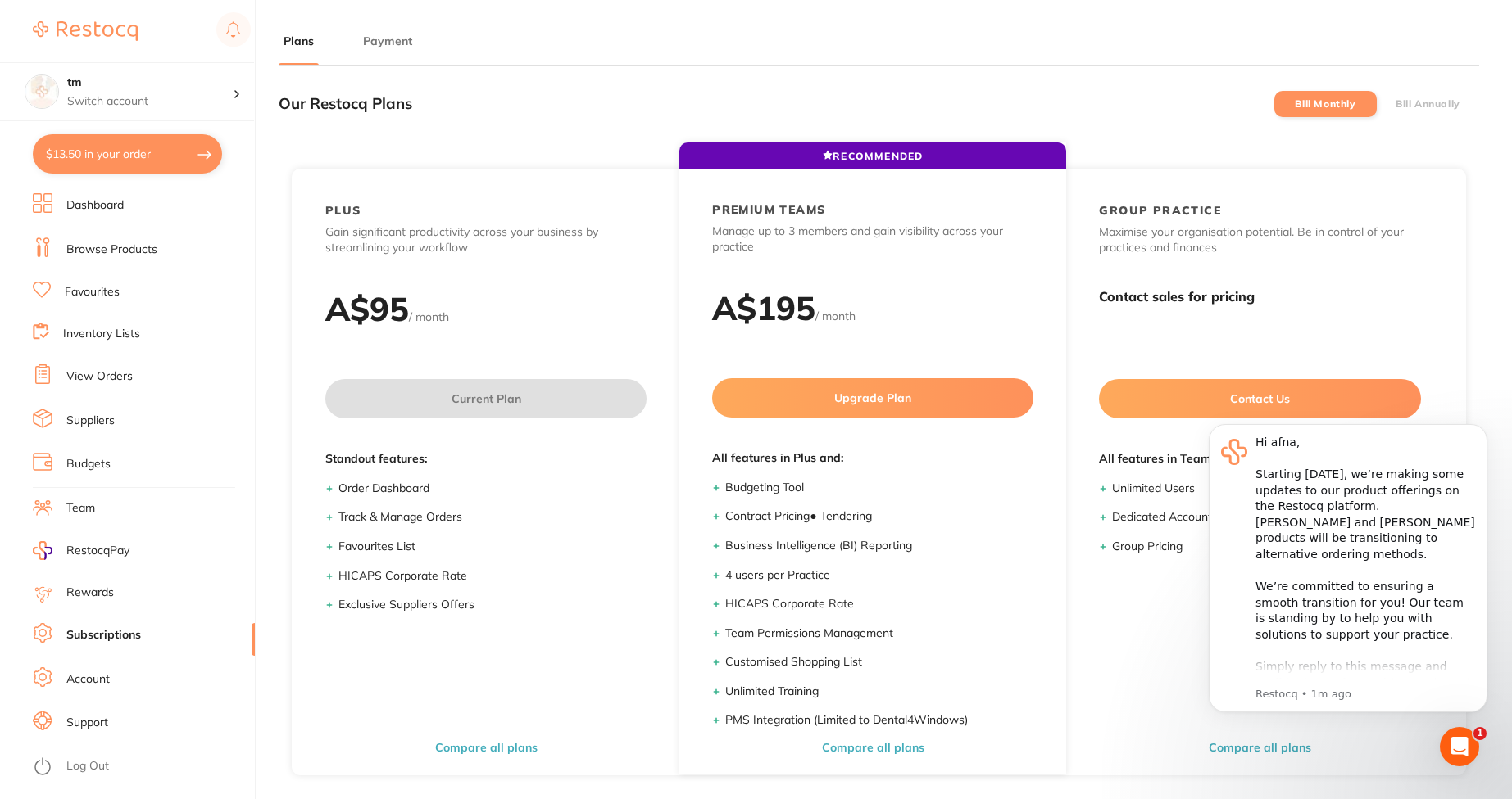
click at [1408, 103] on label "Bill Annually" at bounding box center [1427, 104] width 65 height 12
click at [1395, 104] on input "Bill Annually" at bounding box center [1395, 104] width 0 height 0
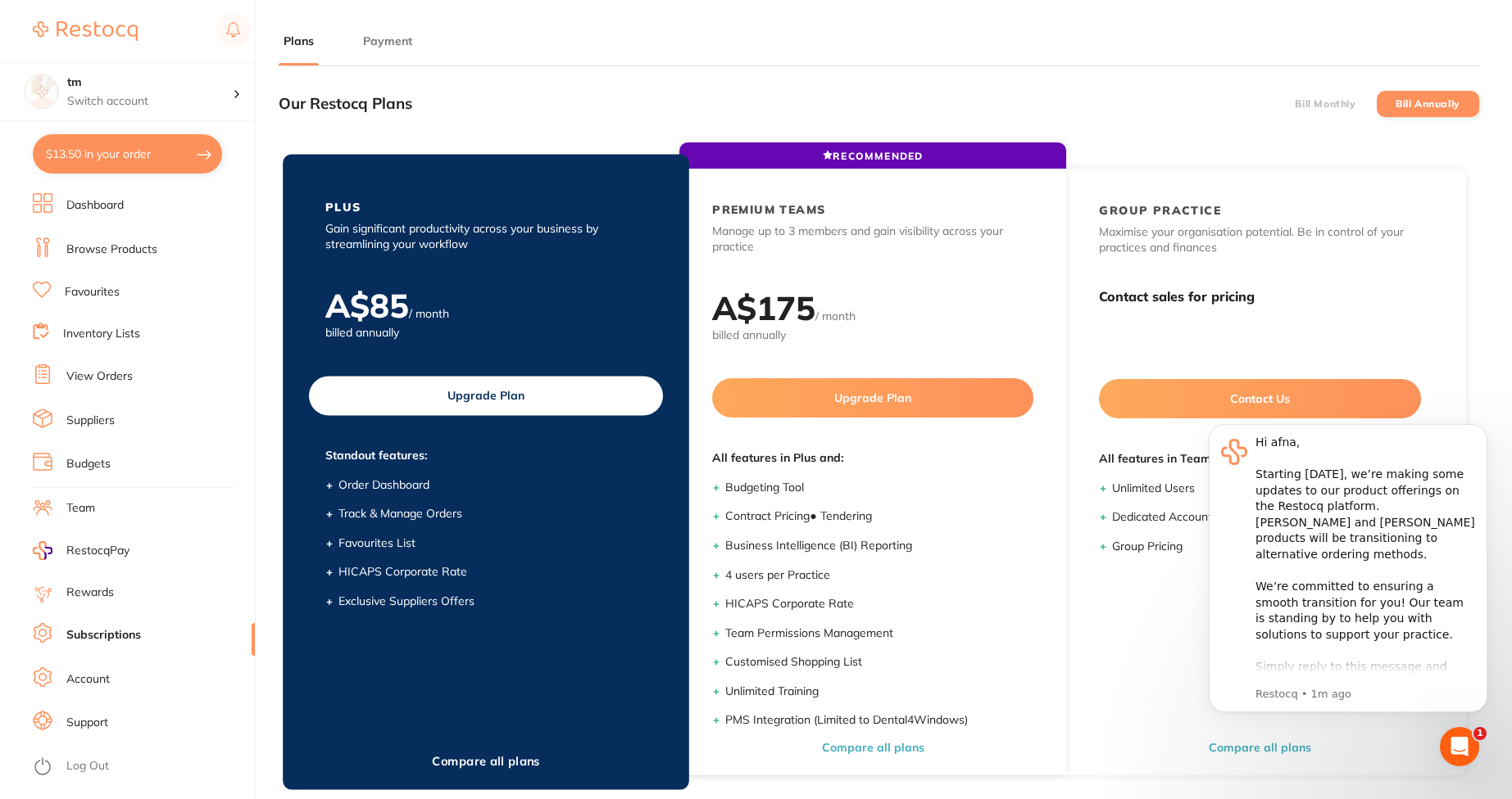
click at [410, 403] on button "Upgrade Plan" at bounding box center [486, 396] width 354 height 39
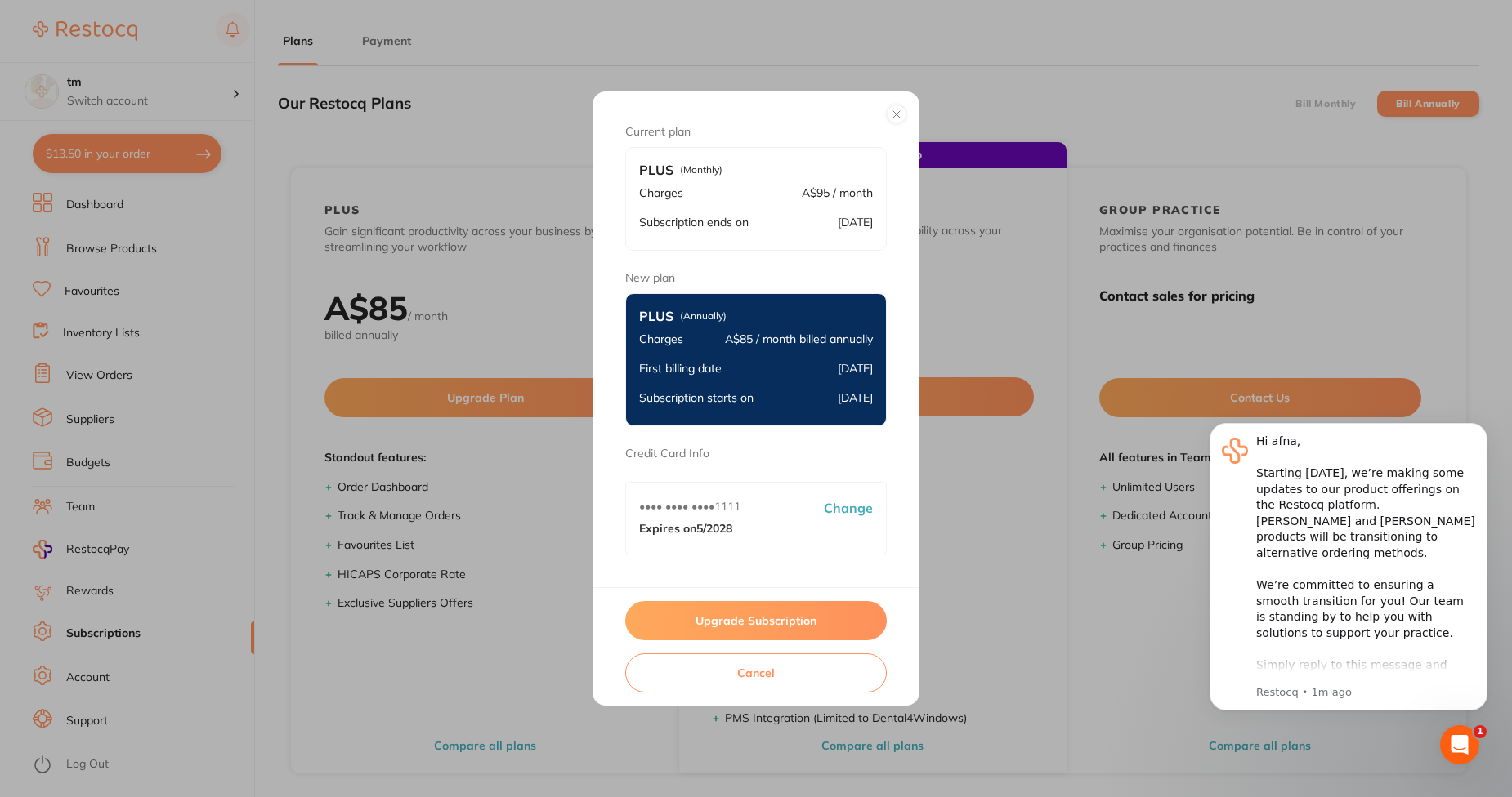
click at [717, 619] on button "Upgrade Subscription" at bounding box center [756, 621] width 261 height 39
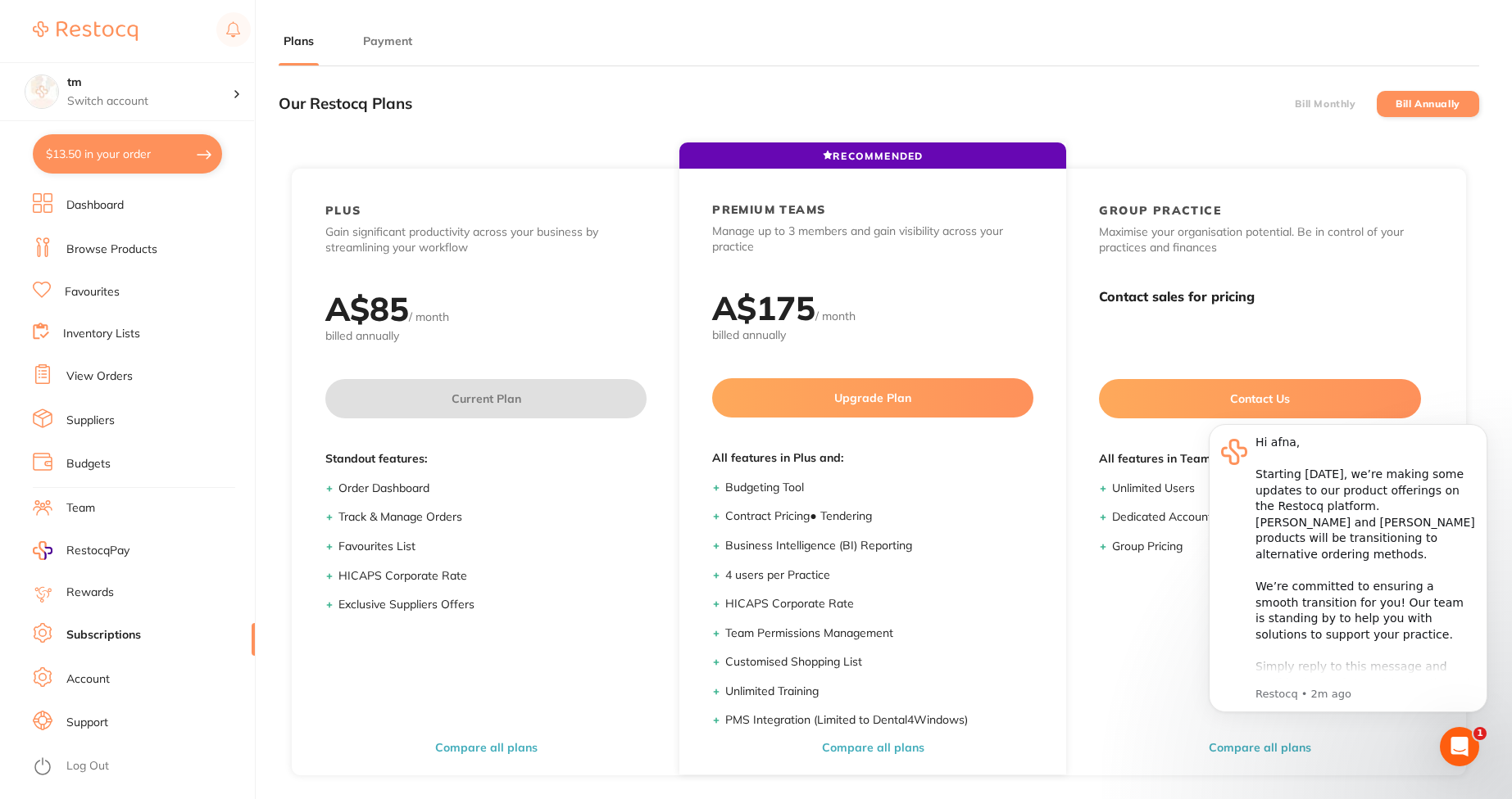
click at [1332, 103] on label "Bill Monthly" at bounding box center [1325, 104] width 61 height 12
click at [1294, 104] on input "Bill Monthly" at bounding box center [1294, 104] width 0 height 0
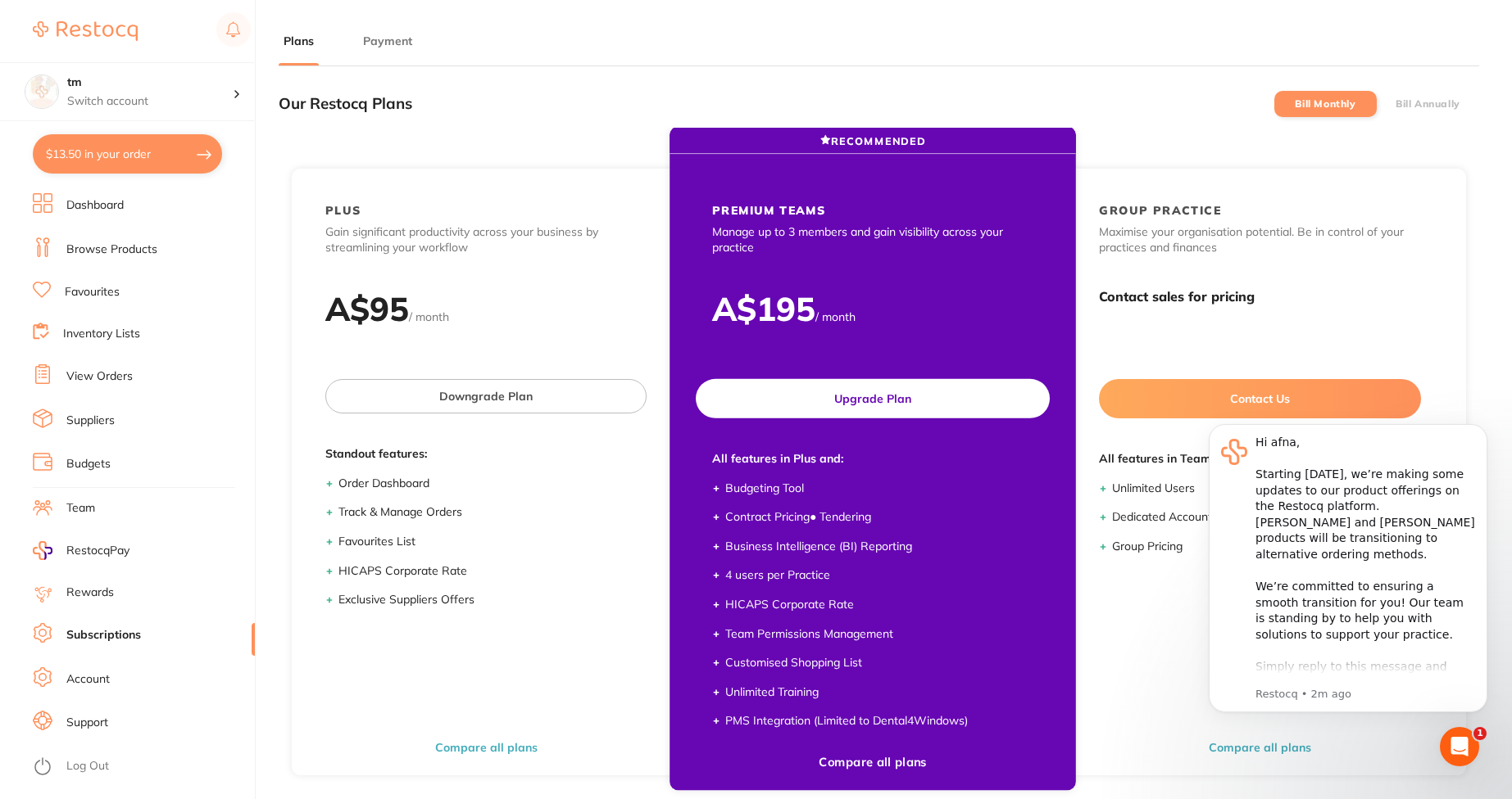
click at [915, 413] on button "Upgrade Plan" at bounding box center [873, 399] width 354 height 39
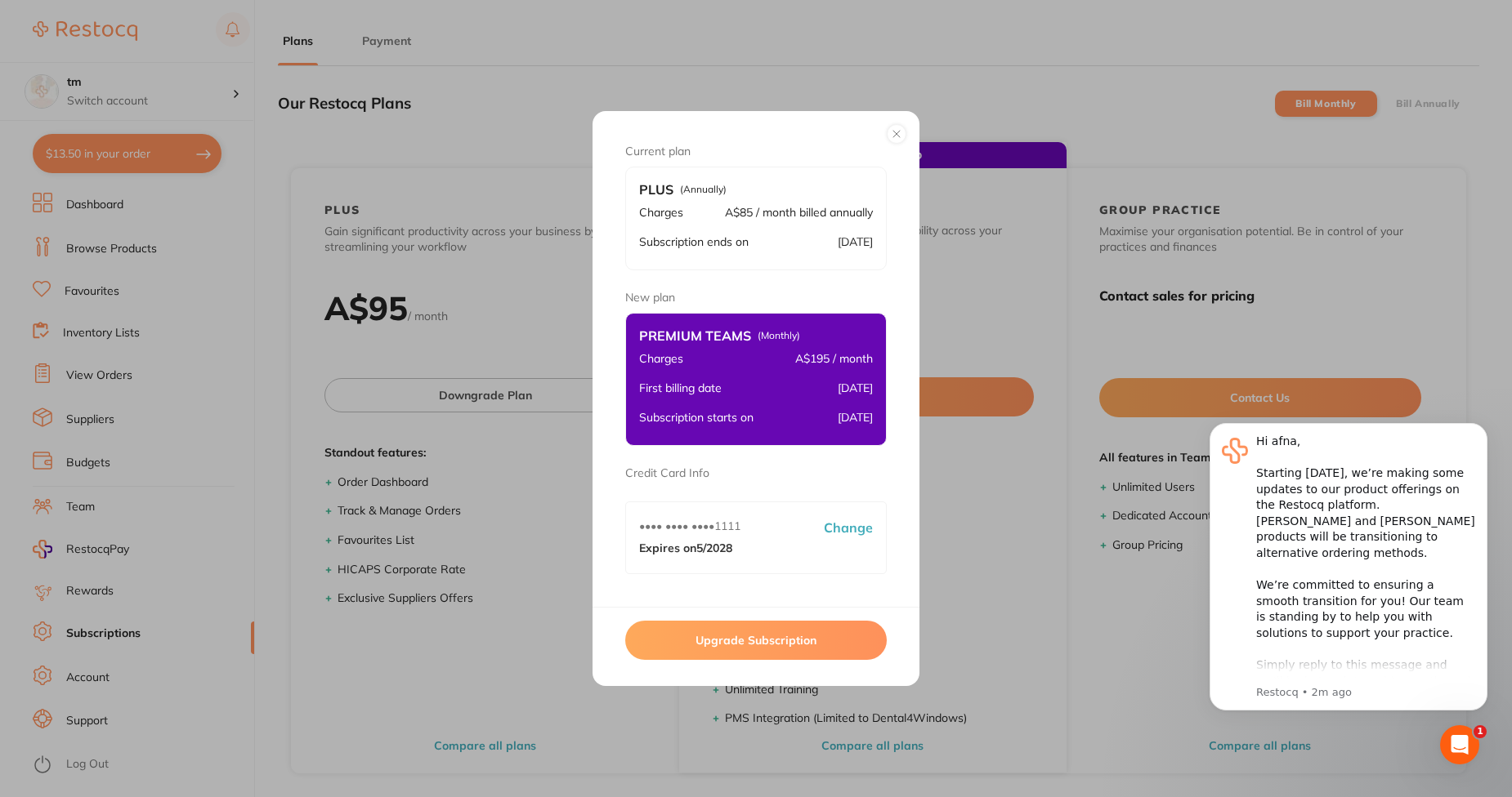
click at [801, 637] on button "Upgrade Subscription" at bounding box center [756, 641] width 261 height 39
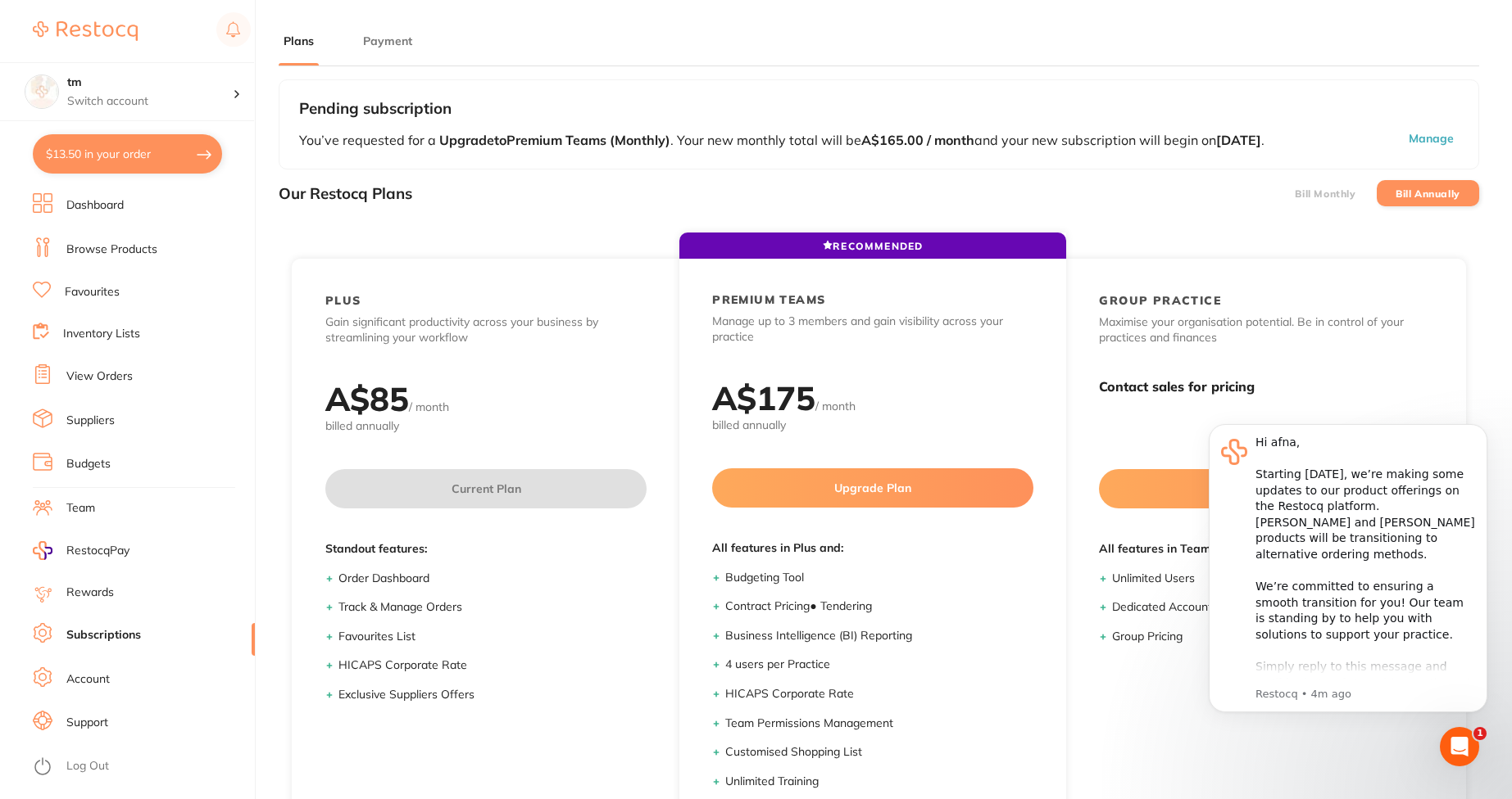
click at [1310, 188] on label "Bill Monthly" at bounding box center [1325, 194] width 61 height 12
click at [1294, 193] on input "Bill Monthly" at bounding box center [1294, 193] width 0 height 0
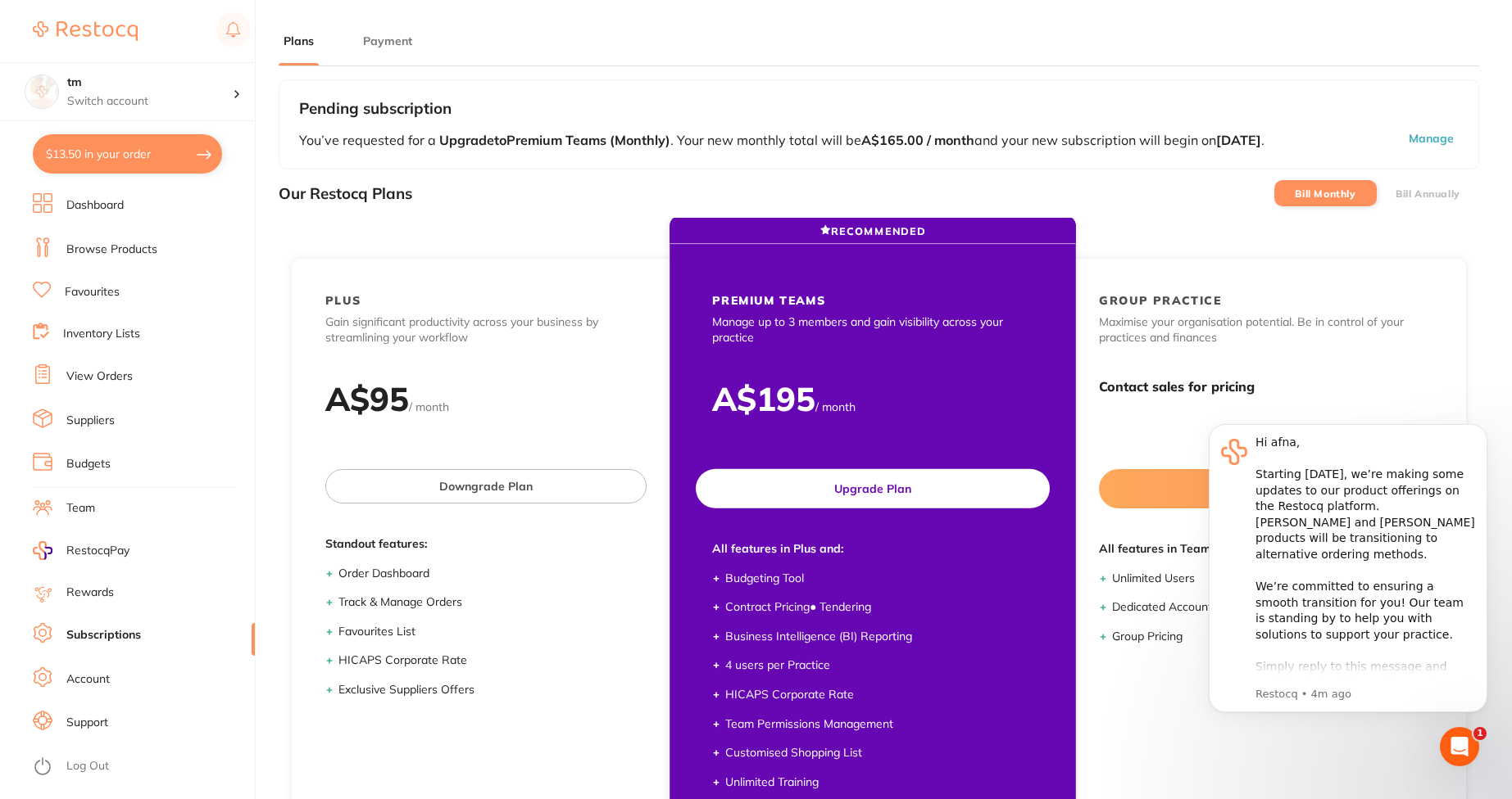
click at [933, 507] on button "Upgrade Plan" at bounding box center [873, 489] width 354 height 39
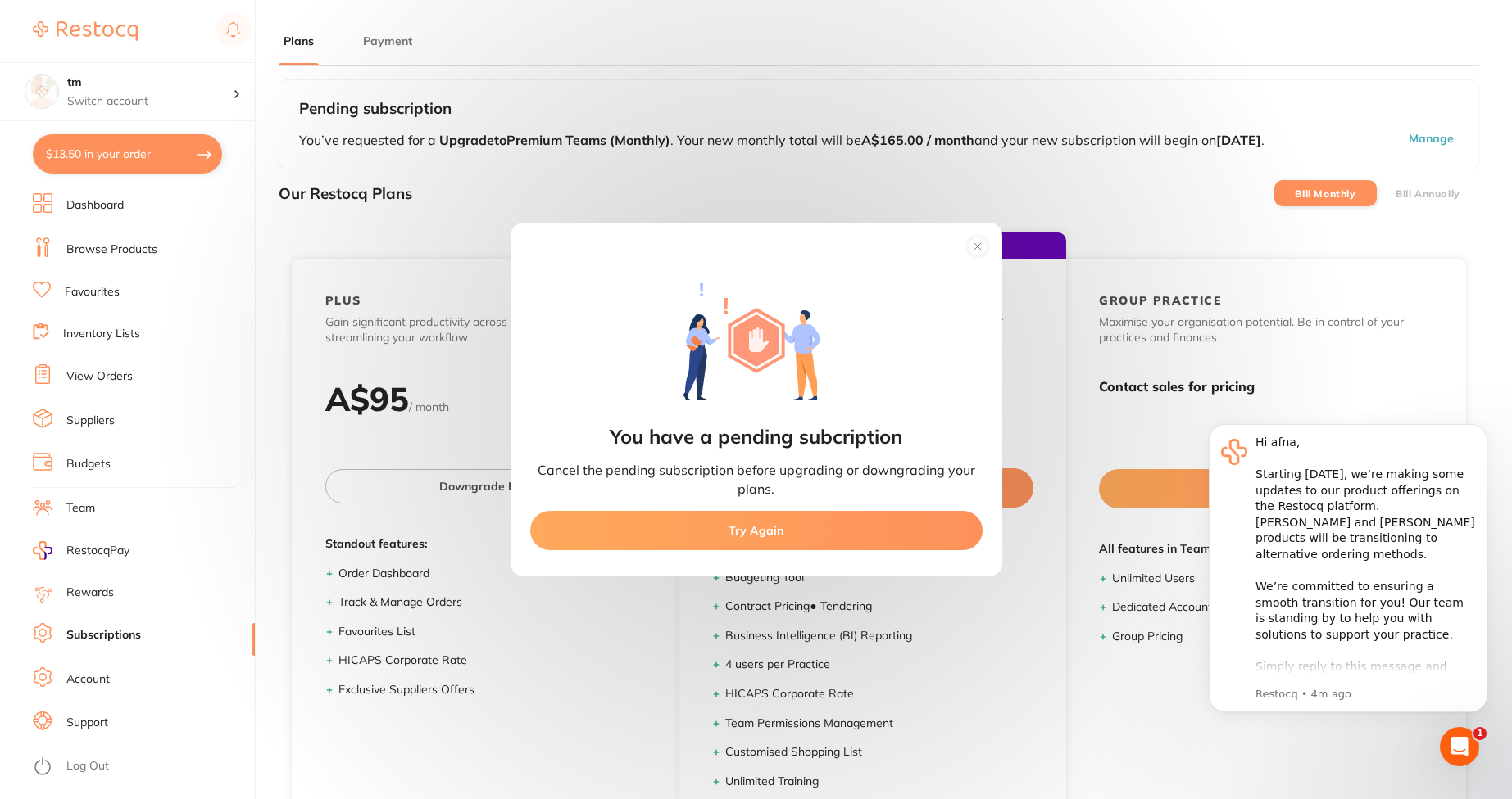
click at [980, 252] on circle at bounding box center [976, 246] width 19 height 19
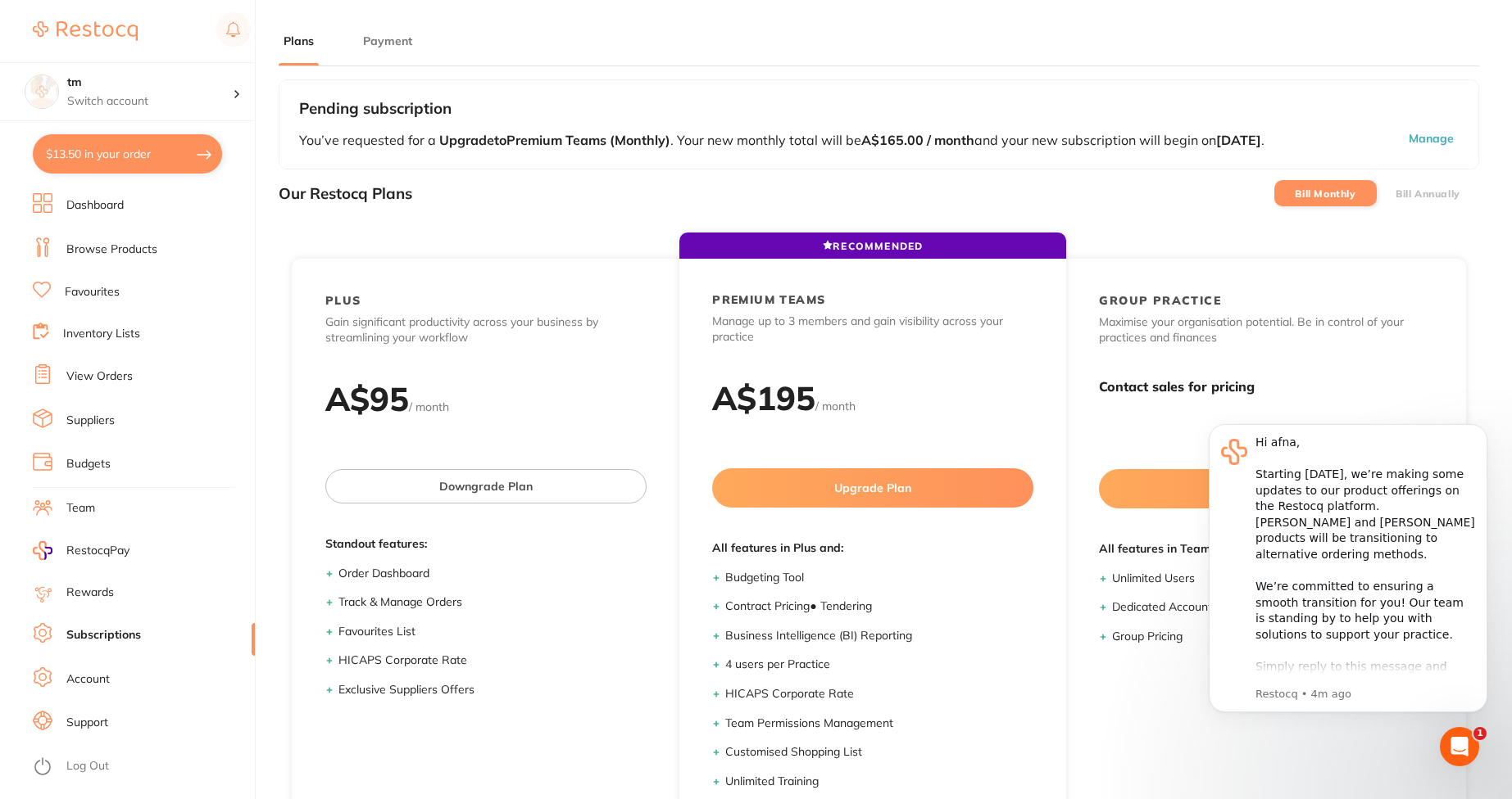
click at [1416, 142] on button "Manage" at bounding box center [1385, 140] width 148 height 18
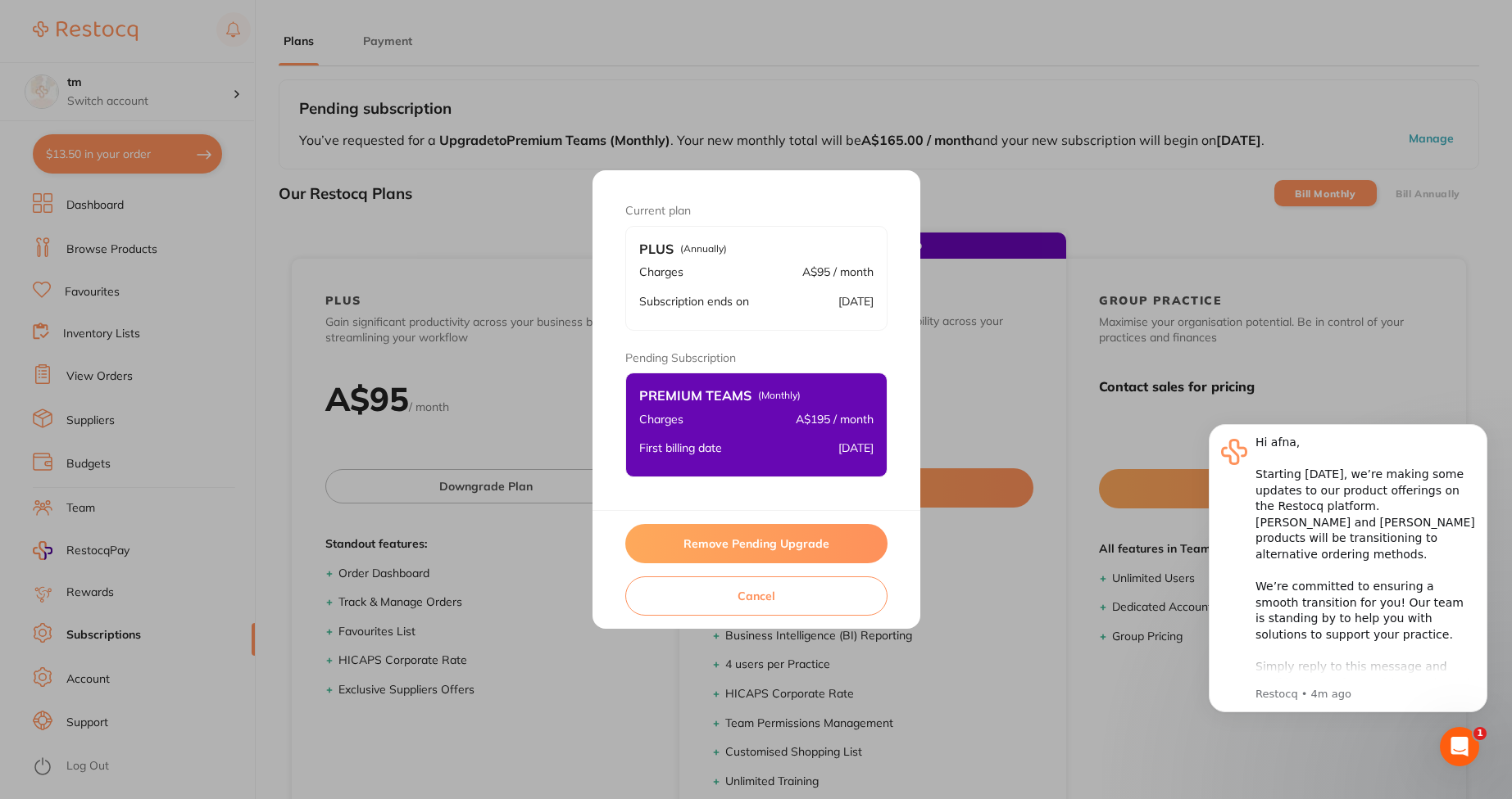
click at [718, 549] on button "Remove Pending Upgrade" at bounding box center [756, 544] width 262 height 39
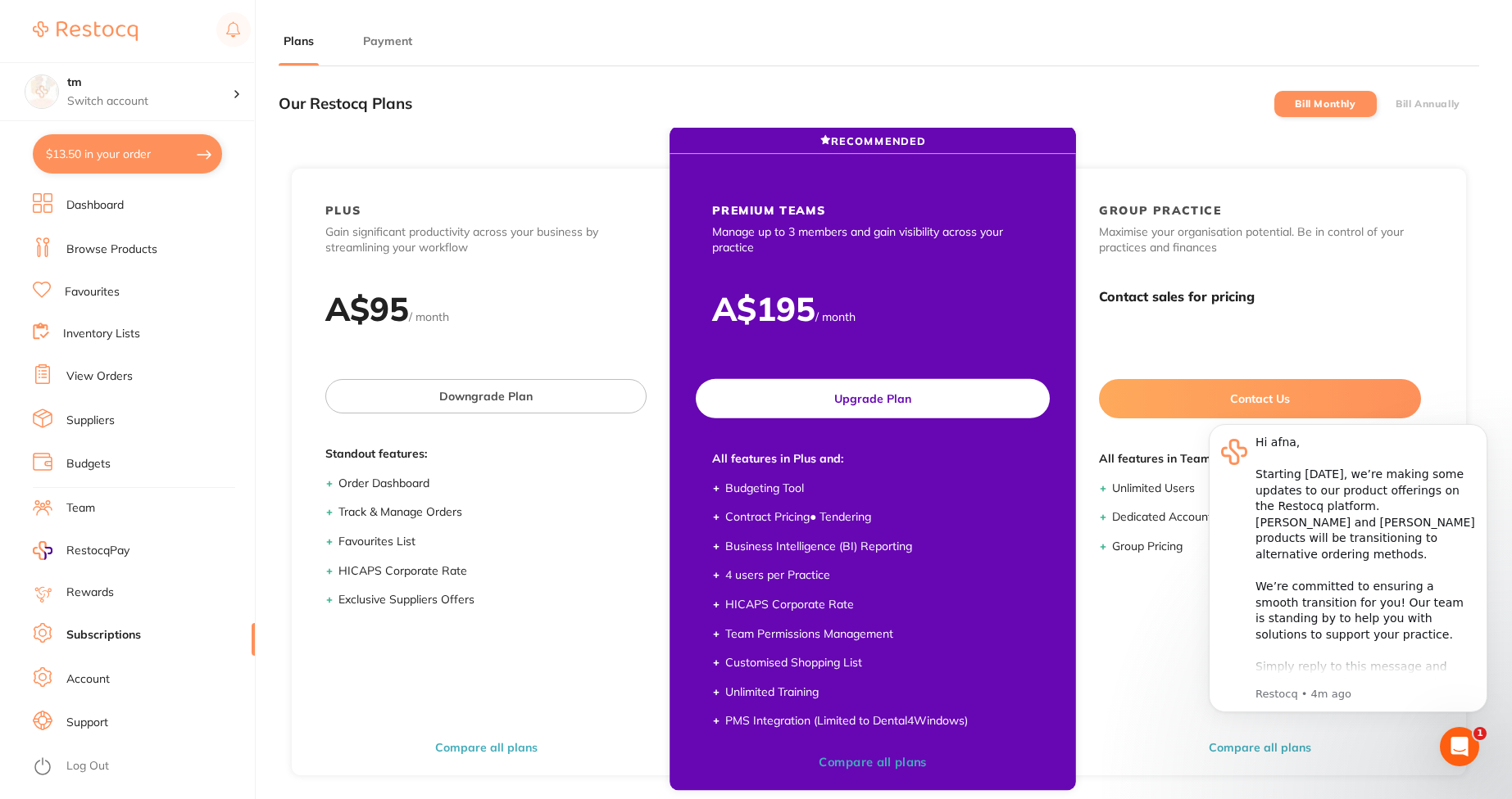
click at [898, 389] on button "Upgrade Plan" at bounding box center [873, 399] width 354 height 39
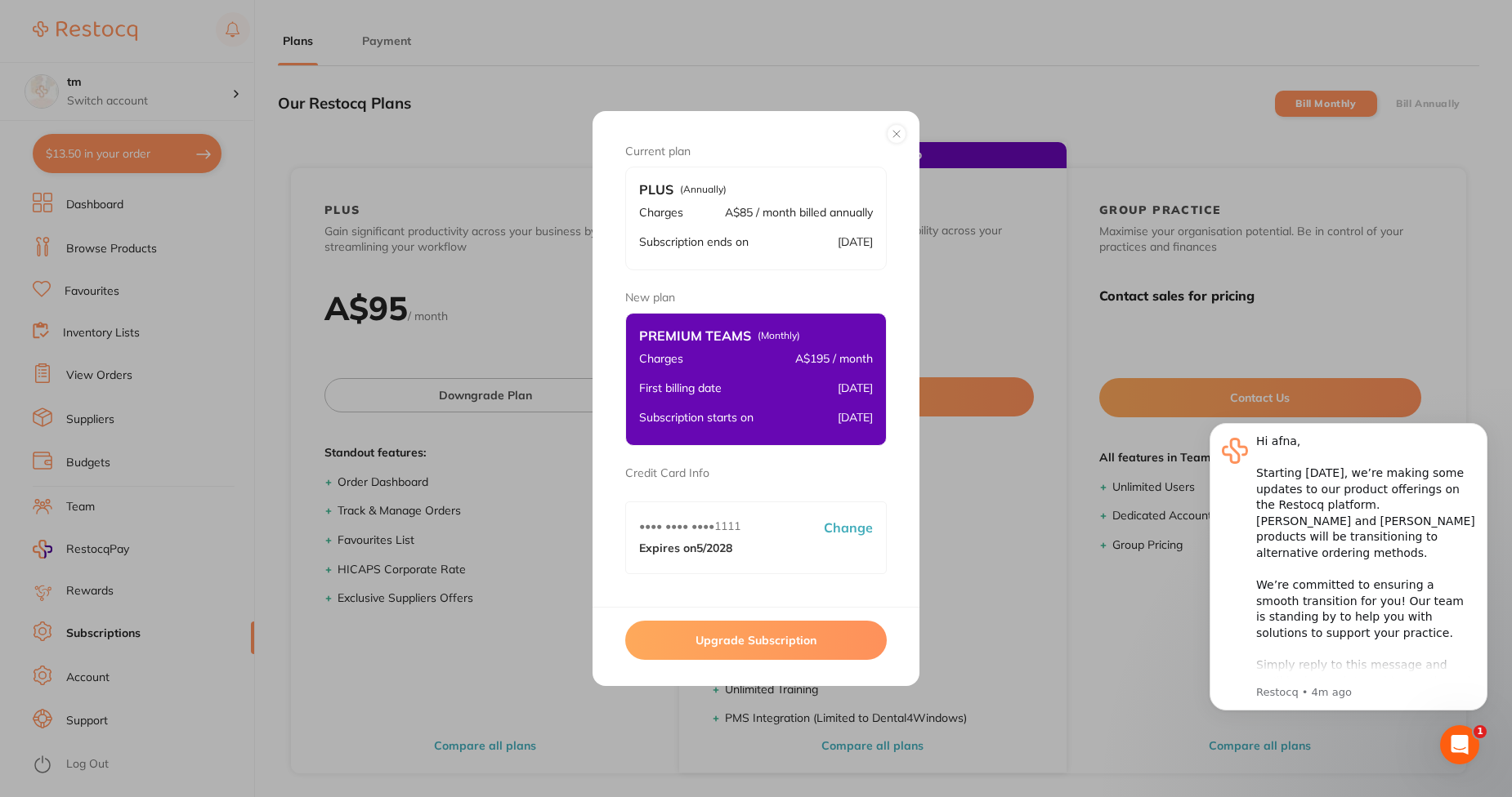
click at [754, 648] on button "Upgrade Subscription" at bounding box center [756, 641] width 261 height 39
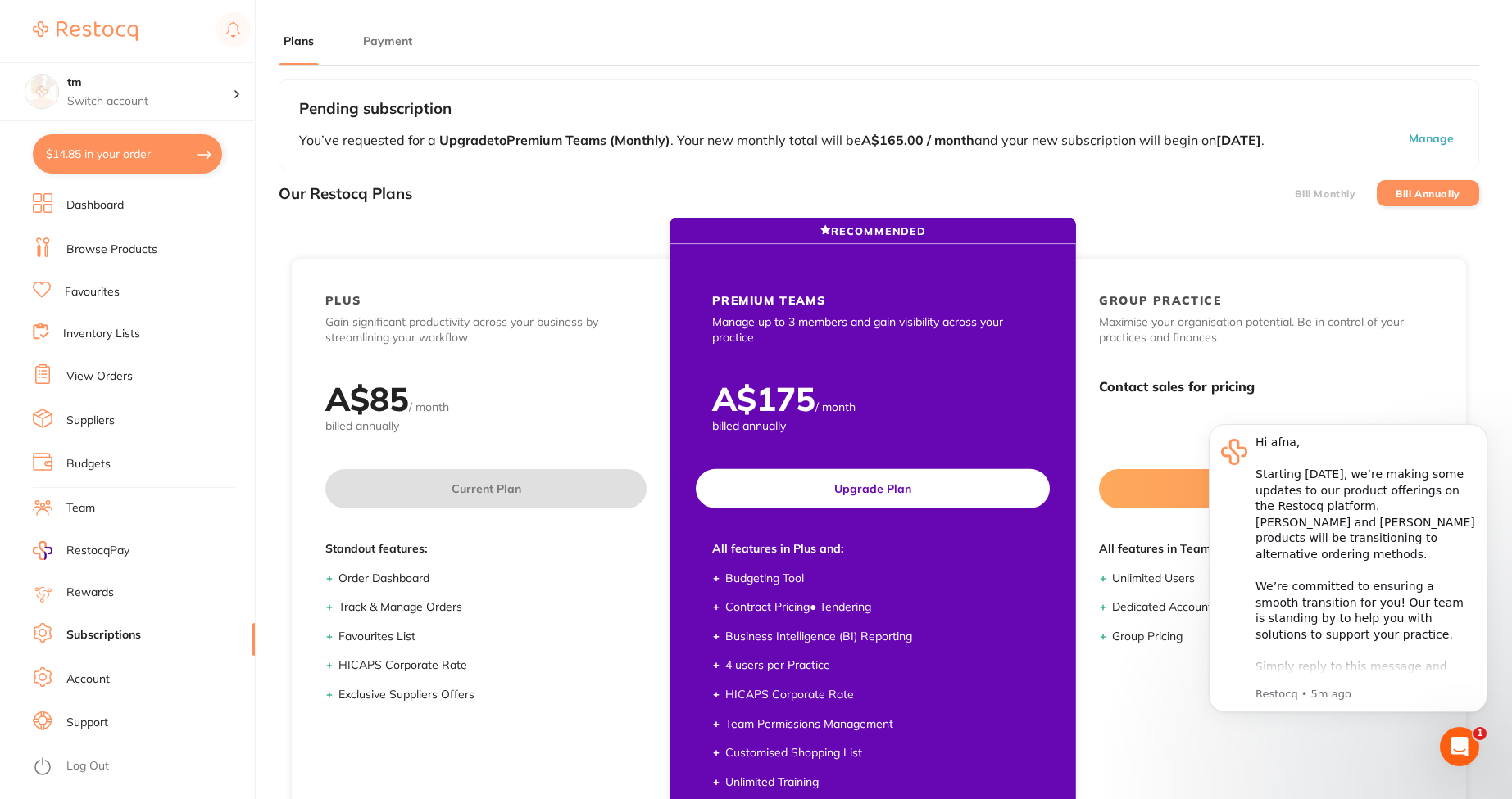
click at [960, 472] on button "Upgrade Plan" at bounding box center [873, 489] width 354 height 39
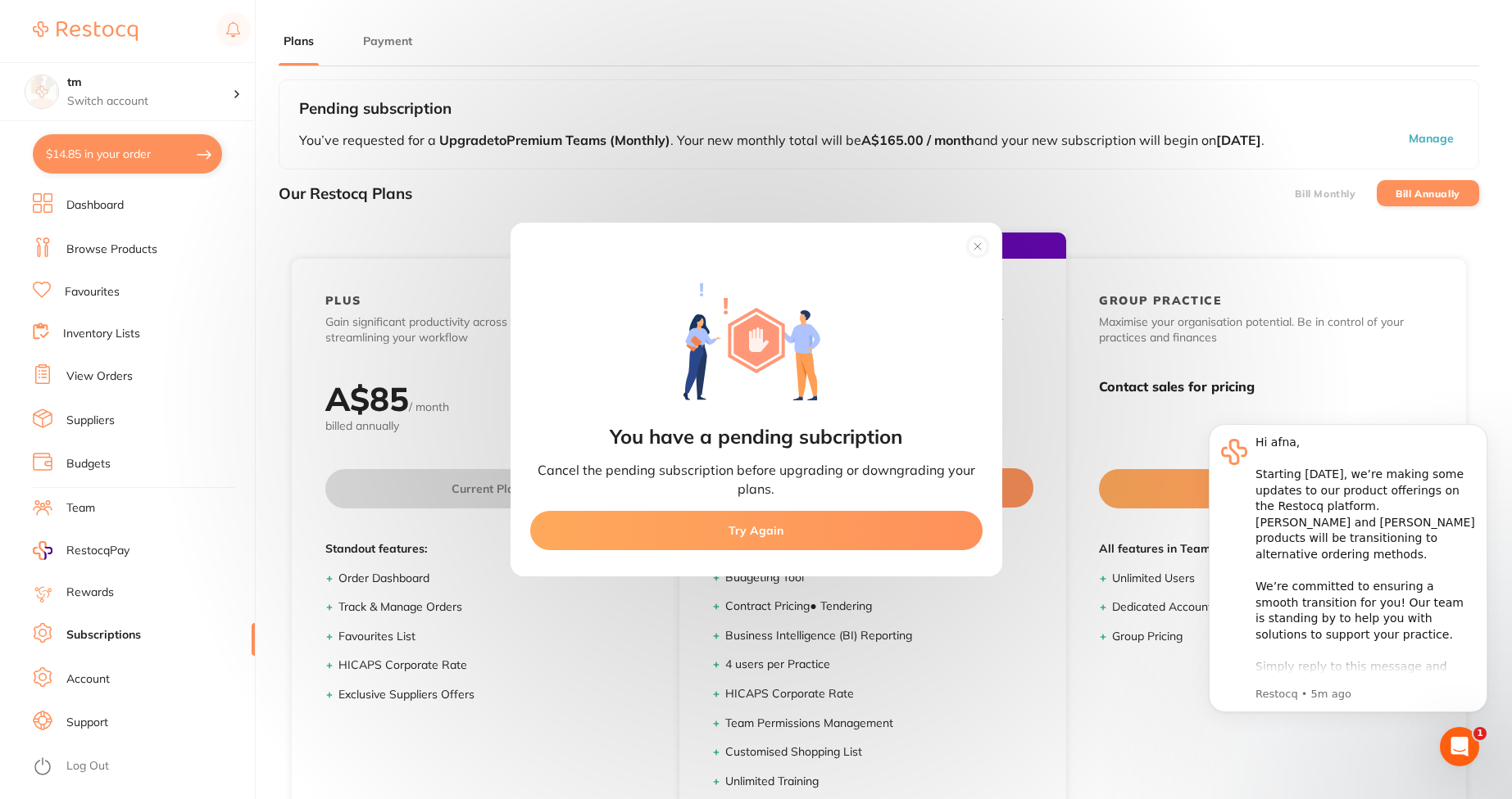
click at [969, 243] on circle at bounding box center [976, 246] width 19 height 19
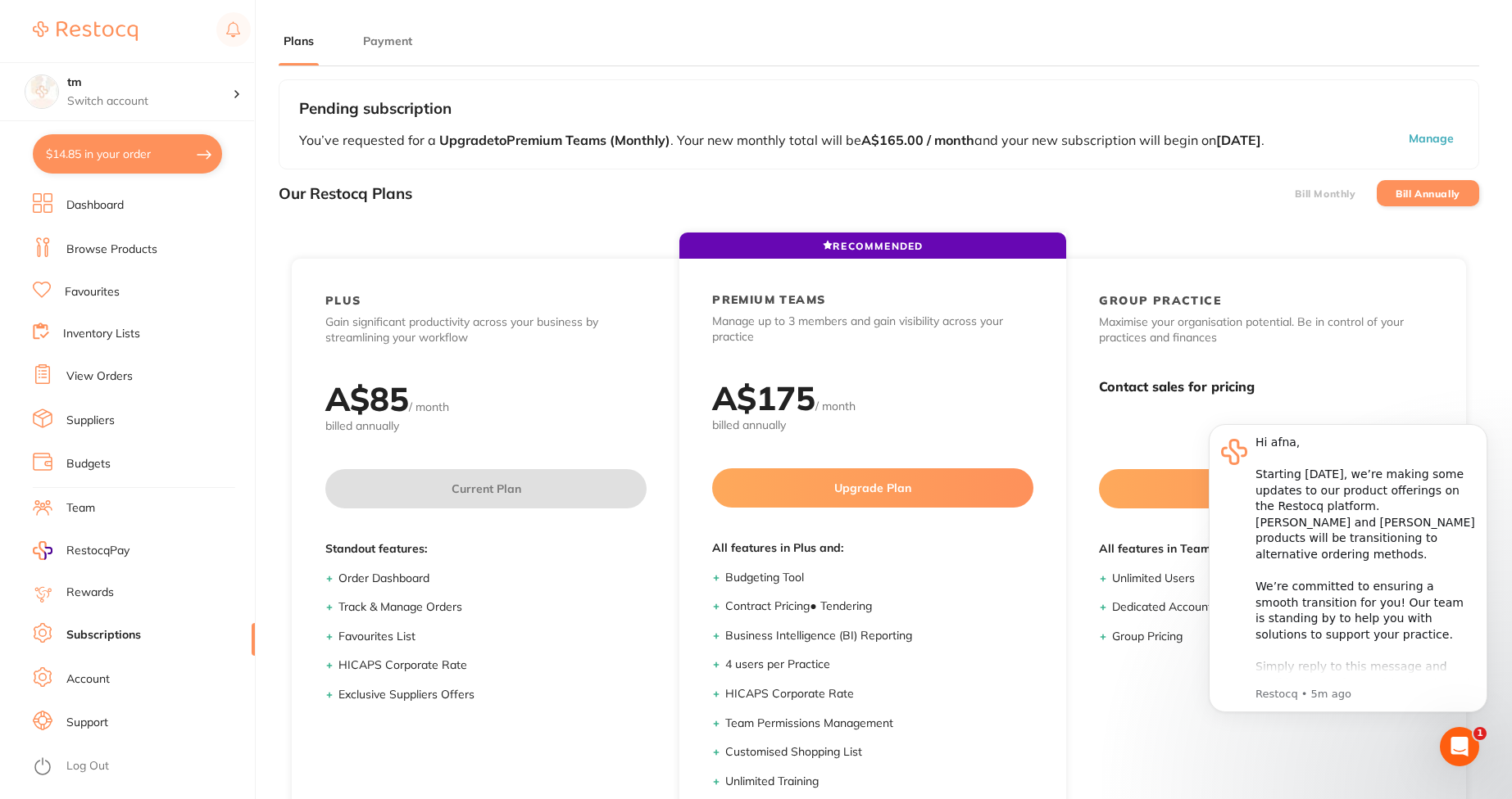
click at [1413, 145] on button "Manage" at bounding box center [1385, 140] width 148 height 18
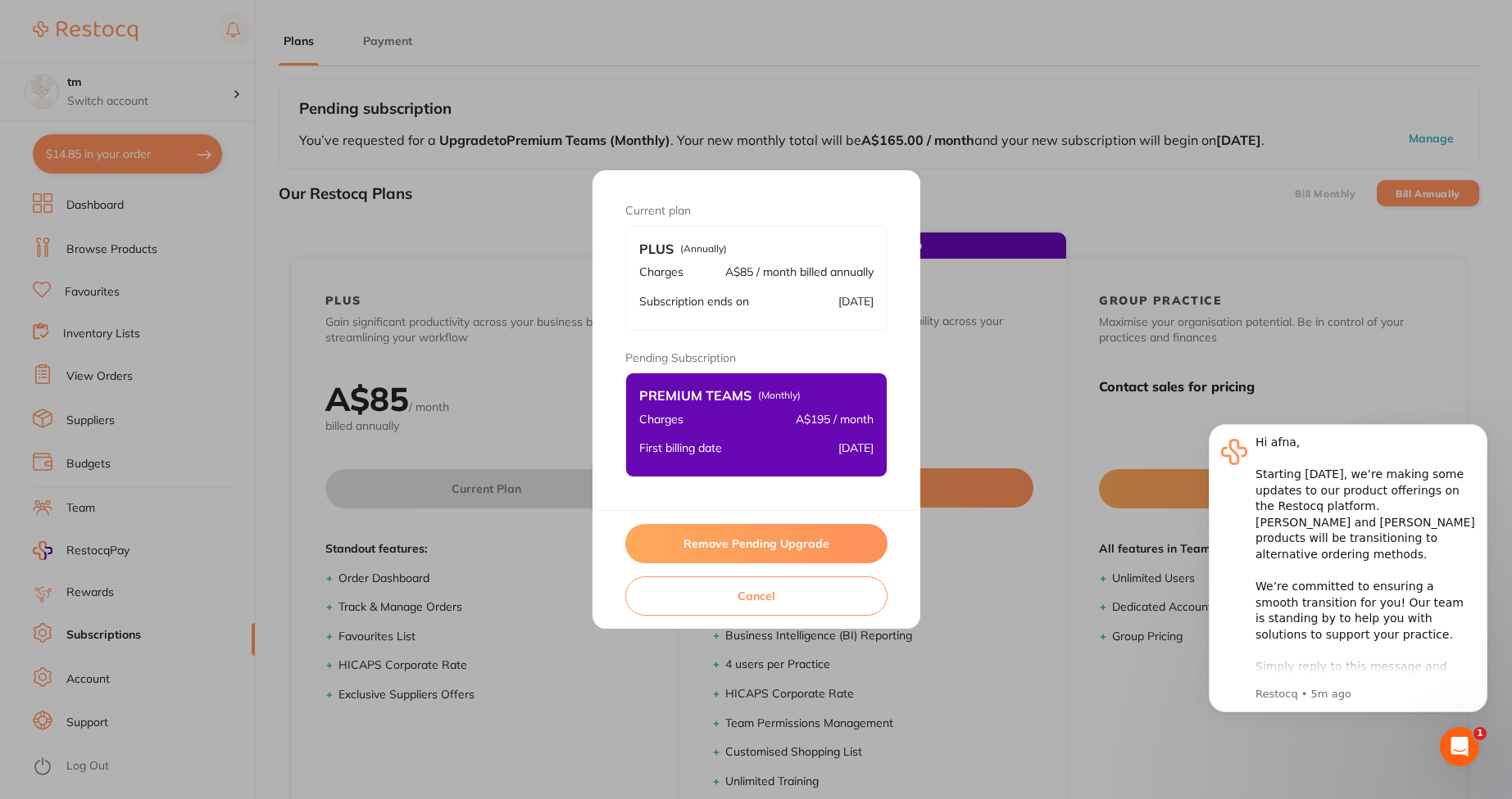
click at [819, 530] on button "Remove Pending Upgrade" at bounding box center [756, 544] width 262 height 39
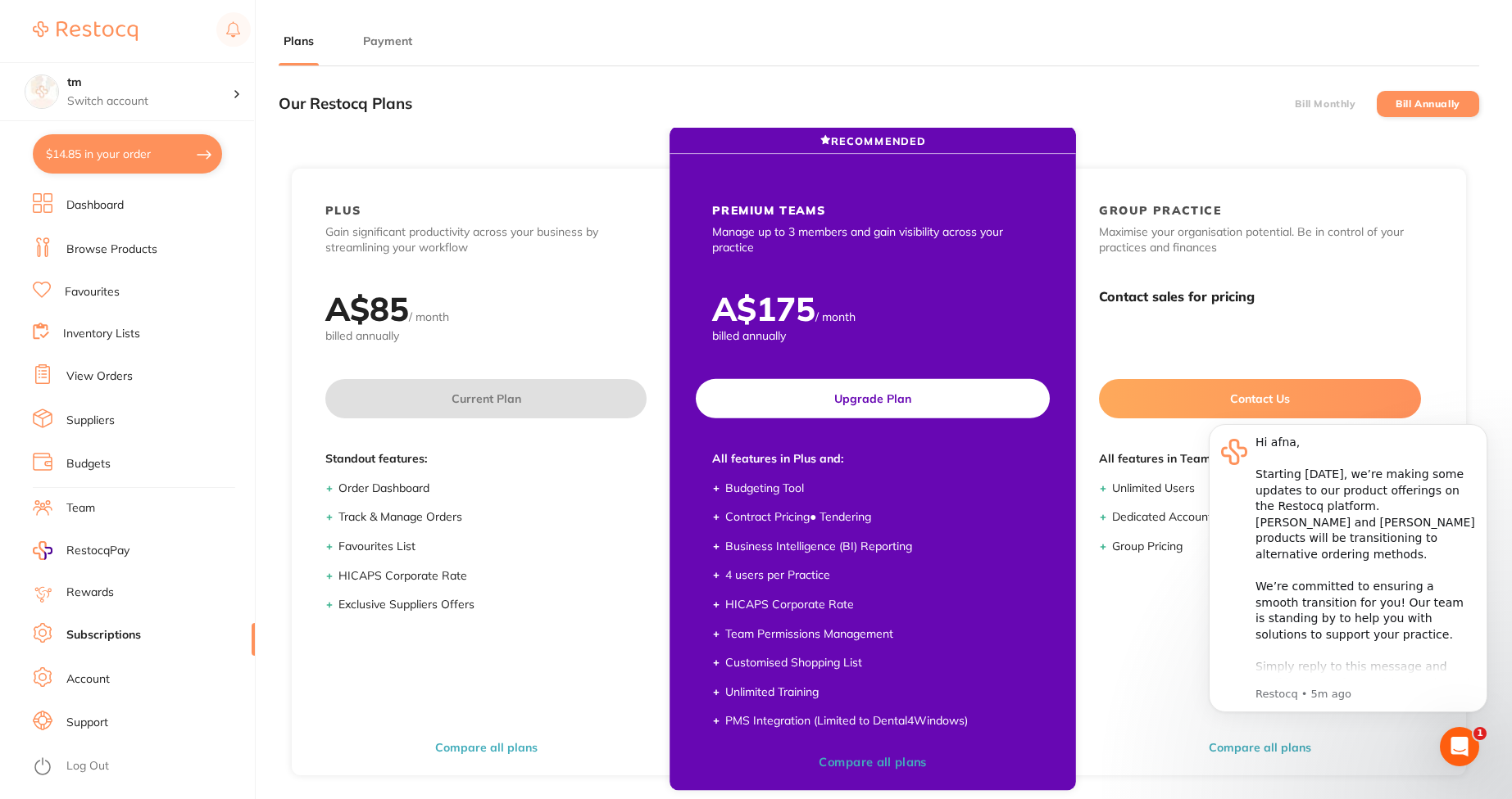
click at [902, 405] on button "Upgrade Plan" at bounding box center [873, 399] width 354 height 39
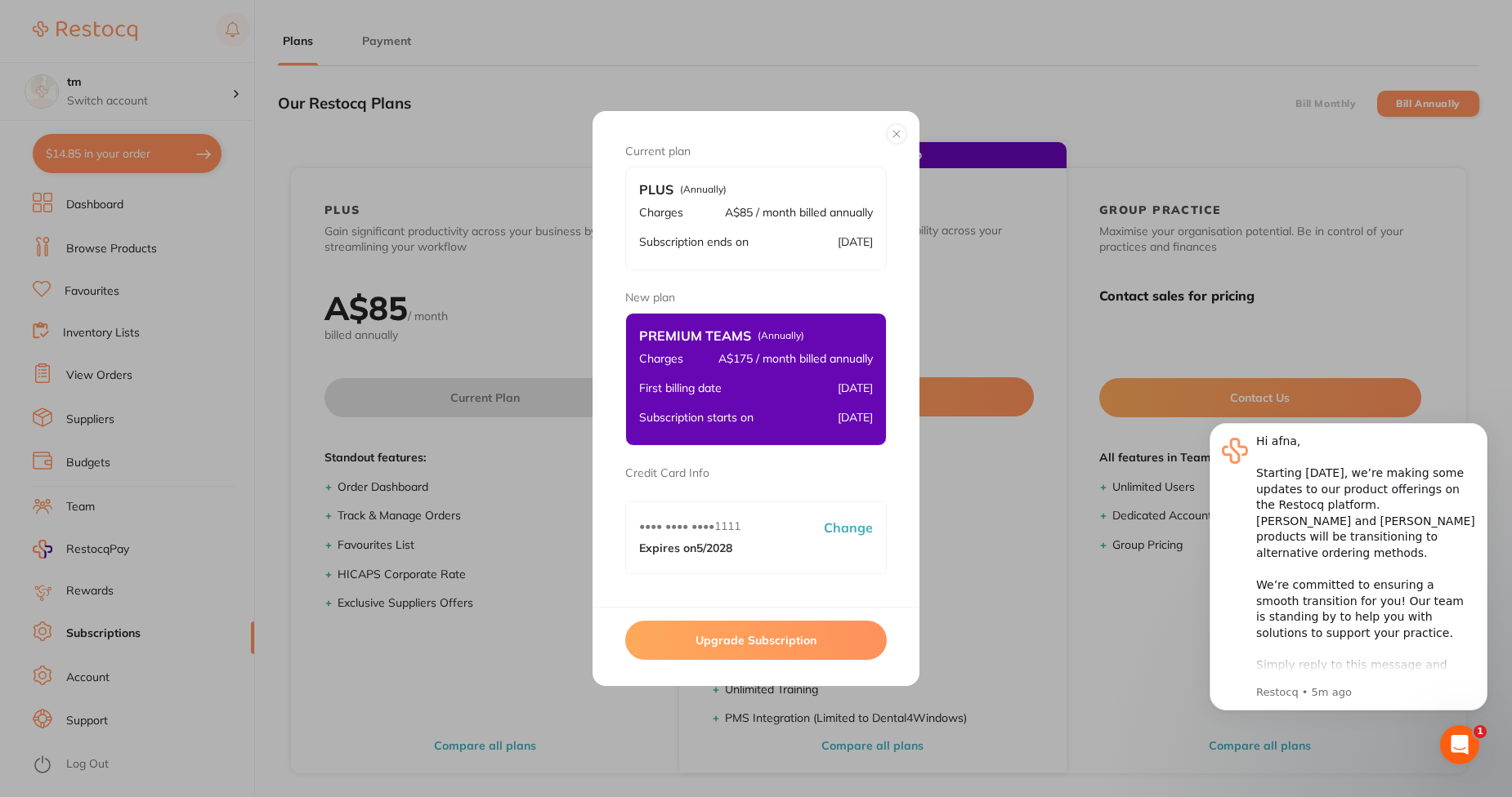
click at [768, 642] on button "Upgrade Subscription" at bounding box center [756, 641] width 261 height 39
